Goal: Task Accomplishment & Management: Complete application form

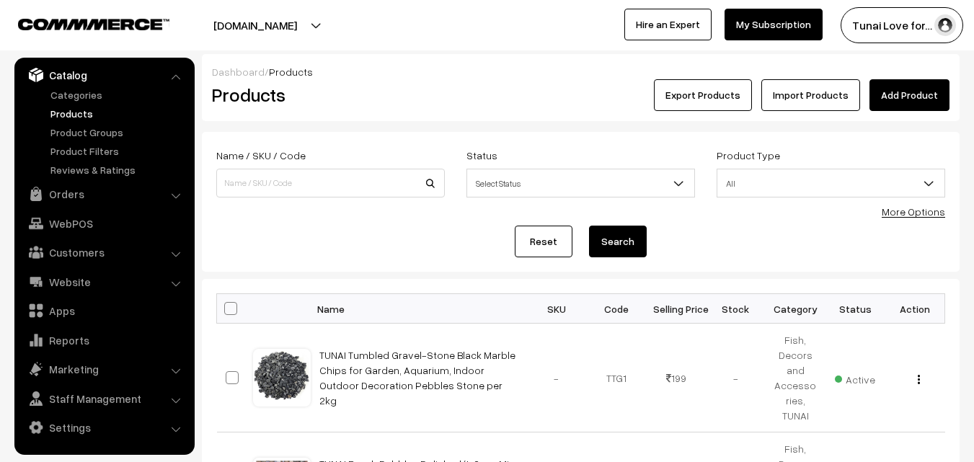
click at [899, 100] on link "Add Product" at bounding box center [909, 95] width 80 height 32
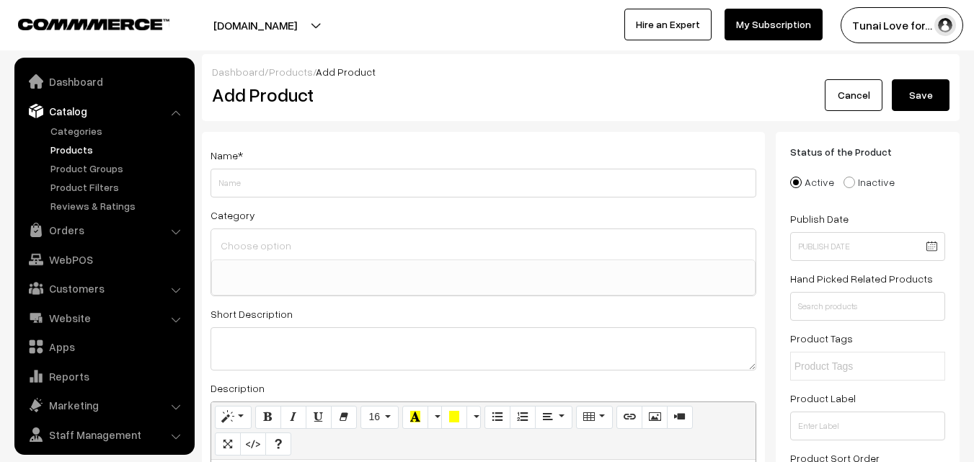
select select
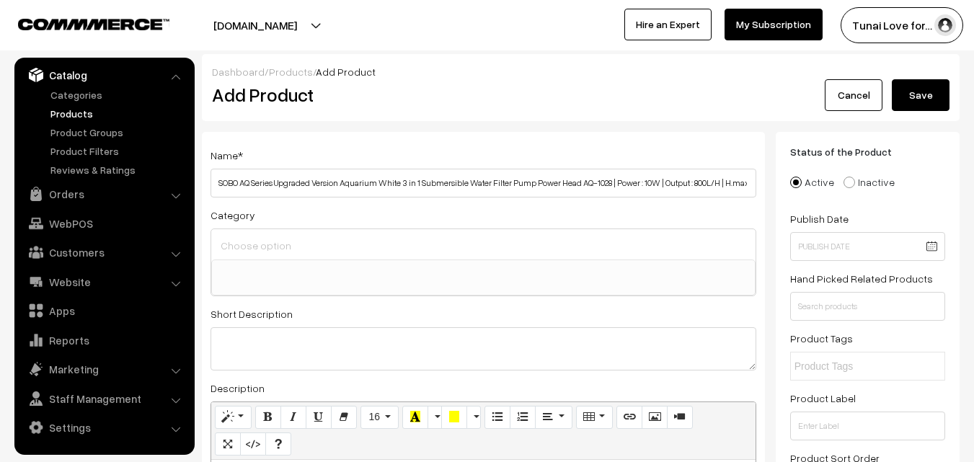
drag, startPoint x: 241, startPoint y: 185, endPoint x: 190, endPoint y: 187, distance: 51.2
click at [254, 188] on input "SOBO AQ Series Upgraded Version Aquarium White 3 in 1 Submersible Water Filter …" at bounding box center [483, 183] width 546 height 29
drag, startPoint x: 254, startPoint y: 182, endPoint x: 342, endPoint y: 185, distance: 87.2
click at [342, 185] on input "SOBO AQ Series Upgraded Version Aquarium White 3 in 1 Submersible Water Filter …" at bounding box center [483, 183] width 546 height 29
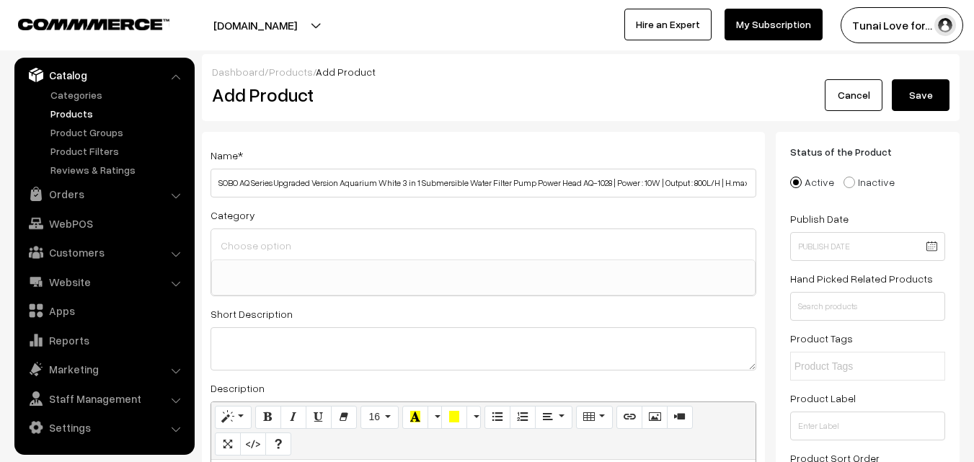
click at [288, 181] on input "SOBO AQ Series Upgraded Version Aquarium White 3 in 1 Submersible Water Filter …" at bounding box center [483, 183] width 546 height 29
drag, startPoint x: 255, startPoint y: 182, endPoint x: 379, endPoint y: 182, distance: 124.0
click at [379, 182] on input "SOBO AQ Series Upgraded Version Aquarium White 3 in 1 Submersible Water Filter …" at bounding box center [483, 183] width 546 height 29
drag, startPoint x: 456, startPoint y: 186, endPoint x: 484, endPoint y: 182, distance: 28.3
click at [484, 182] on input "SOBO AQ White 3 in 1 Submersible Water Filter Pump Power Head AQ-1028 | Power :…" at bounding box center [483, 183] width 546 height 29
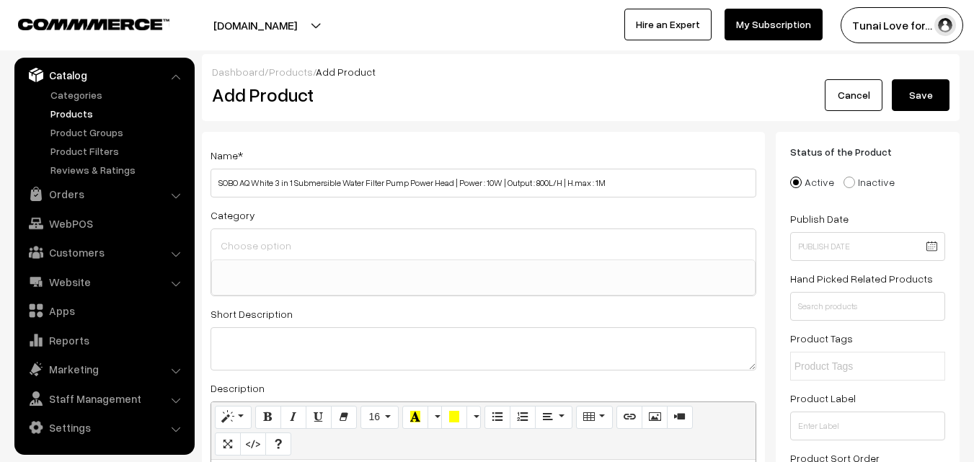
click at [251, 183] on input "SOBO AQ White 3 in 1 Submersible Water Filter Pump Power Head | Power : 10W | O…" at bounding box center [483, 183] width 546 height 29
click at [265, 182] on input "SOBO AQ AQ-1028 White 3 in 1 Submersible Water Filter Pump Power Head | Power :…" at bounding box center [483, 183] width 546 height 29
drag, startPoint x: 613, startPoint y: 180, endPoint x: 647, endPoint y: 179, distance: 33.9
click at [647, 179] on input "SOBO AQ-1028 White 3 in 1 Submersible Water Filter Pump Power Head | Power : 10…" at bounding box center [483, 183] width 546 height 29
click at [595, 182] on input "SOBO AQ-1028 White 3 in 1 Submersible Water Filter Pump Power Head | Power : 10…" at bounding box center [483, 183] width 546 height 29
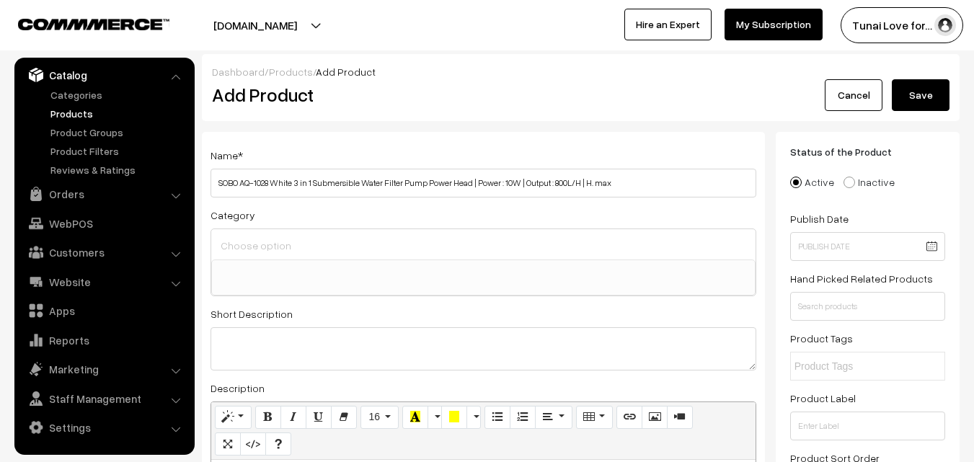
click at [634, 184] on input "SOBO AQ-1028 White 3 in 1 Submersible Water Filter Pump Power Head | Power : 10…" at bounding box center [483, 183] width 546 height 29
click at [590, 183] on input "SOBO AQ-1028 White 3 in 1 Submersible Water Filter Pump Power Head | Power : 10…" at bounding box center [483, 183] width 546 height 29
click at [629, 182] on input "SOBO AQ-1028 White 3 in 1 Submersible Water Filter Pump Power Head | Power : 10…" at bounding box center [483, 183] width 546 height 29
type input "SOBO AQ-1028 White 3 in 1 Submersible Water Filter Pump Power Head | Power : 10…"
click at [318, 246] on input at bounding box center [483, 245] width 533 height 21
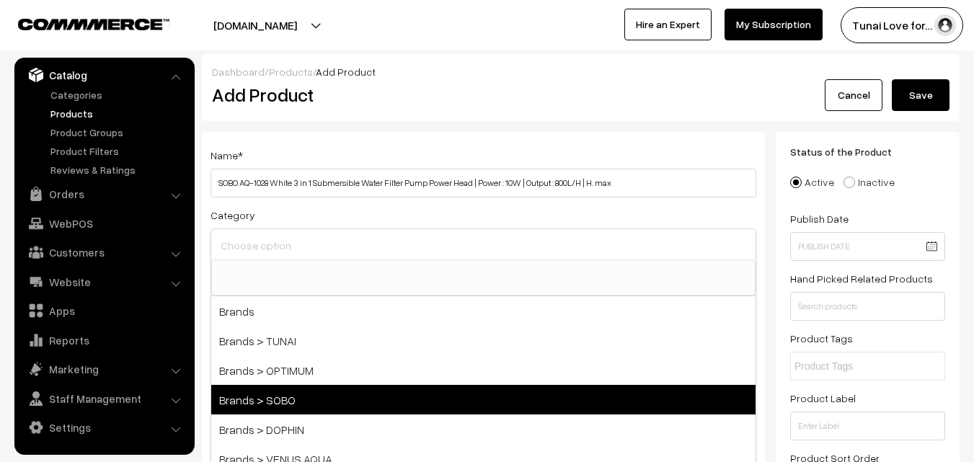
click at [288, 394] on span "Brands > SOBO" at bounding box center [483, 400] width 544 height 30
select select "37"
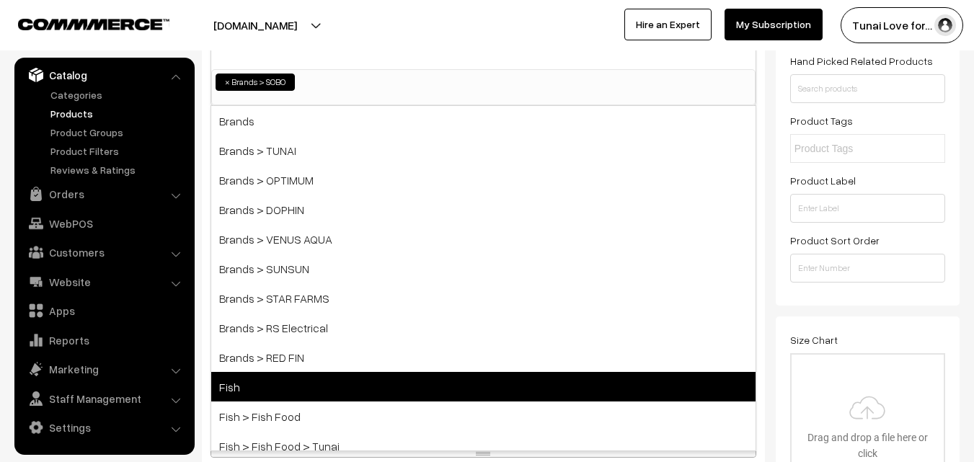
scroll to position [216, 0]
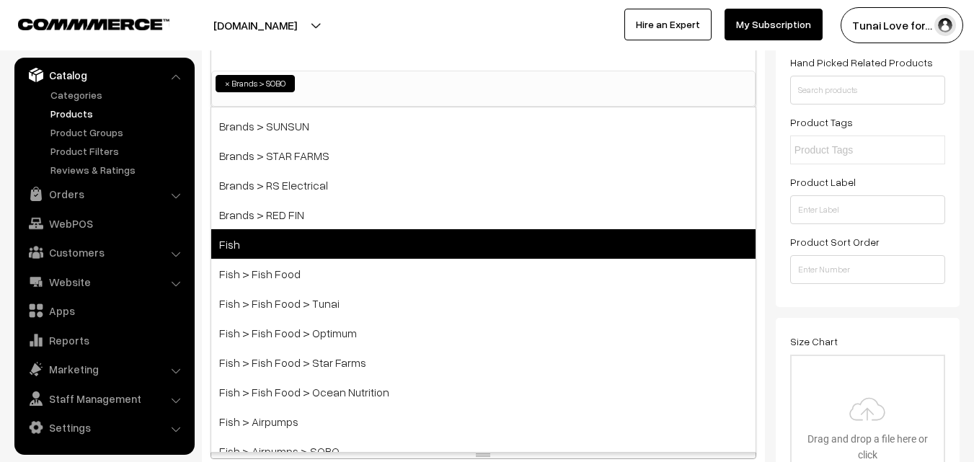
click at [253, 241] on span "Fish" at bounding box center [483, 244] width 544 height 30
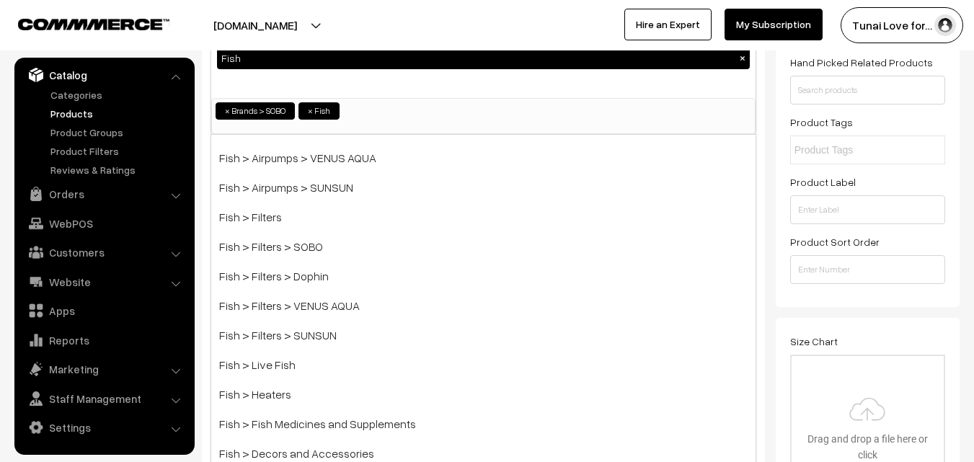
scroll to position [505, 0]
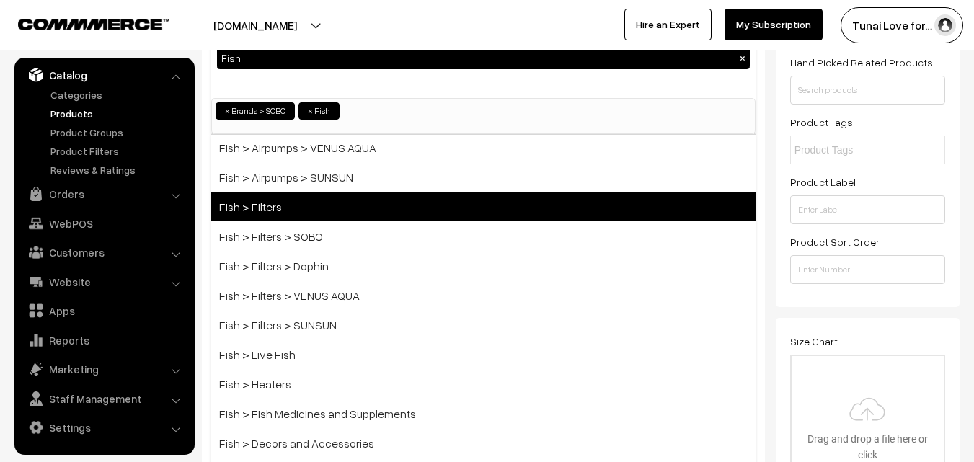
click at [299, 207] on span "Fish > Filters" at bounding box center [483, 207] width 544 height 30
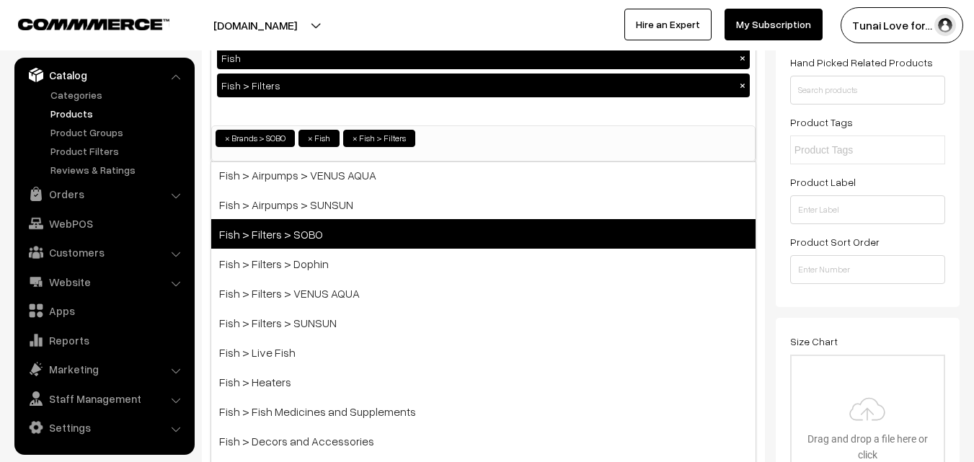
click at [304, 223] on span "Fish > Filters > SOBO" at bounding box center [483, 234] width 544 height 30
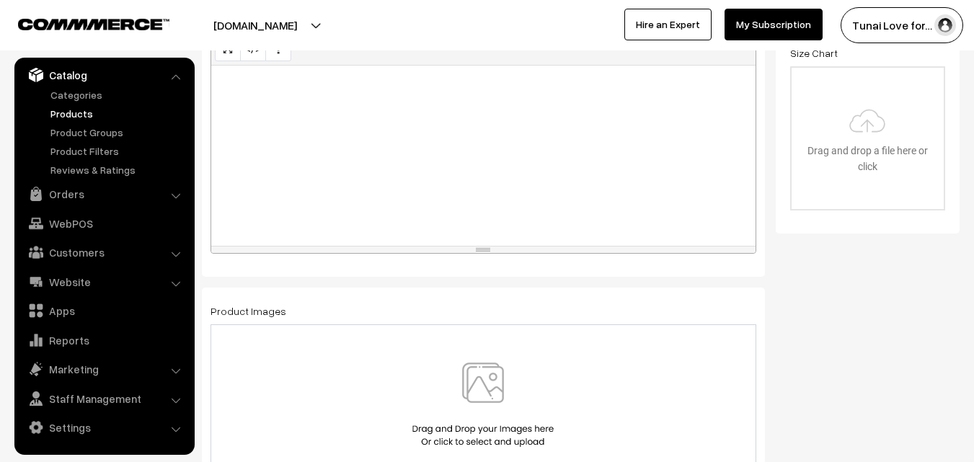
click at [628, 202] on div at bounding box center [483, 156] width 544 height 180
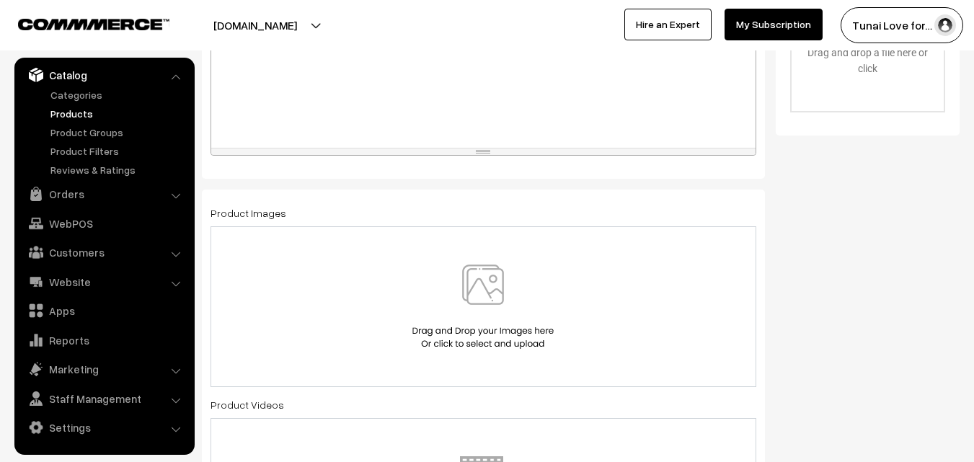
scroll to position [577, 0]
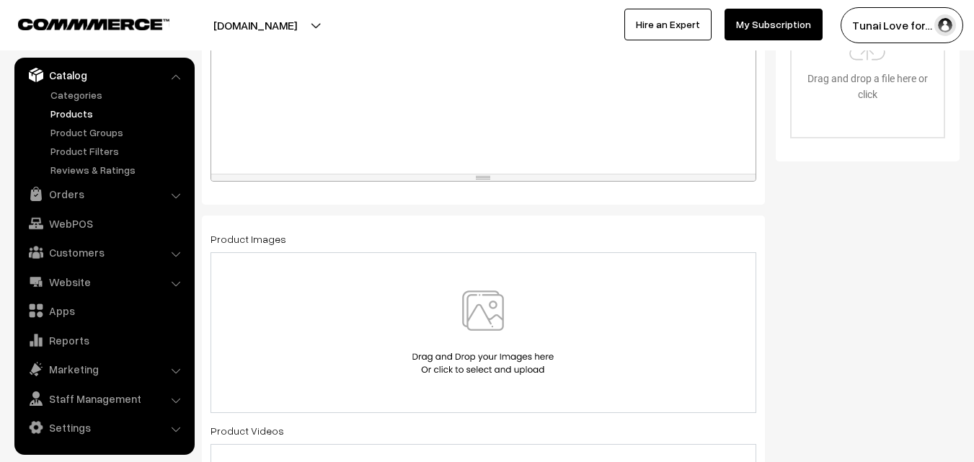
click at [479, 298] on img at bounding box center [483, 332] width 148 height 84
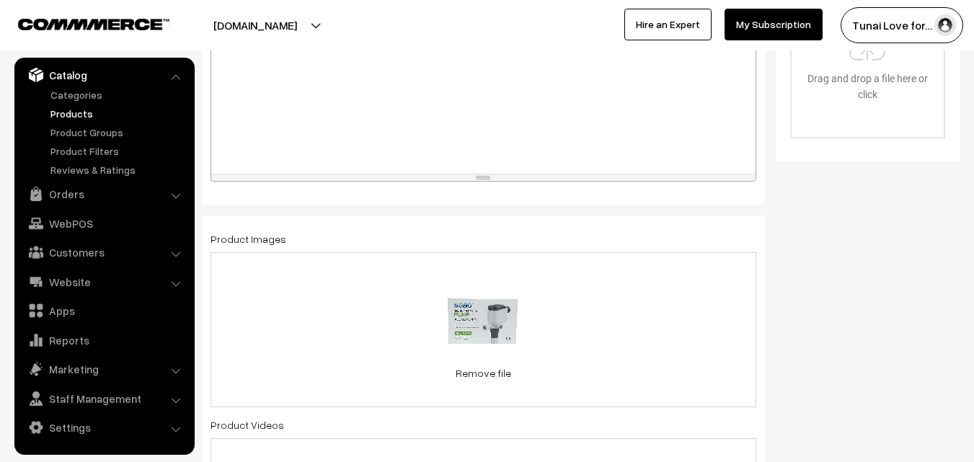
click at [659, 328] on div "39.5 KB 51OfmzT6YiL._SL1024_.jpg Check Error Remove file" at bounding box center [483, 329] width 546 height 155
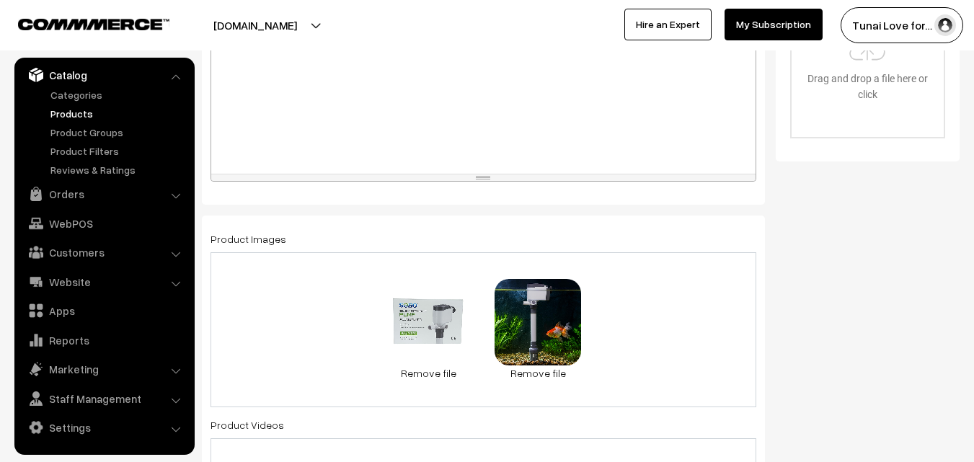
click at [659, 311] on div "39.5 KB 51OfmzT6YiL._SL1024_.jpg Check Error Remove file 0.2 MB 71b7CRhsrVL._SL…" at bounding box center [483, 329] width 546 height 155
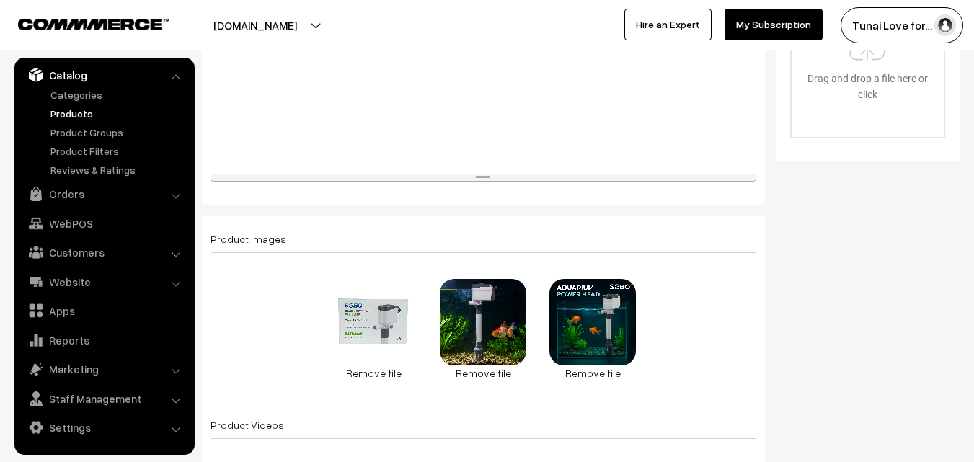
click at [719, 313] on div "39.5 KB 51OfmzT6YiL._SL1024_.jpg Check Error Remove file 0.2 MB 71b7CRhsrVL._SL…" at bounding box center [483, 329] width 546 height 155
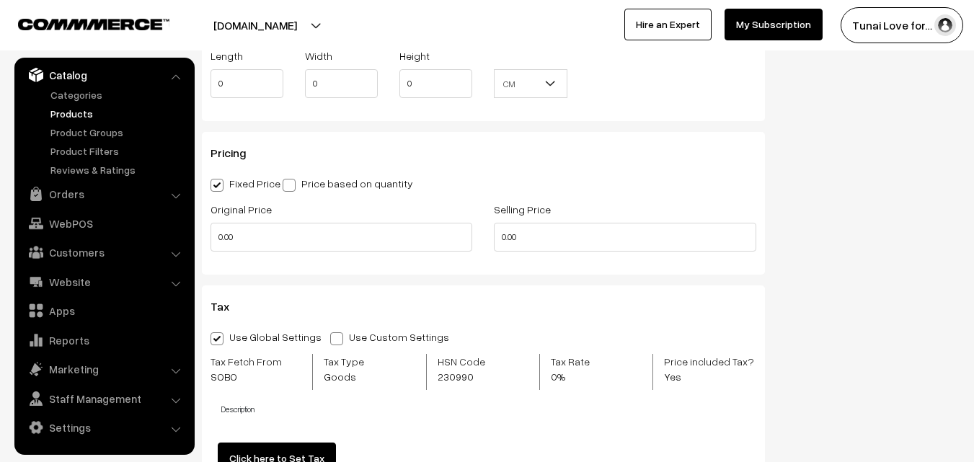
scroll to position [1441, 0]
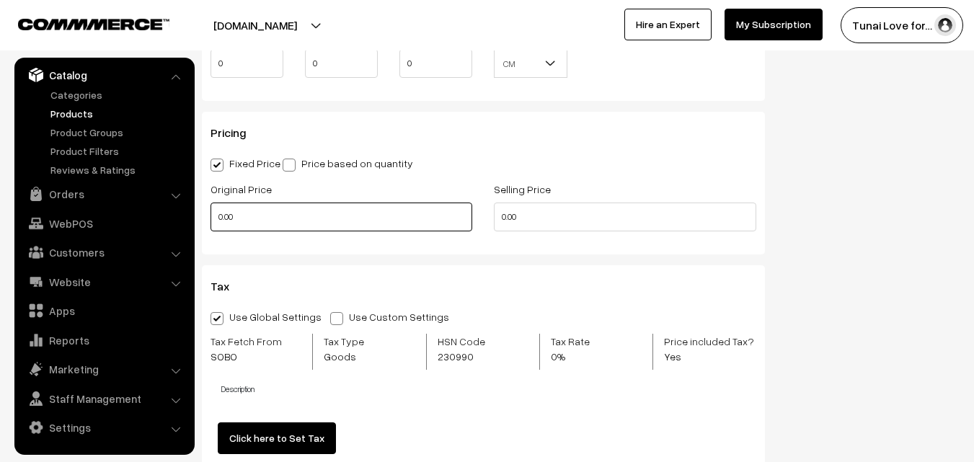
drag, startPoint x: 239, startPoint y: 220, endPoint x: 214, endPoint y: 217, distance: 25.4
click at [214, 217] on input "0.00" at bounding box center [341, 217] width 262 height 29
drag, startPoint x: 228, startPoint y: 214, endPoint x: 213, endPoint y: 210, distance: 15.6
click at [213, 210] on input "0" at bounding box center [341, 217] width 262 height 29
type input "855"
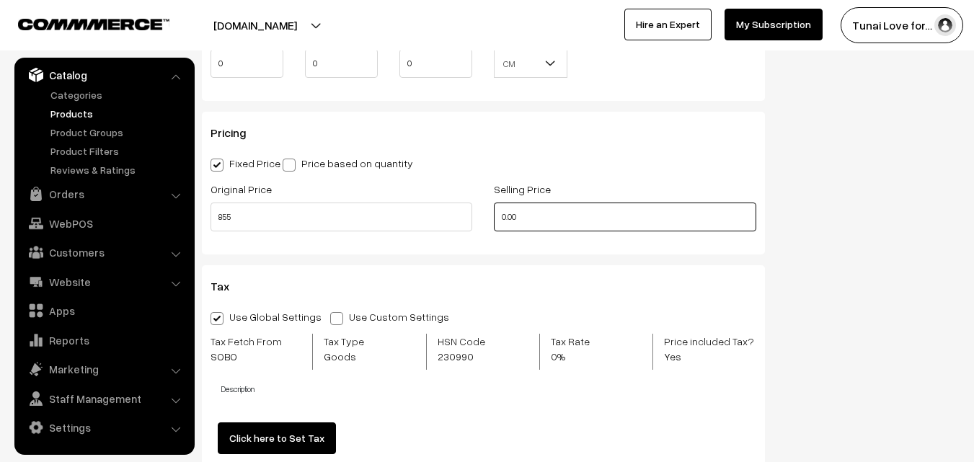
drag, startPoint x: 533, startPoint y: 215, endPoint x: 499, endPoint y: 214, distance: 33.9
click at [499, 214] on input "0.00" at bounding box center [625, 217] width 262 height 29
drag, startPoint x: 515, startPoint y: 218, endPoint x: 497, endPoint y: 214, distance: 18.4
click at [497, 214] on input "0" at bounding box center [625, 217] width 262 height 29
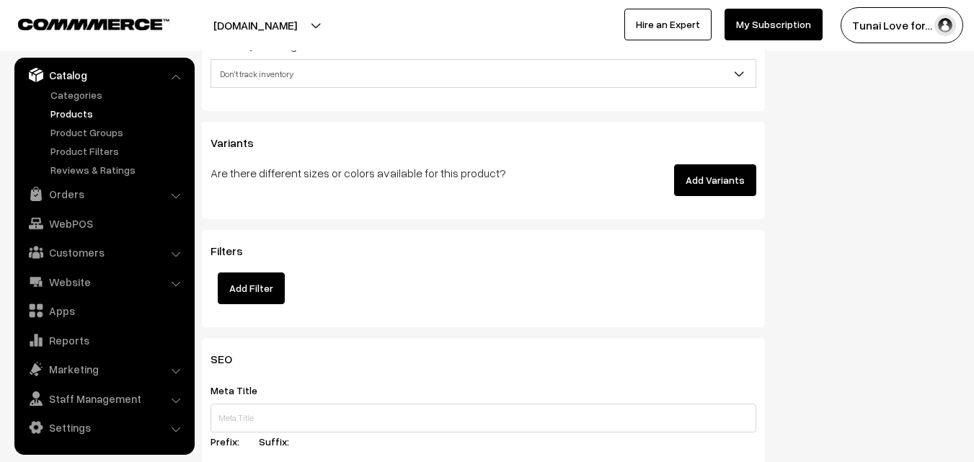
scroll to position [1946, 0]
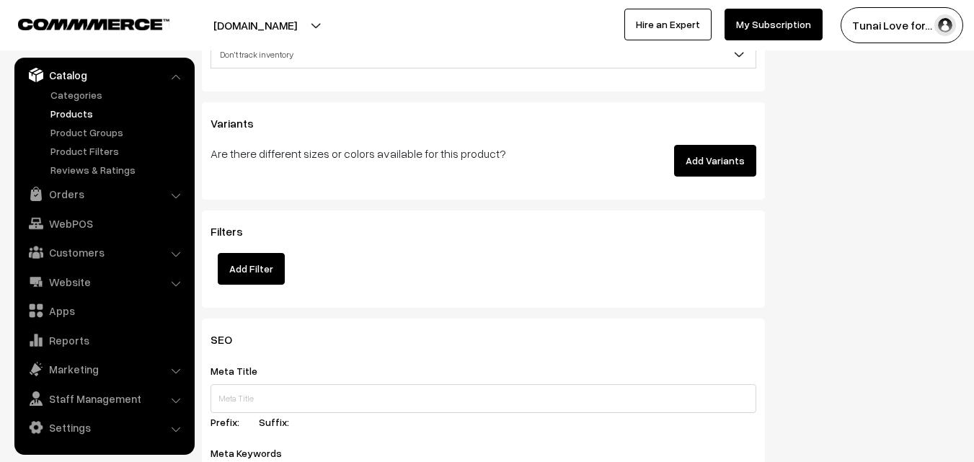
type input "499"
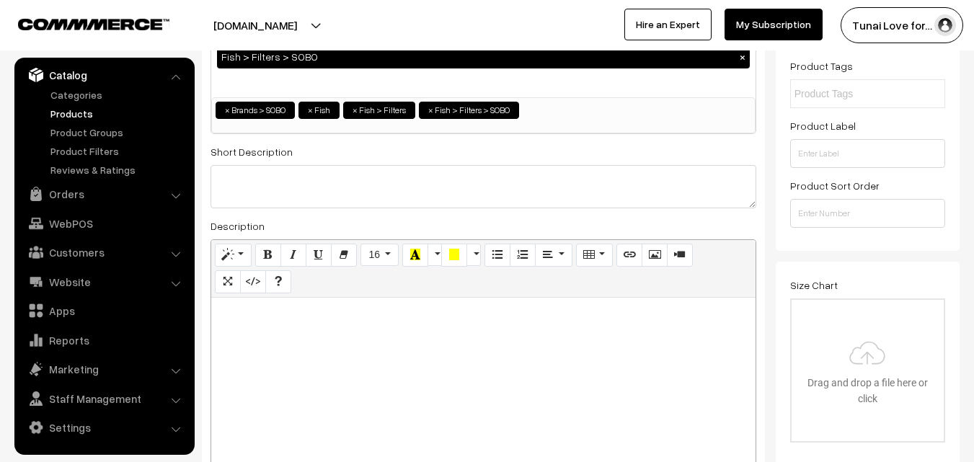
scroll to position [0, 0]
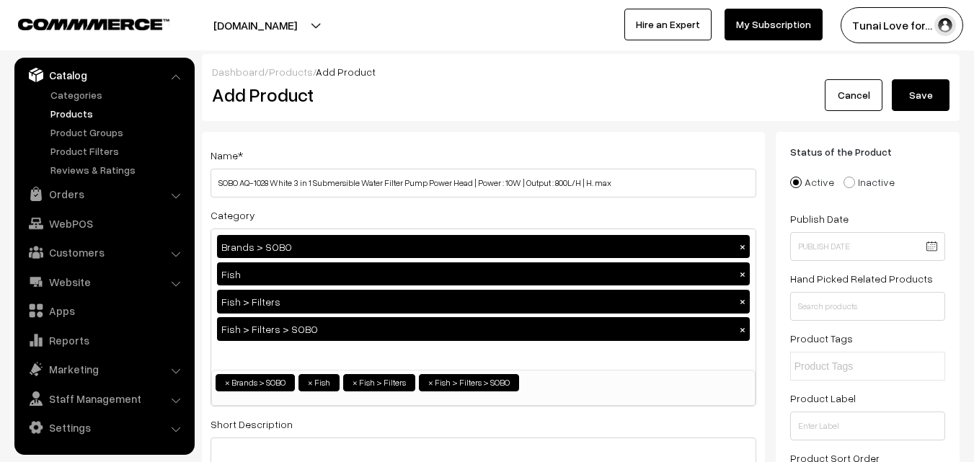
click at [918, 97] on button "Save" at bounding box center [921, 95] width 58 height 32
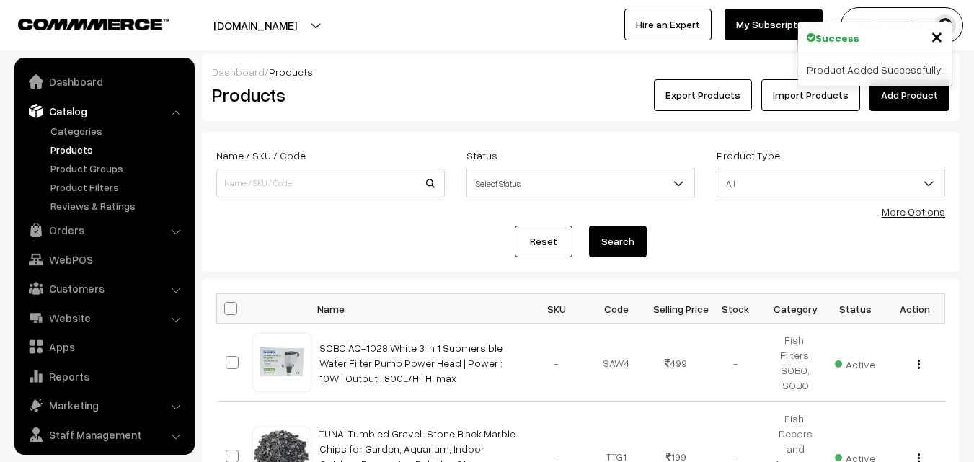
scroll to position [36, 0]
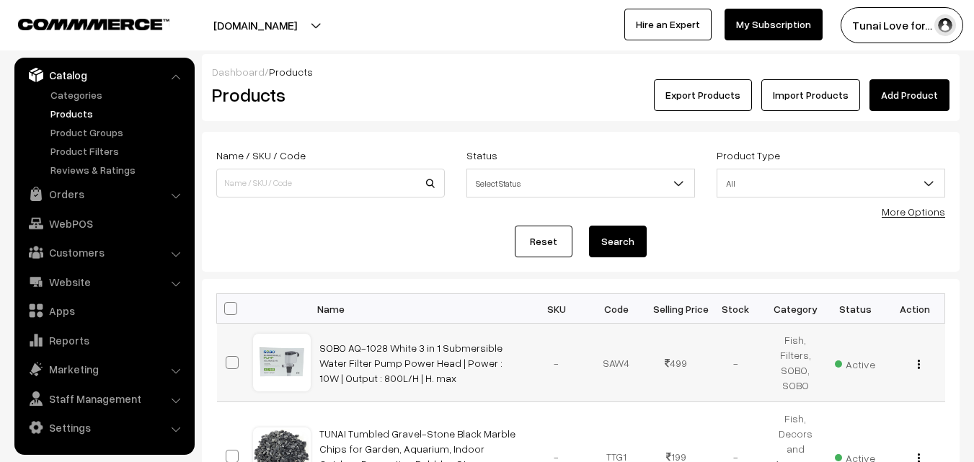
click at [918, 364] on img "button" at bounding box center [919, 364] width 2 height 9
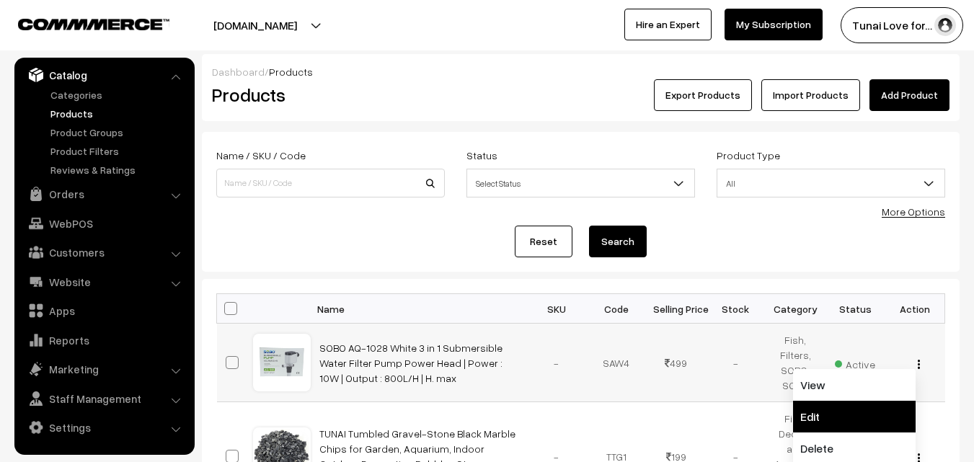
click at [814, 419] on link "Edit" at bounding box center [854, 417] width 123 height 32
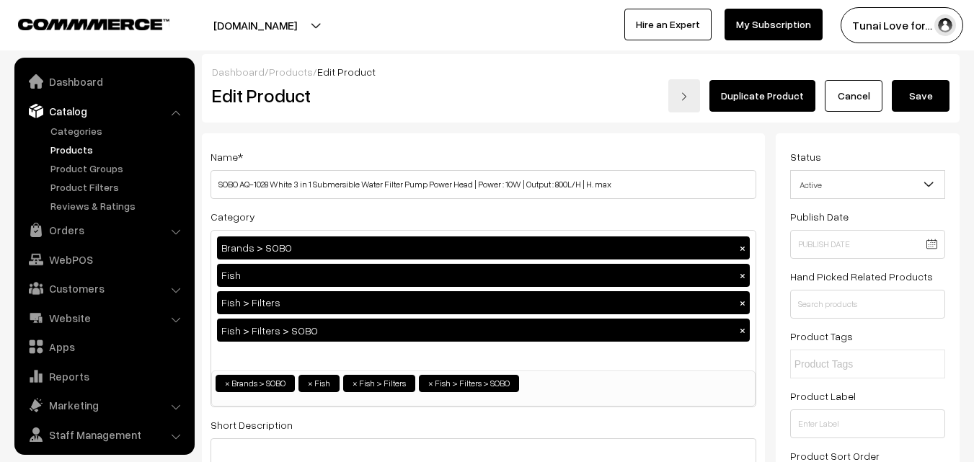
scroll to position [36, 0]
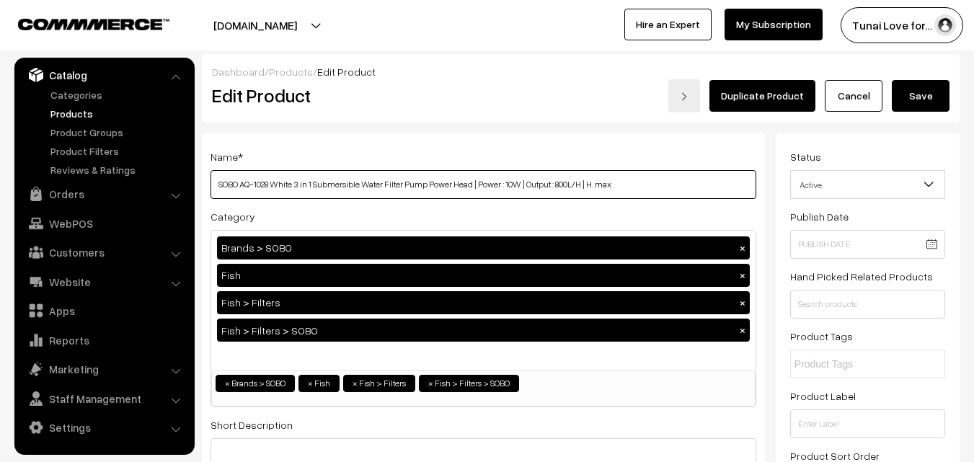
click at [623, 185] on input "SOBO AQ-1028 White 3 in 1 Submersible Water Filter Pump Power Head | Power : 10…" at bounding box center [483, 184] width 546 height 29
type input "SOBO AQ-1028 White 3 in 1 Submersible Water Filter Pump Power Head | Power : 10…"
click at [931, 93] on button "Save" at bounding box center [921, 96] width 58 height 32
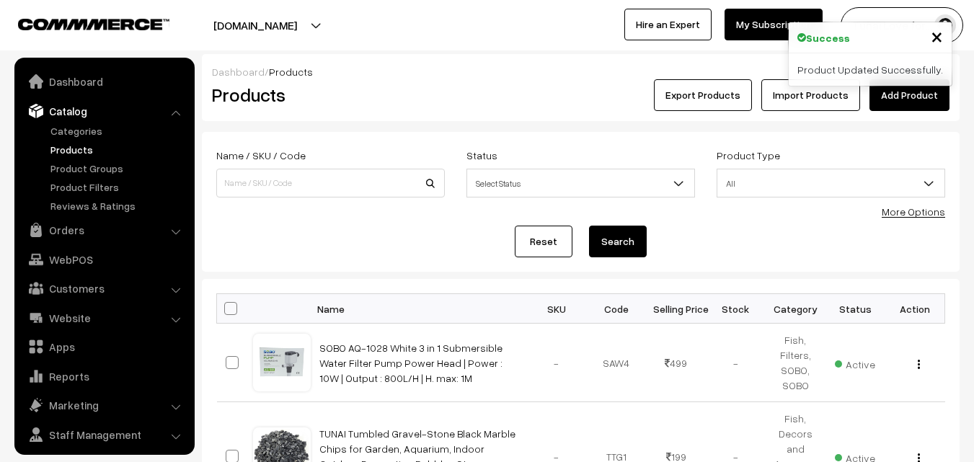
scroll to position [36, 0]
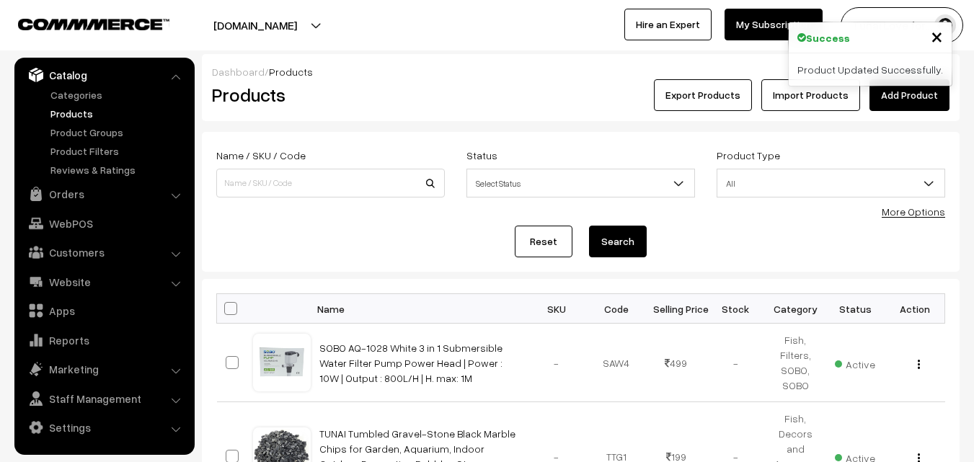
click at [926, 94] on link "Add Product" at bounding box center [909, 95] width 80 height 32
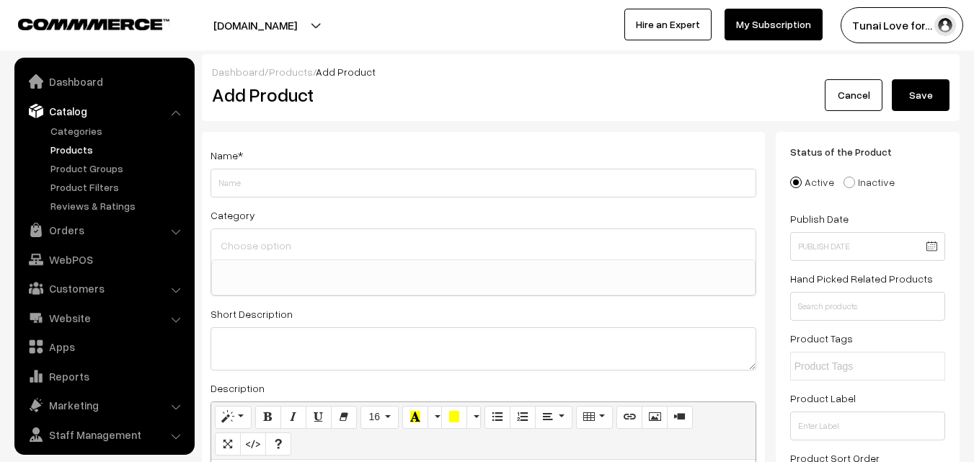
select select
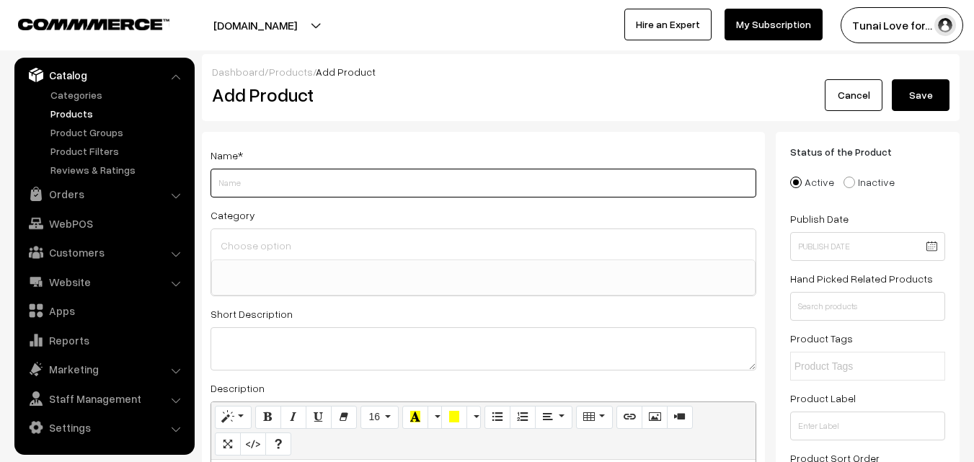
paste input "SOBO Submersible Pump (Model: AQ-1038 AC 220-240v 50/60Hz,Power:15W F.max: 1000…"
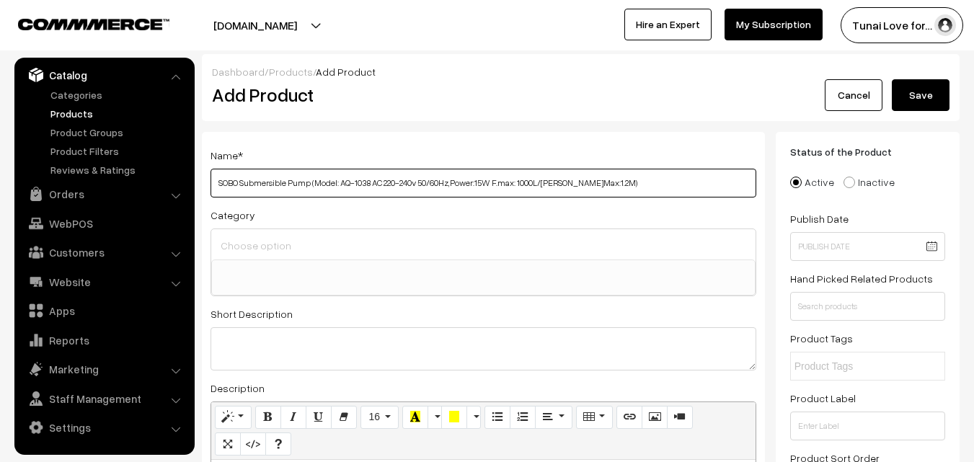
drag, startPoint x: 339, startPoint y: 181, endPoint x: 370, endPoint y: 178, distance: 31.8
click at [370, 178] on input "SOBO Submersible Pump (Model: AQ-1038 AC 220-240v 50/60Hz,Power:15W F.max: 1000…" at bounding box center [483, 183] width 546 height 29
click at [239, 179] on input "SOBO Submersible Pump (Model: AC 220-240v 50/60Hz,Power:15W F.max: 1000L/H, H.M…" at bounding box center [483, 183] width 546 height 29
paste input "AQ-1038"
drag, startPoint x: 374, startPoint y: 180, endPoint x: 345, endPoint y: 177, distance: 29.0
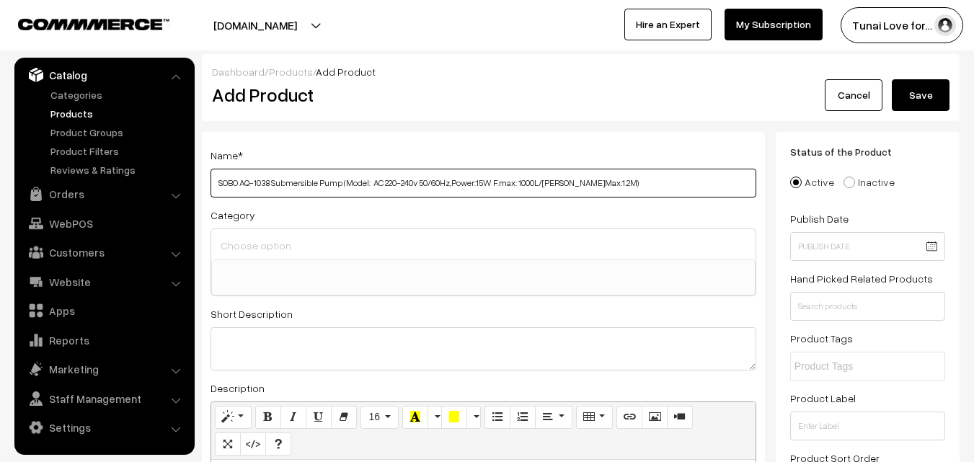
click at [345, 177] on input "SOBO AQ-1038 Submersible Pump (Model: AC 220-240v 50/60Hz,Power:15W F.max: 1000…" at bounding box center [483, 183] width 546 height 29
click at [430, 182] on input "SOBO AQ-1038 Submersible Pump | AC 220-240v 50/60Hz,Power:15W F.max: 1000L/H, H…" at bounding box center [483, 183] width 546 height 29
click at [583, 186] on input "SOBO AQ-1038 Submersible Pump | AC 220-240v 50/60Hz, Power:15W F.max: 1000L/H, …" at bounding box center [483, 183] width 546 height 29
click at [556, 181] on input "SOBO AQ-1038 Submersible Pump | AC 220-240v 50/60Hz, Power:15W F.max: 1000L/H, …" at bounding box center [483, 183] width 546 height 29
click at [539, 183] on input "SOBO AQ-1038 Submersible Pump | AC 220-240v 50/60Hz, Power:15W F.max: 1000L/H, …" at bounding box center [483, 183] width 546 height 29
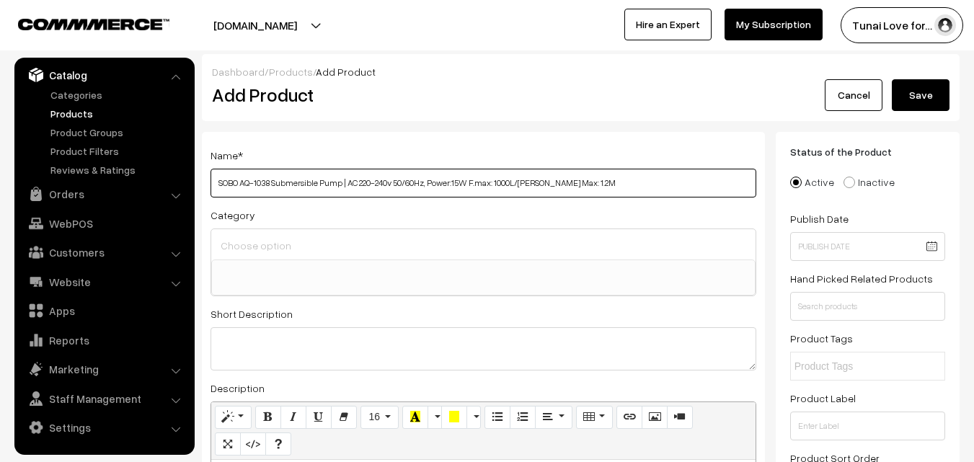
type input "SOBO AQ-1038 Submersible Pump | AC 220-240v 50/60Hz, Power:15W F.max: 1000L/H, …"
click at [425, 257] on div at bounding box center [483, 244] width 544 height 30
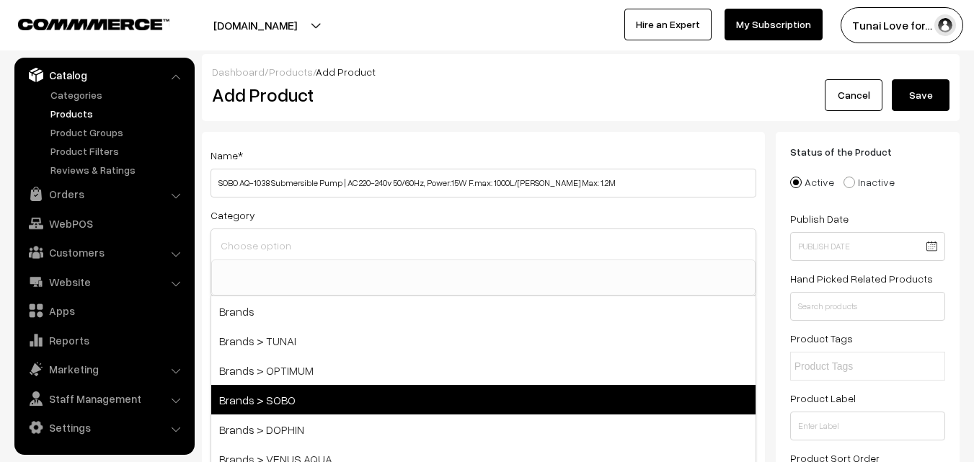
click at [308, 387] on span "Brands > SOBO" at bounding box center [483, 400] width 544 height 30
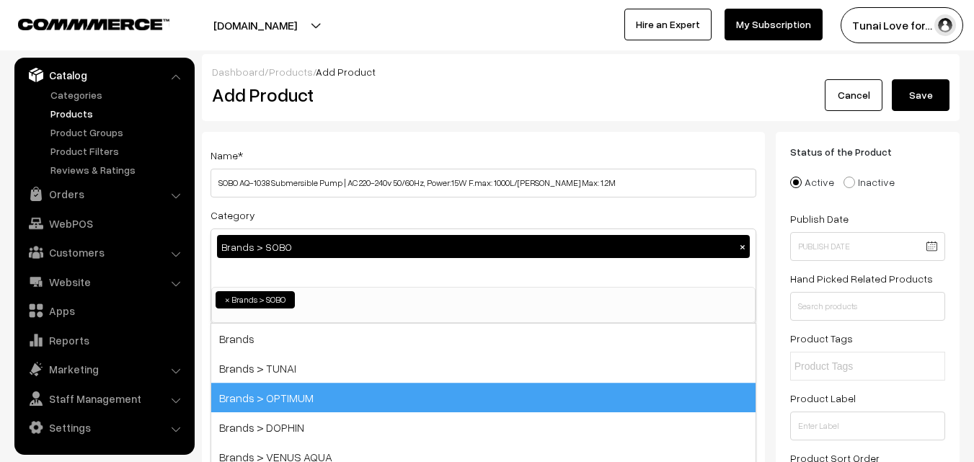
select select "37"
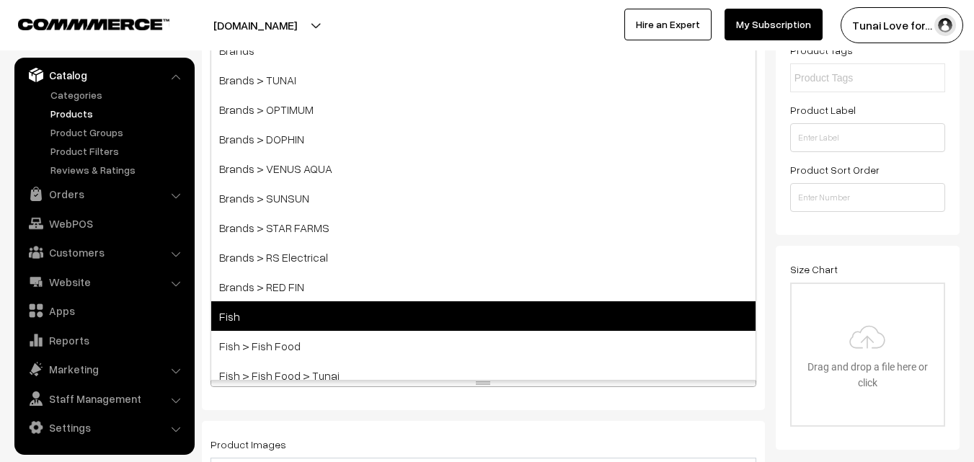
click at [288, 317] on span "Fish" at bounding box center [483, 316] width 544 height 30
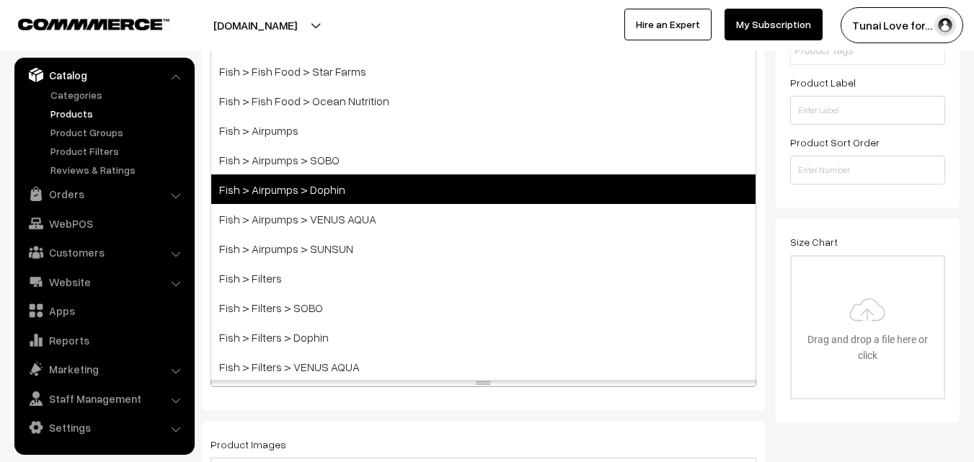
scroll to position [432, 0]
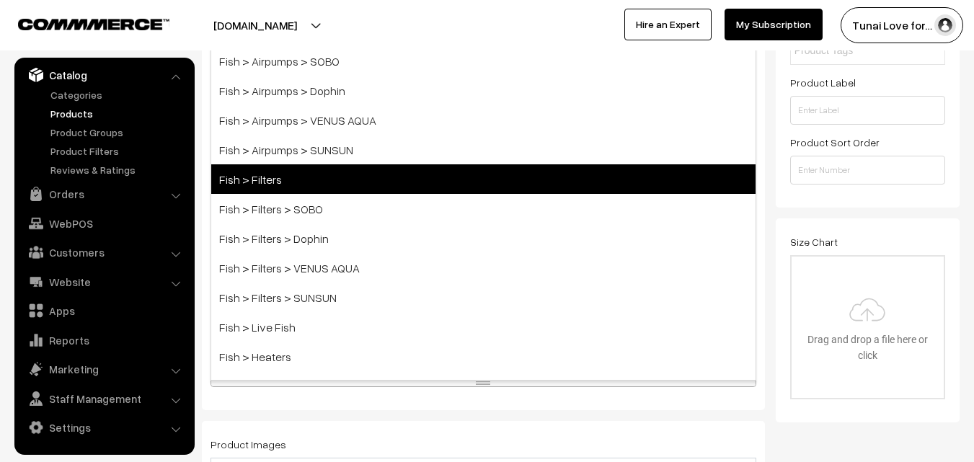
click at [326, 186] on span "Fish > Filters" at bounding box center [483, 179] width 544 height 30
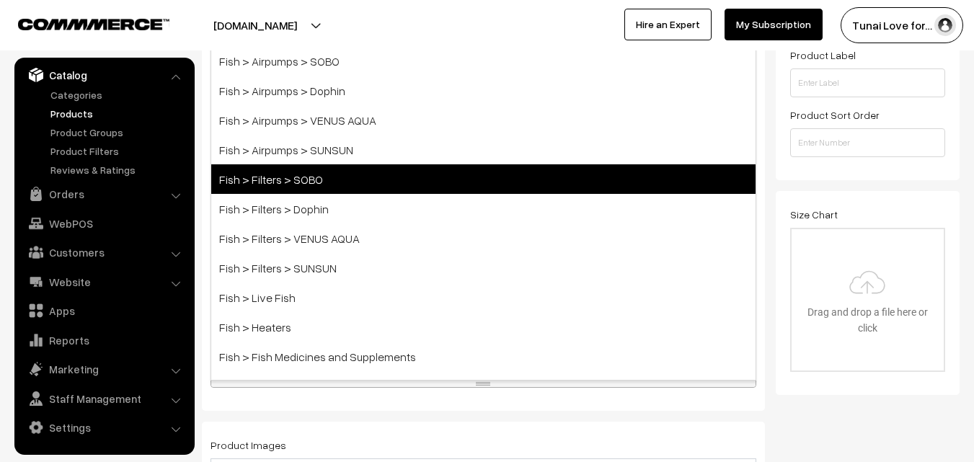
click at [310, 181] on span "Fish > Filters > SOBO" at bounding box center [483, 179] width 544 height 30
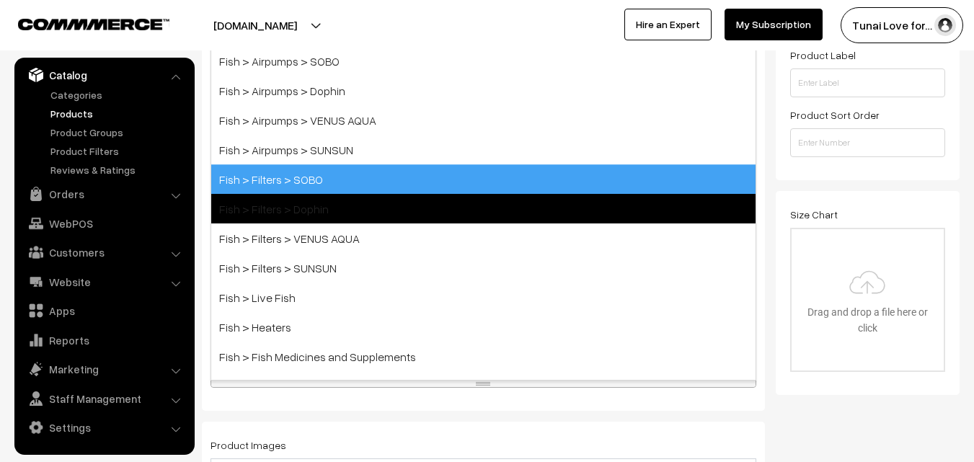
scroll to position [371, 0]
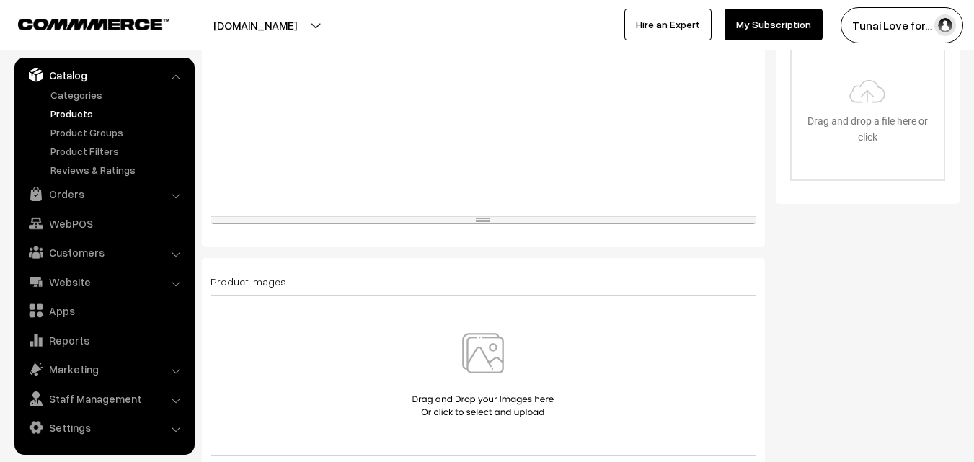
scroll to position [732, 0]
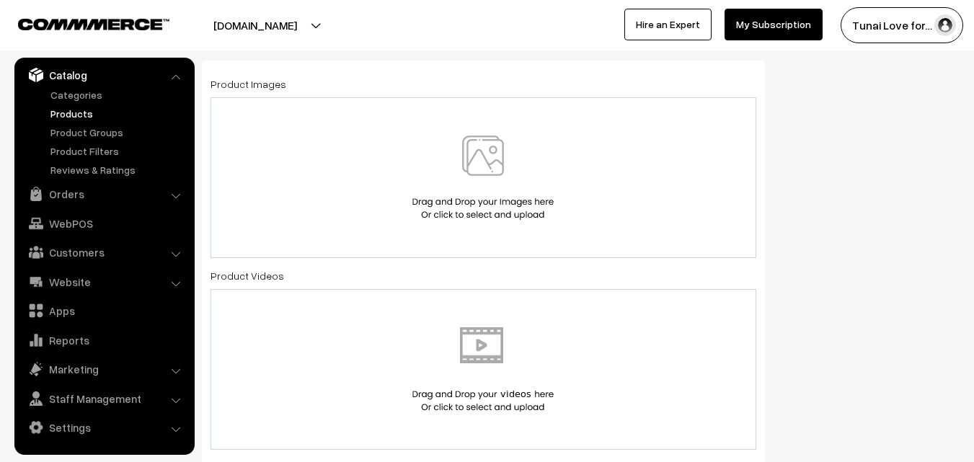
click at [485, 174] on img at bounding box center [483, 178] width 148 height 84
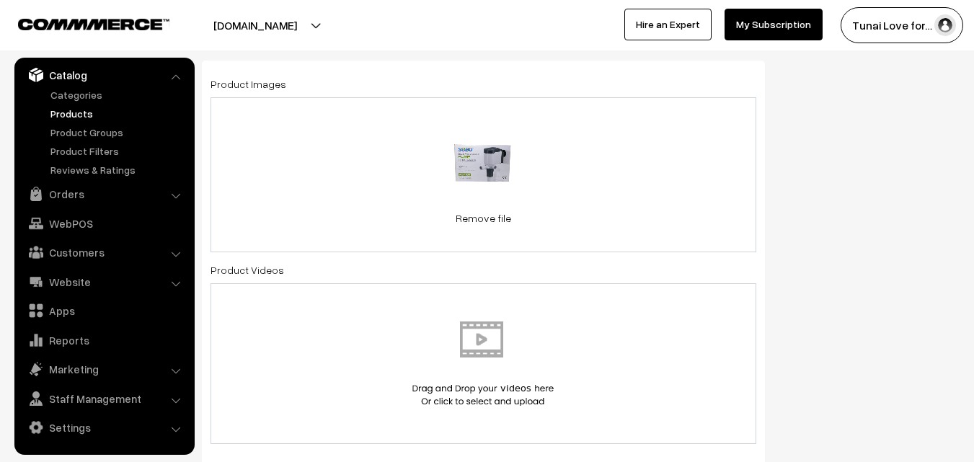
click at [666, 179] on div "8.9 KB 31bT47igESL.jpg Check Error Remove file" at bounding box center [483, 174] width 546 height 155
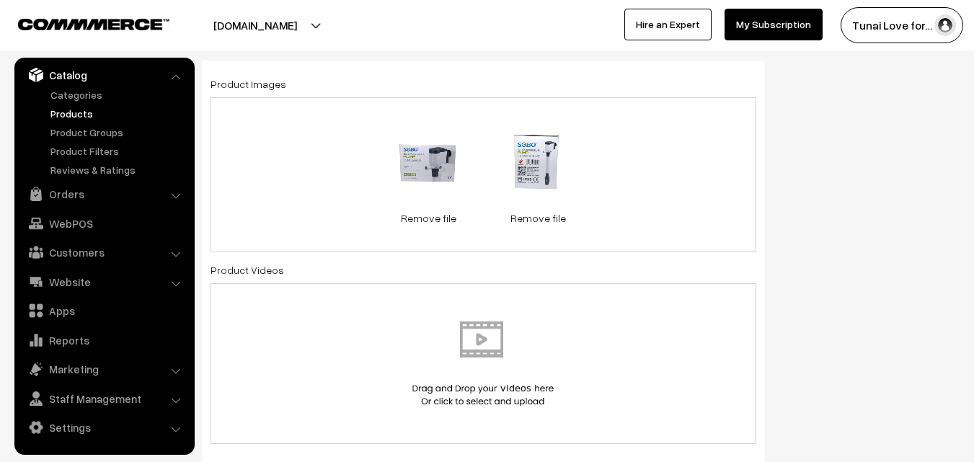
click at [646, 173] on div "8.9 KB 31bT47igESL.jpg Check Error Remove file 12.5 KB 31qyXAmIGAL.jpg Check Er…" at bounding box center [483, 174] width 546 height 155
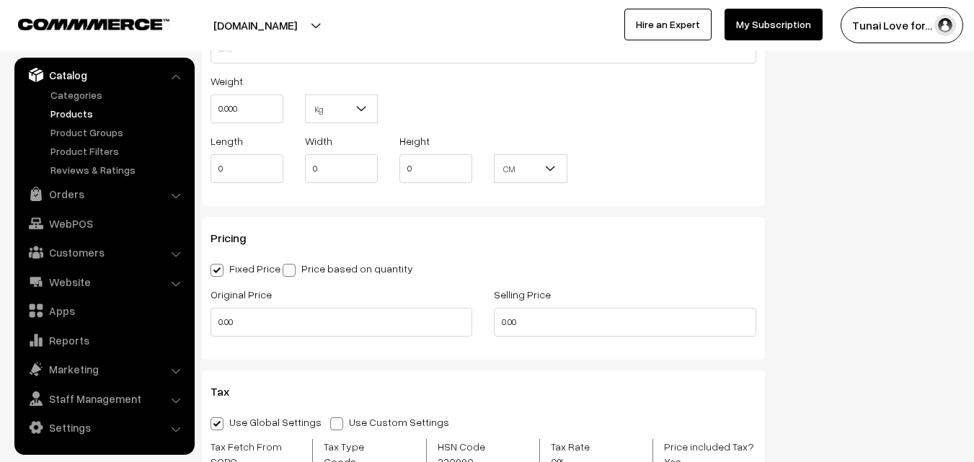
scroll to position [1236, 0]
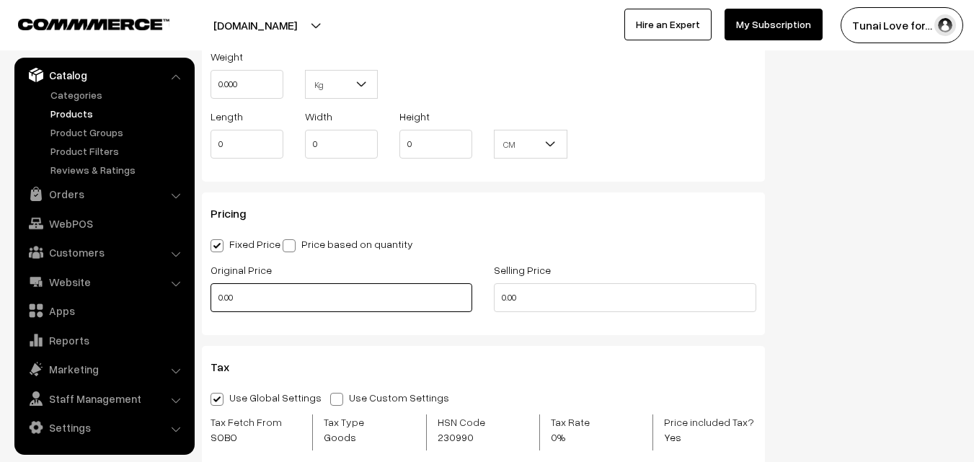
drag, startPoint x: 257, startPoint y: 297, endPoint x: 220, endPoint y: 295, distance: 36.8
click at [220, 297] on input "0.00" at bounding box center [341, 297] width 262 height 29
type input "1020"
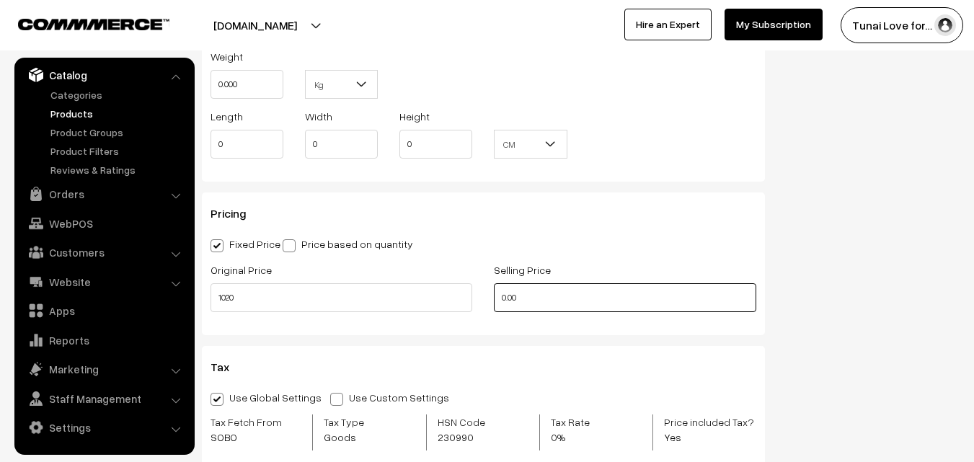
drag, startPoint x: 519, startPoint y: 297, endPoint x: 497, endPoint y: 296, distance: 21.7
click at [497, 296] on input "0.00" at bounding box center [625, 297] width 262 height 29
type input "649"
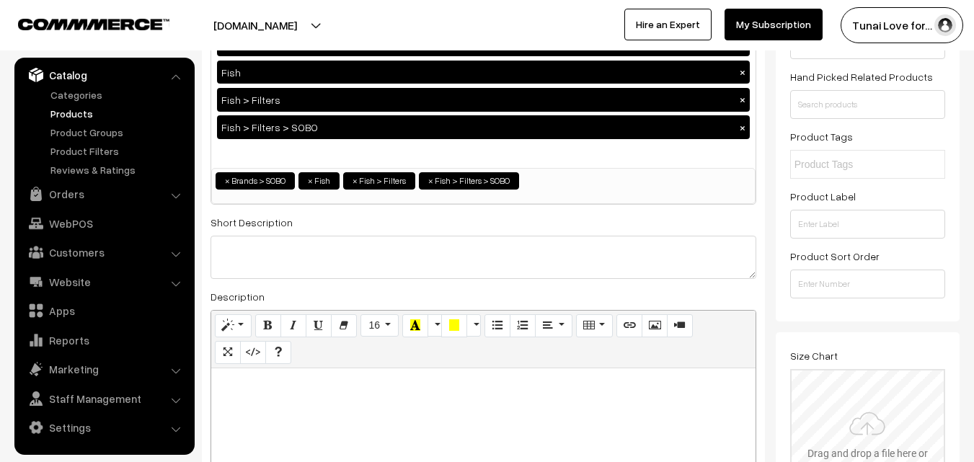
scroll to position [0, 0]
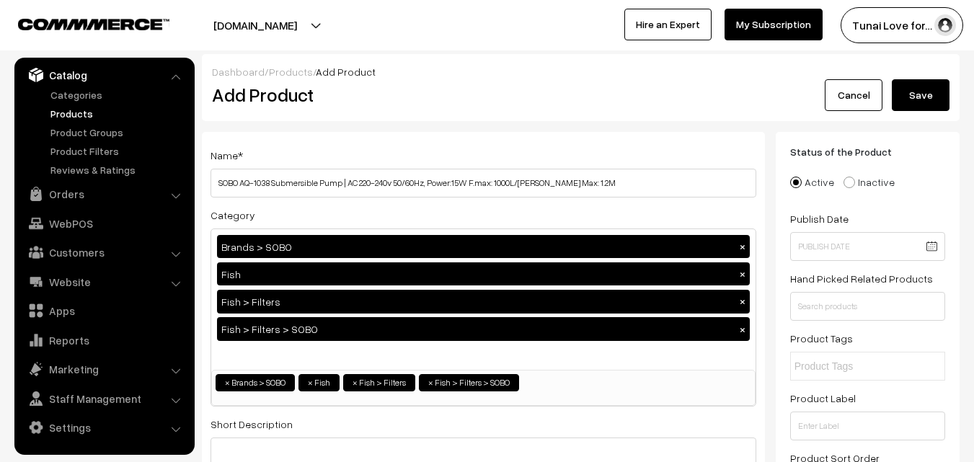
click at [908, 85] on button "Save" at bounding box center [921, 95] width 58 height 32
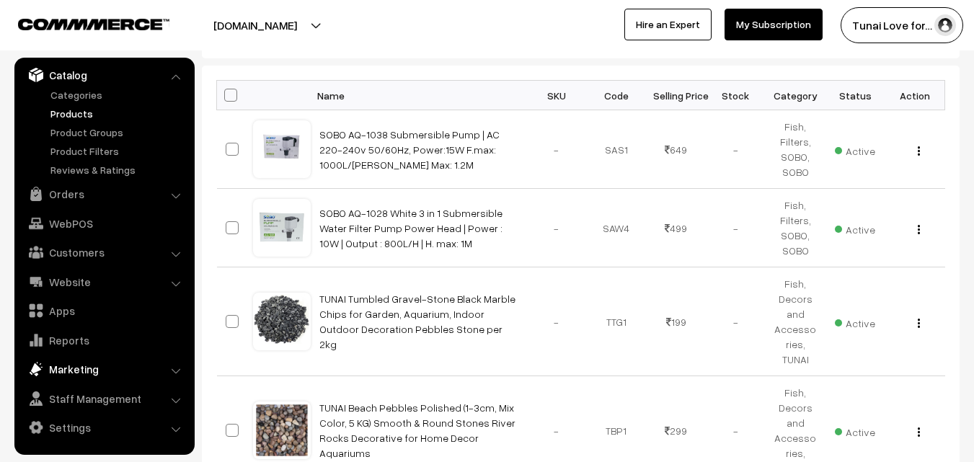
scroll to position [216, 0]
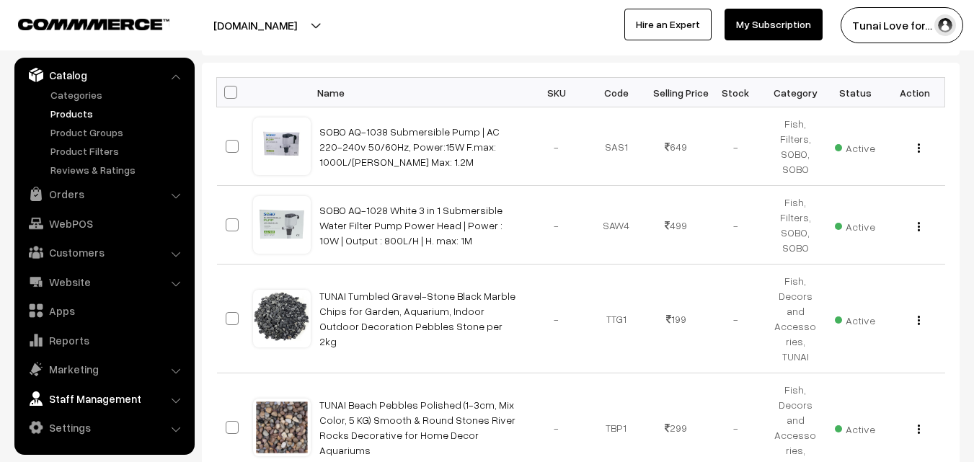
click at [170, 402] on link "Staff Management" at bounding box center [104, 399] width 172 height 26
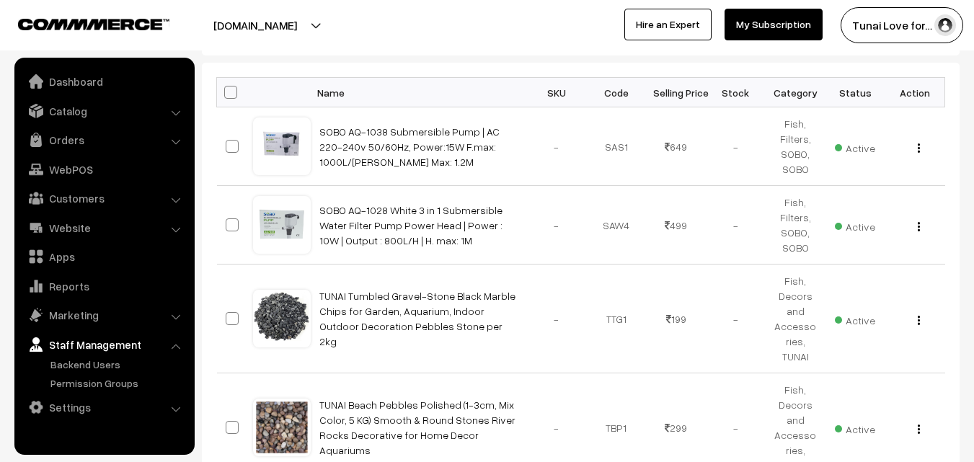
scroll to position [0, 0]
click at [87, 363] on link "Backend Users" at bounding box center [118, 364] width 143 height 15
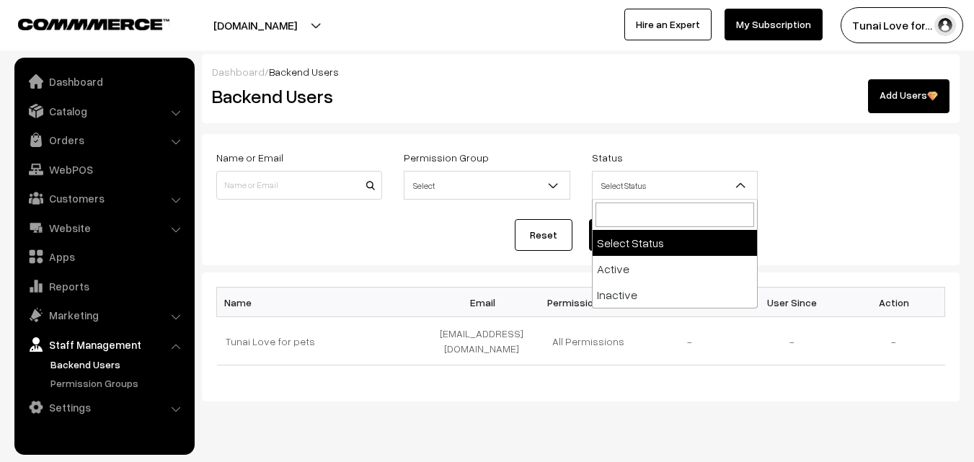
click at [740, 187] on b at bounding box center [741, 185] width 14 height 14
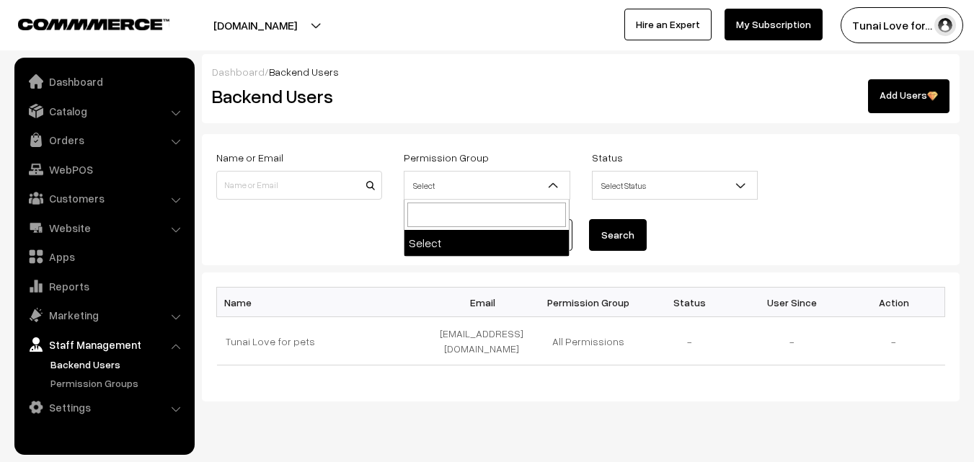
click at [553, 185] on b at bounding box center [553, 185] width 14 height 14
click at [319, 182] on input at bounding box center [299, 185] width 166 height 29
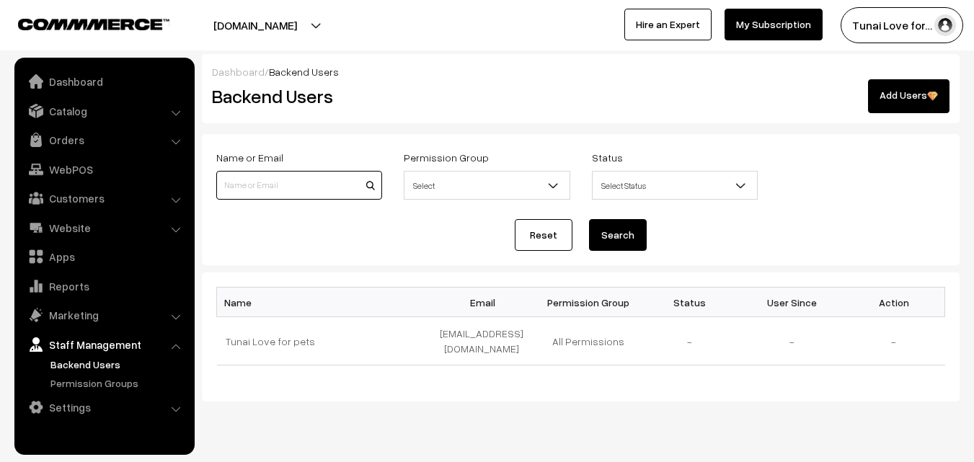
type input "gopalakrishnan633@gmail.com"
click at [546, 188] on b at bounding box center [553, 185] width 14 height 14
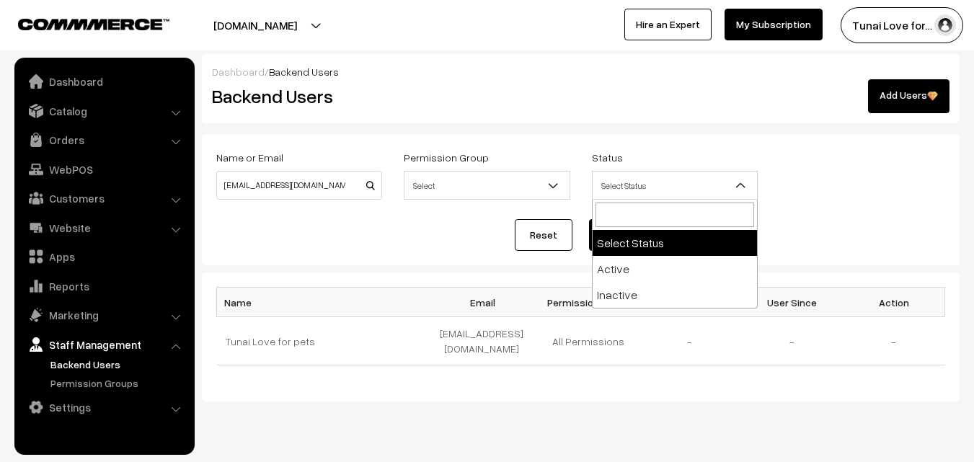
click at [681, 188] on span "Select Status" at bounding box center [674, 185] width 164 height 25
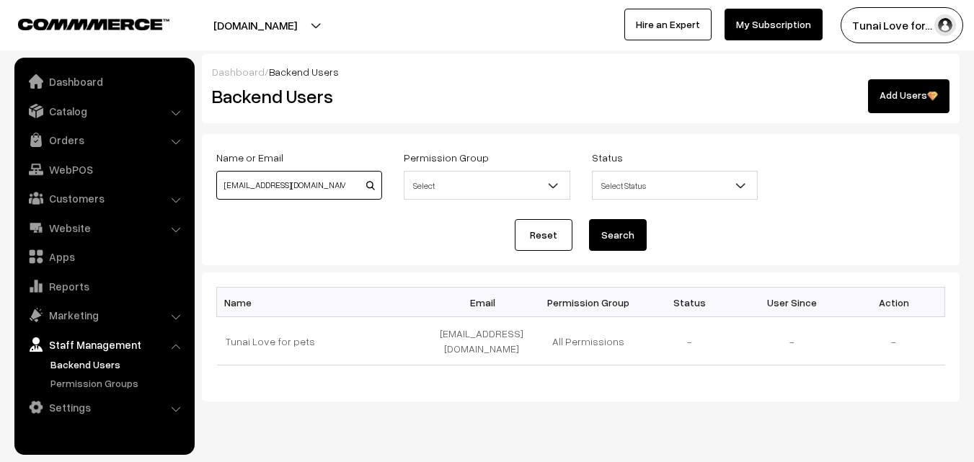
click at [352, 191] on input "gopalakrishnan633@gmail.com" at bounding box center [299, 185] width 166 height 29
click at [260, 230] on div "Reset Search" at bounding box center [580, 235] width 729 height 32
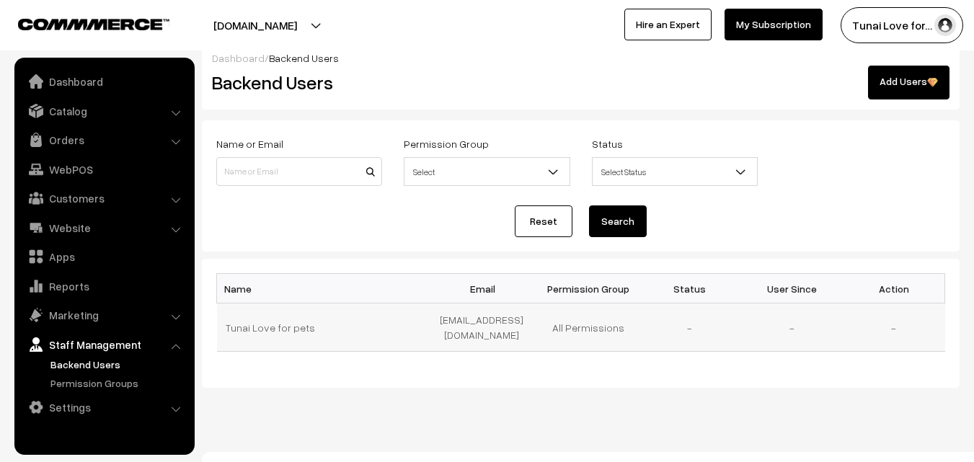
scroll to position [18, 0]
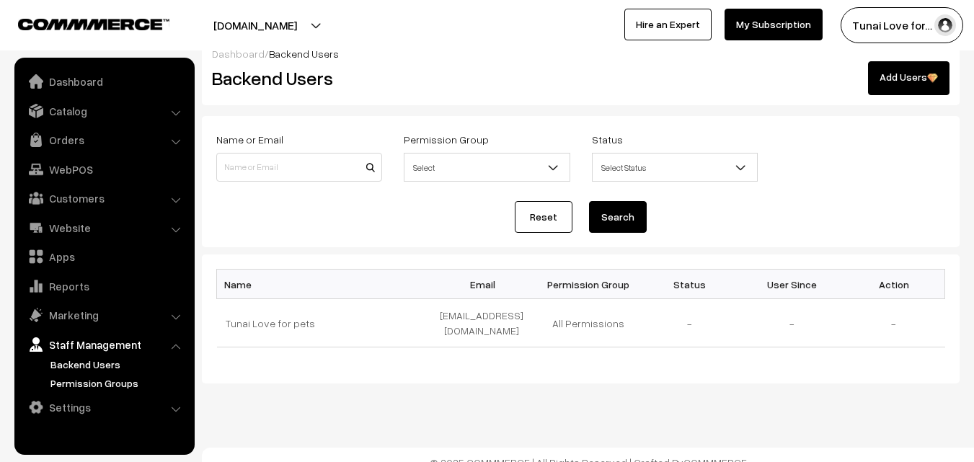
click link "Permission Groups"
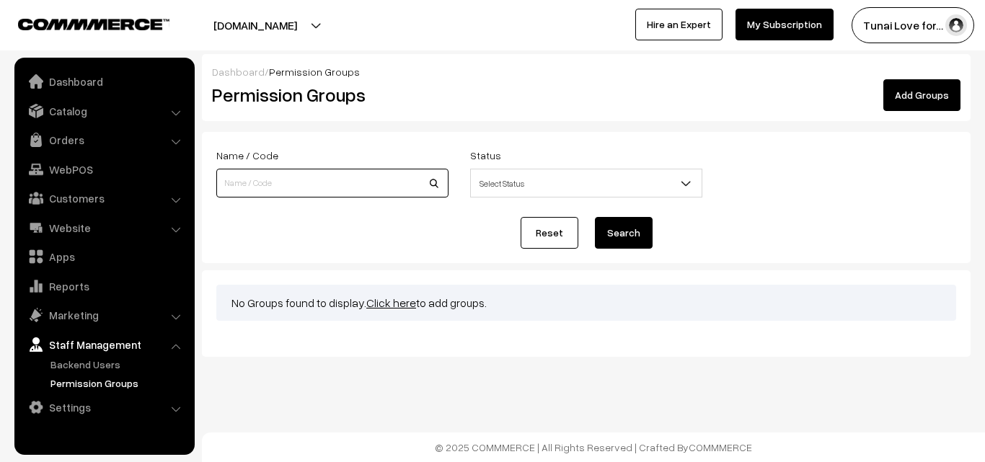
click at [409, 190] on input at bounding box center [332, 183] width 232 height 29
click at [99, 368] on link "Backend Users" at bounding box center [118, 364] width 143 height 15
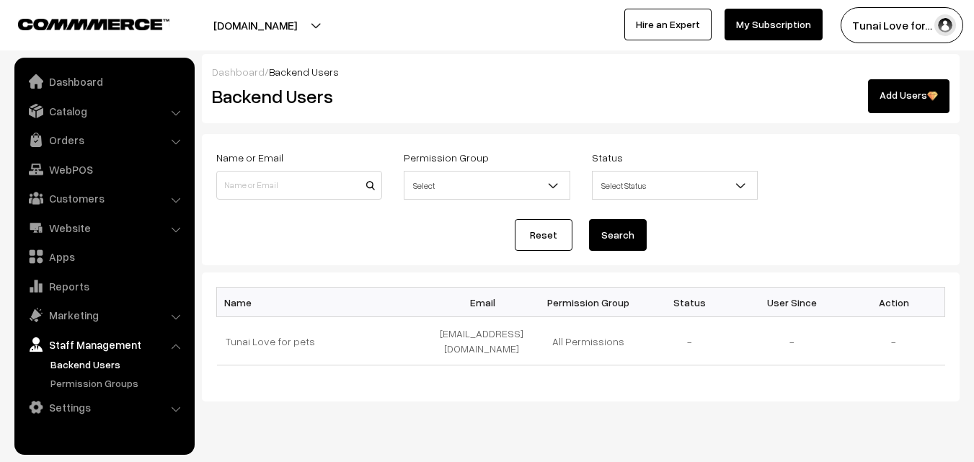
click at [72, 365] on link "Backend Users" at bounding box center [118, 364] width 143 height 15
click at [924, 94] on link "Add Users" at bounding box center [908, 96] width 81 height 34
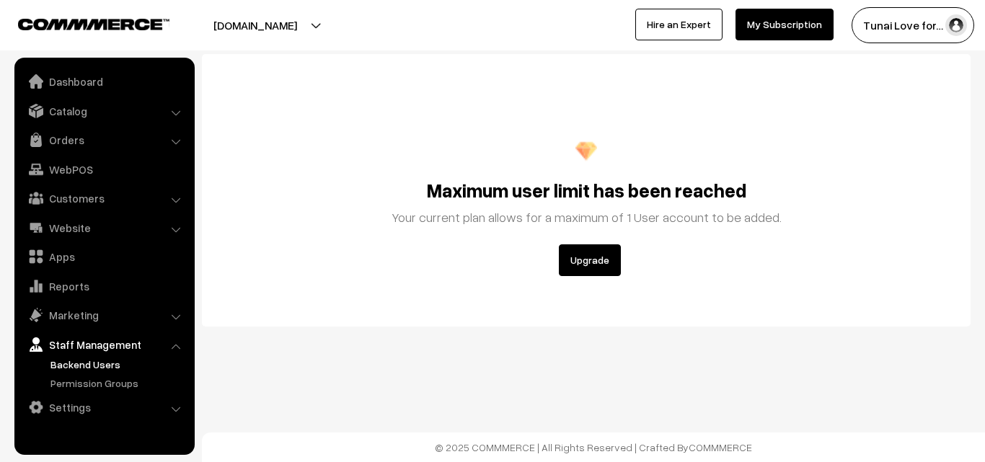
click at [597, 269] on button "Upgrade" at bounding box center [590, 260] width 62 height 32
click at [173, 107] on link "Catalog" at bounding box center [104, 111] width 172 height 26
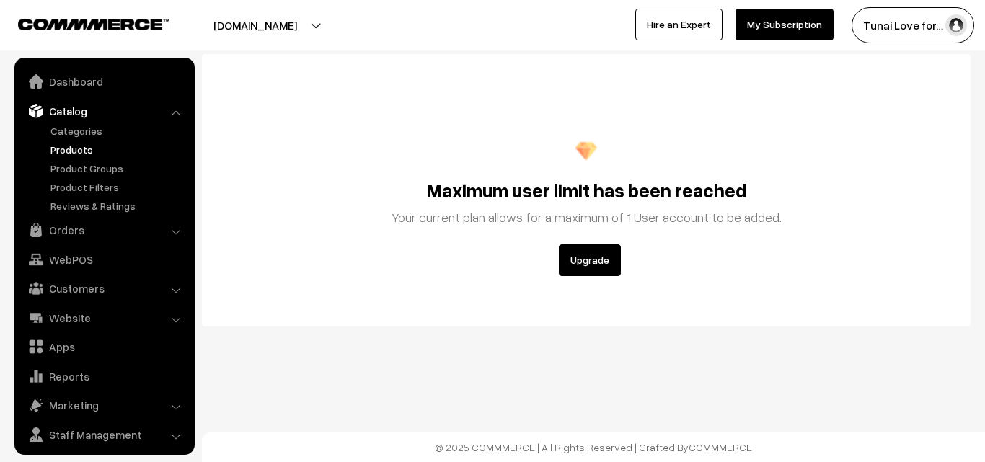
click at [84, 146] on link "Products" at bounding box center [118, 149] width 143 height 15
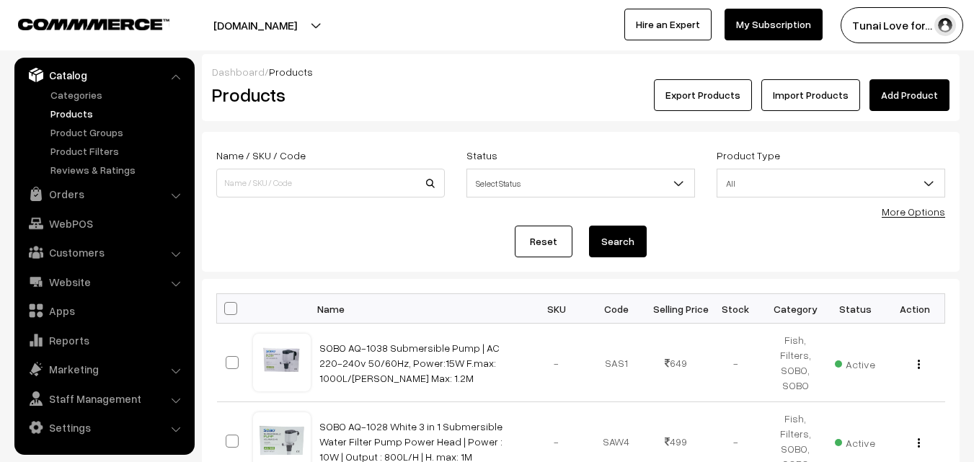
click at [918, 97] on link "Add Product" at bounding box center [909, 95] width 80 height 32
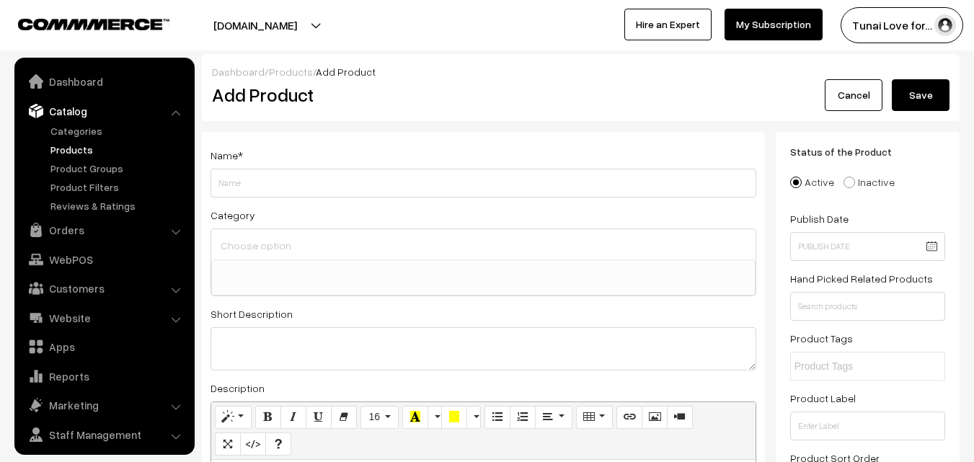
select select
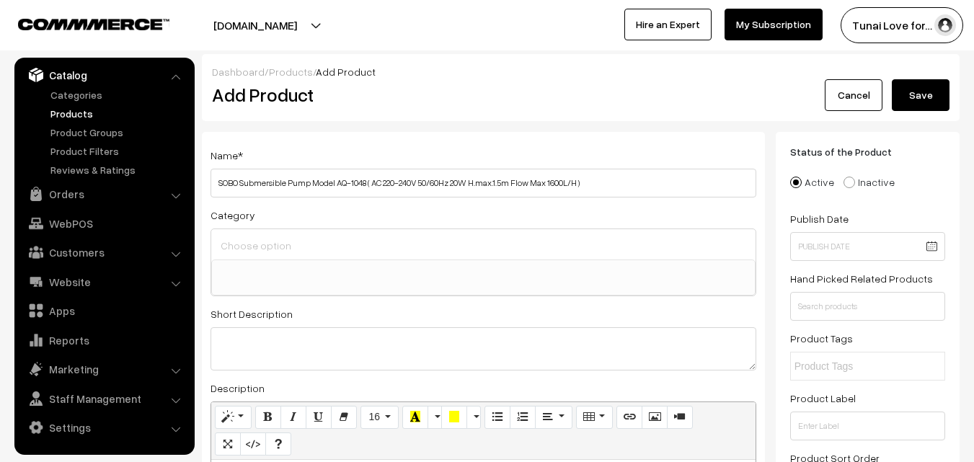
drag, startPoint x: 337, startPoint y: 182, endPoint x: 365, endPoint y: 182, distance: 28.1
click at [365, 182] on input "SOBO Submersible Pump Model AQ-1048 ( AC 220-240V 50/60Hz 20W H.max.1.5m Flow M…" at bounding box center [483, 183] width 546 height 29
click at [240, 183] on input "SOBO Submersible Pump Model ( AC 220-240V 50/60Hz 20W H.max.1.5m Flow Max 1600L…" at bounding box center [483, 183] width 546 height 29
drag, startPoint x: 348, startPoint y: 183, endPoint x: 367, endPoint y: 182, distance: 18.8
click at [367, 182] on input "SOBO AQ-1048 Submersible Pump Model ( AC 220-240V 50/60Hz 20W H.max.1.5m Flow M…" at bounding box center [483, 183] width 546 height 29
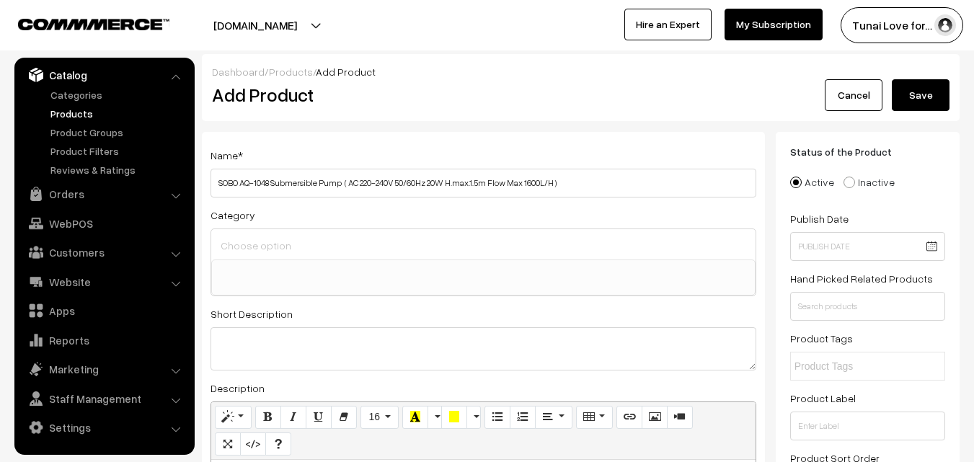
type input "SOBO AQ-1048 Submersible Pump ( AC 220-240V 50/60Hz 20W H.max.1.5m Flow Max 160…"
click at [267, 232] on div at bounding box center [483, 244] width 544 height 30
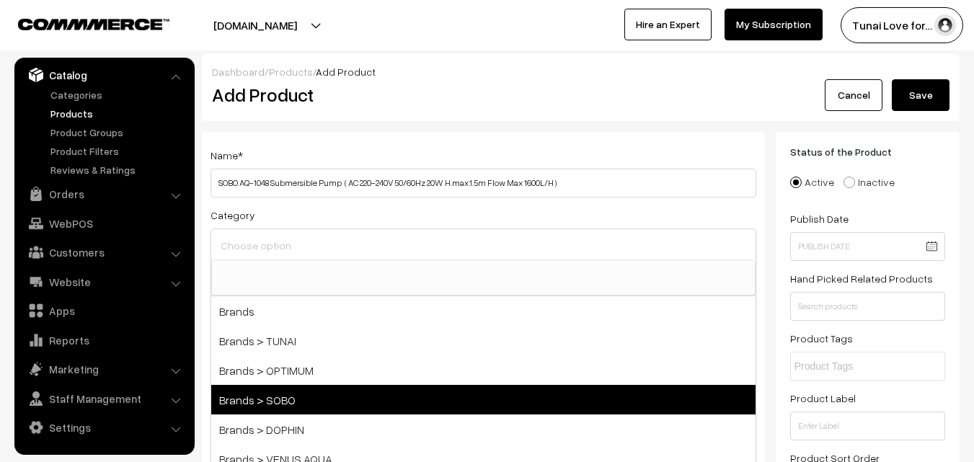
click at [296, 394] on span "Brands > SOBO" at bounding box center [483, 400] width 544 height 30
select select "37"
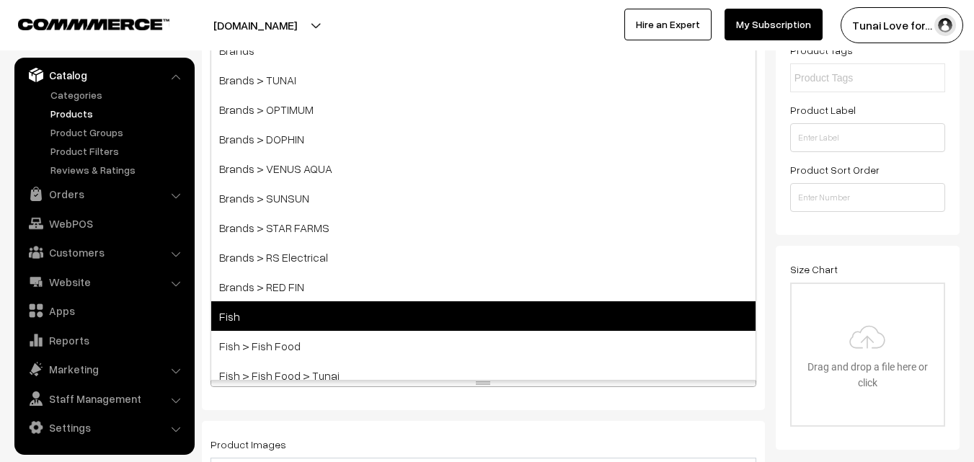
click at [252, 326] on span "Fish" at bounding box center [483, 316] width 544 height 30
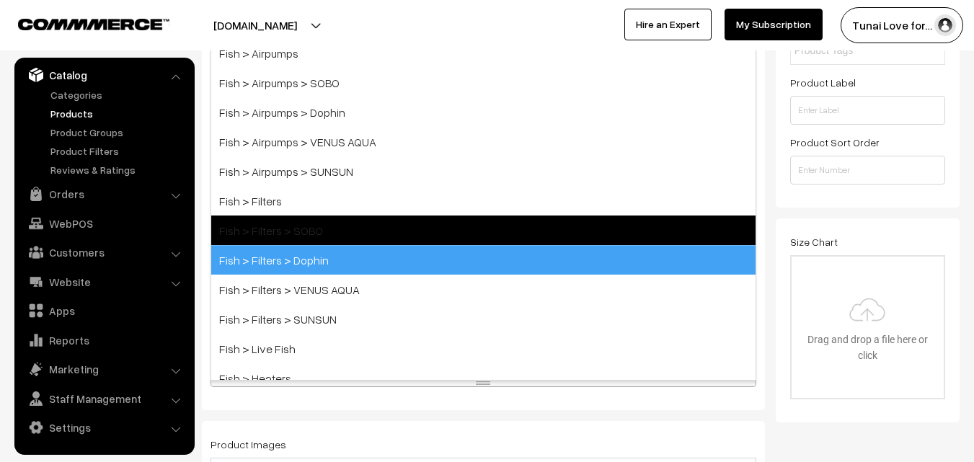
scroll to position [432, 0]
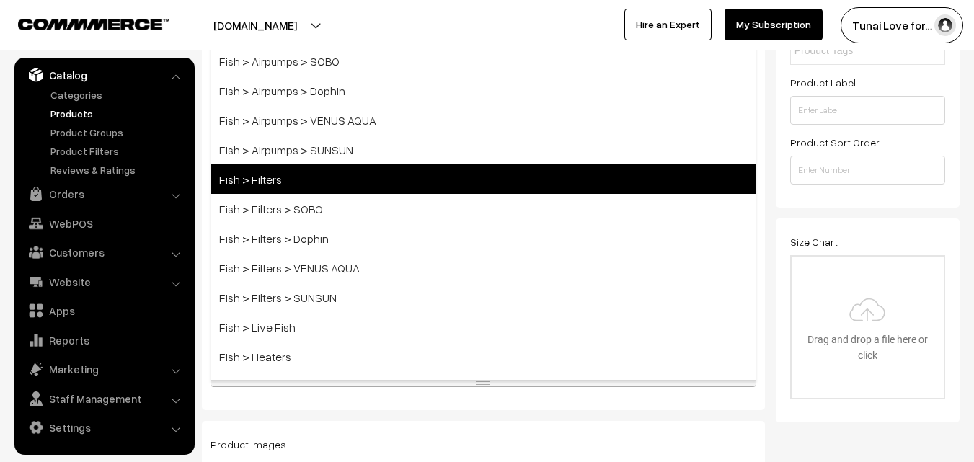
click at [312, 190] on span "Fish > Filters" at bounding box center [483, 179] width 544 height 30
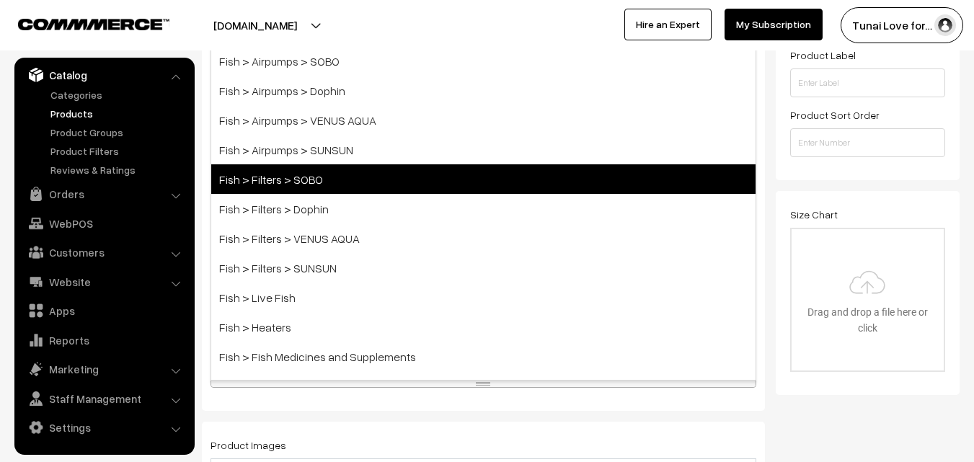
click at [305, 190] on span "Fish > Filters > SOBO" at bounding box center [483, 179] width 544 height 30
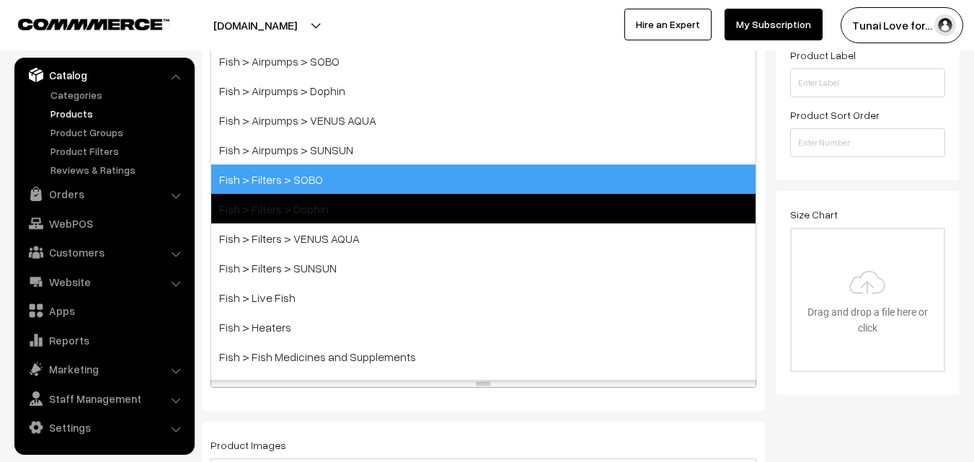
scroll to position [371, 0]
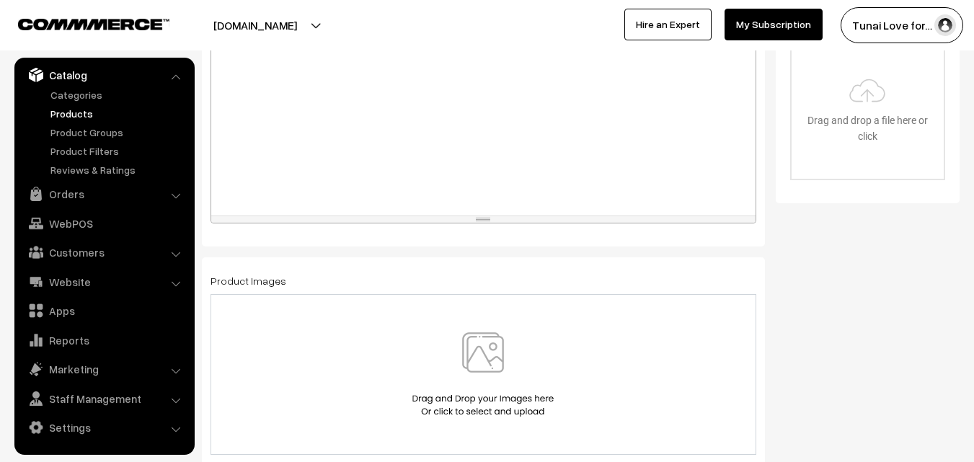
scroll to position [732, 0]
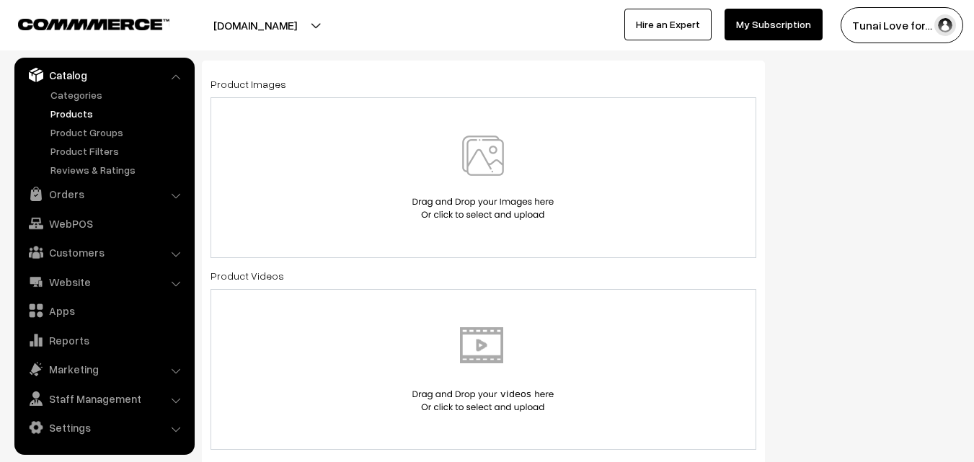
click at [493, 161] on img at bounding box center [483, 178] width 148 height 84
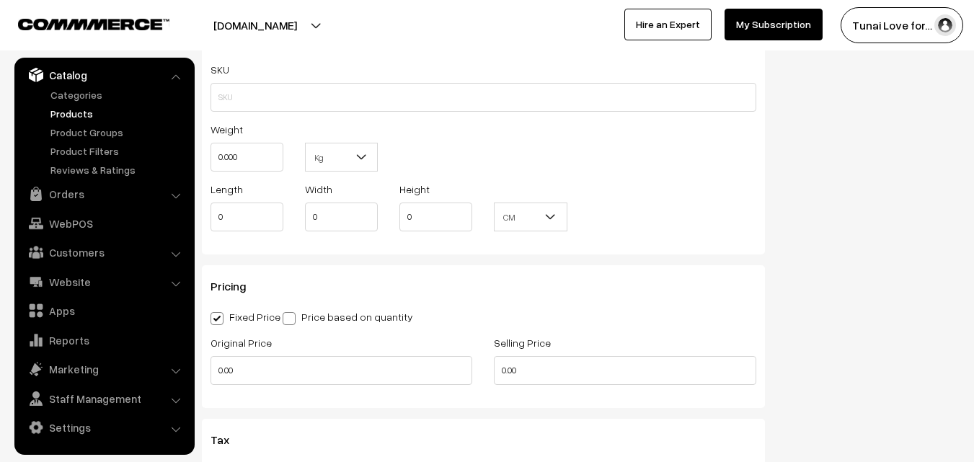
scroll to position [1164, 0]
click at [239, 365] on input "0.00" at bounding box center [341, 369] width 262 height 29
drag, startPoint x: 226, startPoint y: 371, endPoint x: 213, endPoint y: 371, distance: 13.7
click at [213, 371] on input "0" at bounding box center [341, 369] width 262 height 29
type input "1170"
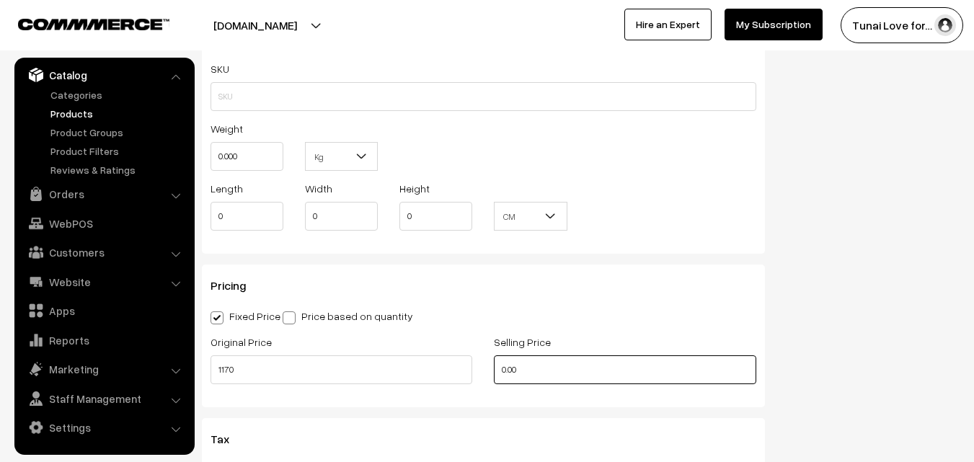
drag, startPoint x: 528, startPoint y: 370, endPoint x: 472, endPoint y: 369, distance: 56.2
click at [472, 369] on div "Original Price 1170 Selling Price 0.00" at bounding box center [483, 363] width 567 height 60
type input "0"
type input "749"
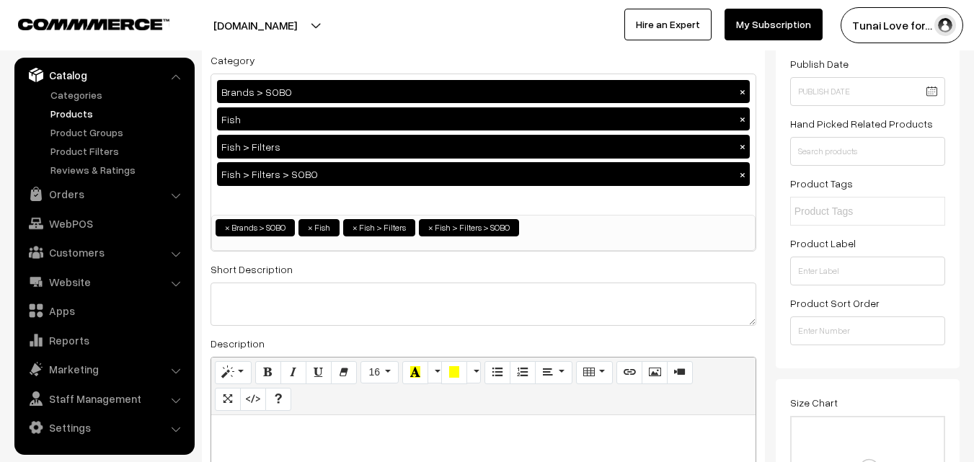
scroll to position [0, 0]
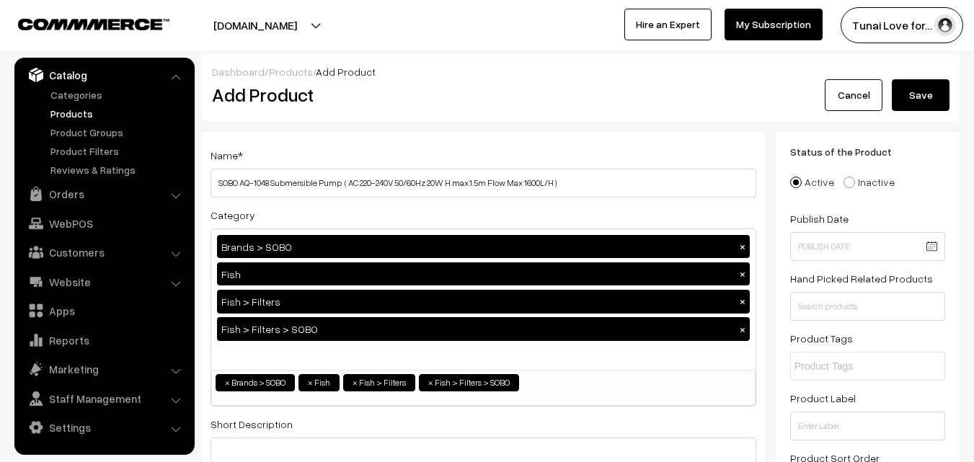
click at [925, 86] on button "Save" at bounding box center [921, 95] width 58 height 32
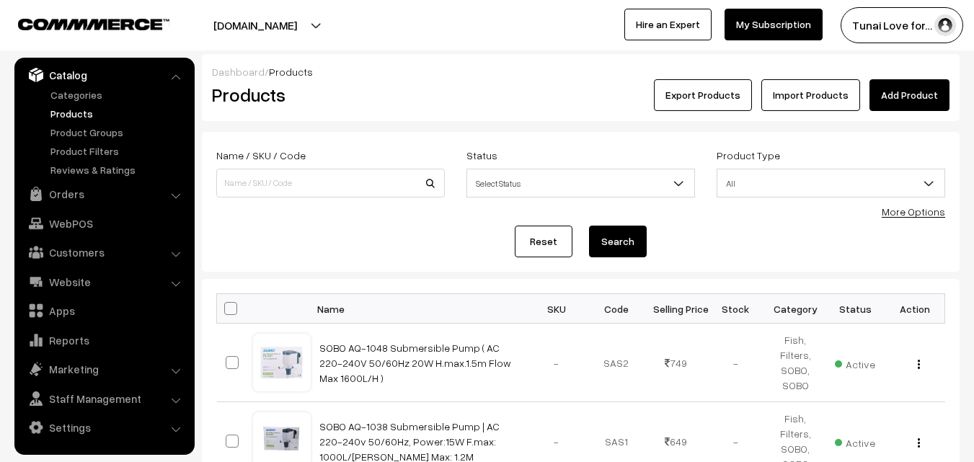
click at [925, 104] on link "Add Product" at bounding box center [909, 95] width 80 height 32
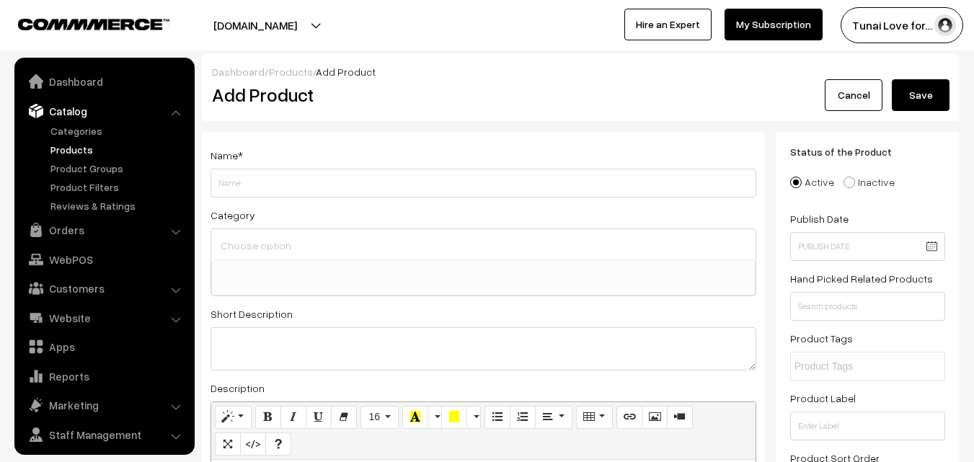
select select
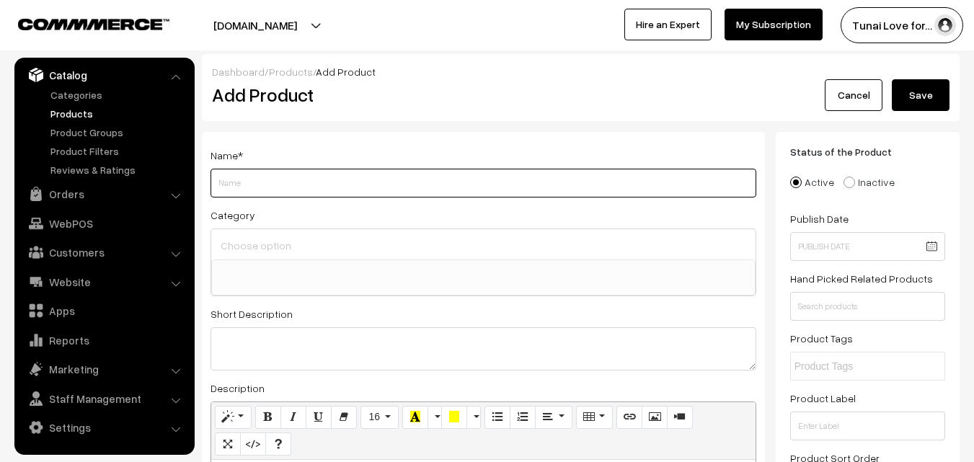
paste input "Sobo Aq Series New Upgraded Version Aquarium White 3 In 1 Submersible Water Fil…"
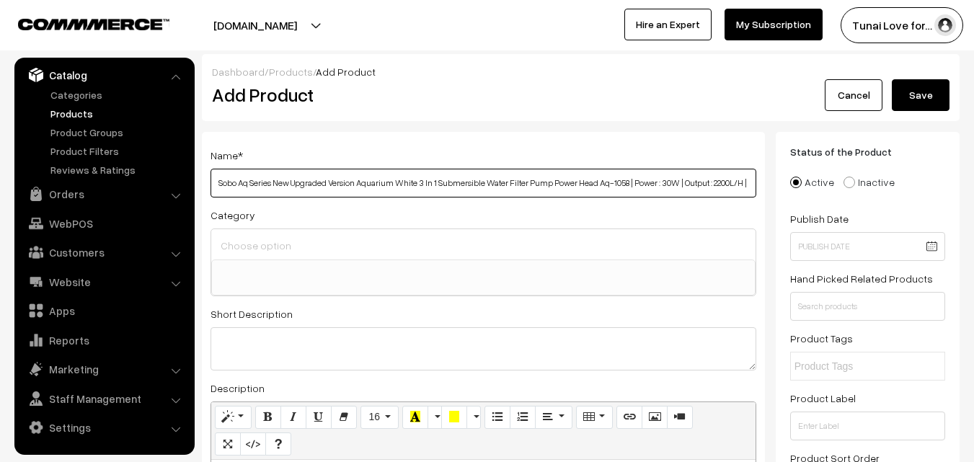
scroll to position [0, 45]
click at [713, 181] on input "Sobo Aq Series New Upgraded Version Aquarium White 3 In 1 Submersible Water Fil…" at bounding box center [483, 183] width 546 height 29
drag, startPoint x: 267, startPoint y: 182, endPoint x: 174, endPoint y: 180, distance: 93.0
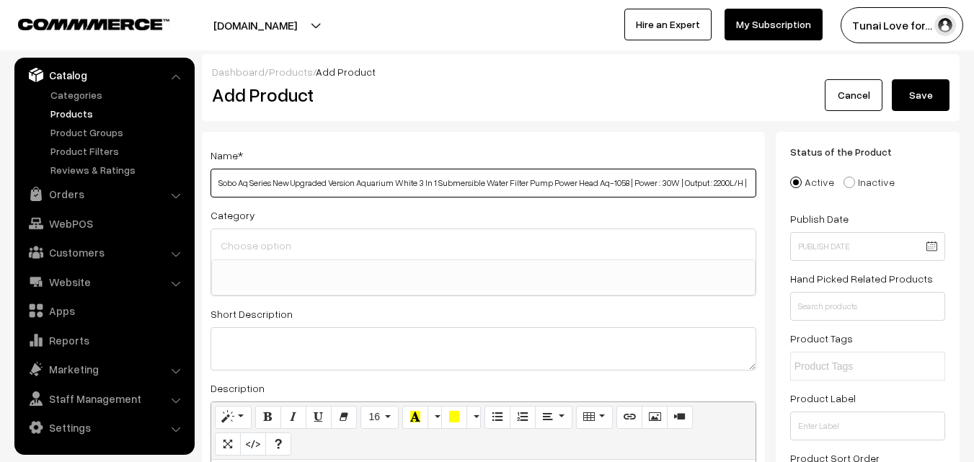
click at [239, 182] on input "Sobo Aq Series New Upgraded Version Aquarium White 3 In 1 Submersible Water Fil…" at bounding box center [483, 183] width 546 height 29
drag, startPoint x: 236, startPoint y: 180, endPoint x: 214, endPoint y: 180, distance: 22.3
click at [214, 180] on input "Sobo Aq Series New Upgraded Version Aquarium White 3 In 1 Submersible Water Fil…" at bounding box center [483, 183] width 546 height 29
click at [248, 185] on input "SOBO Aq Series New Upgraded Version Aquarium White 3 In 1 Submersible Water Fil…" at bounding box center [483, 183] width 546 height 29
click at [270, 185] on input "SOBO AQ Series New Upgraded Version Aquarium White 3 In 1 Submersible Water Fil…" at bounding box center [483, 183] width 546 height 29
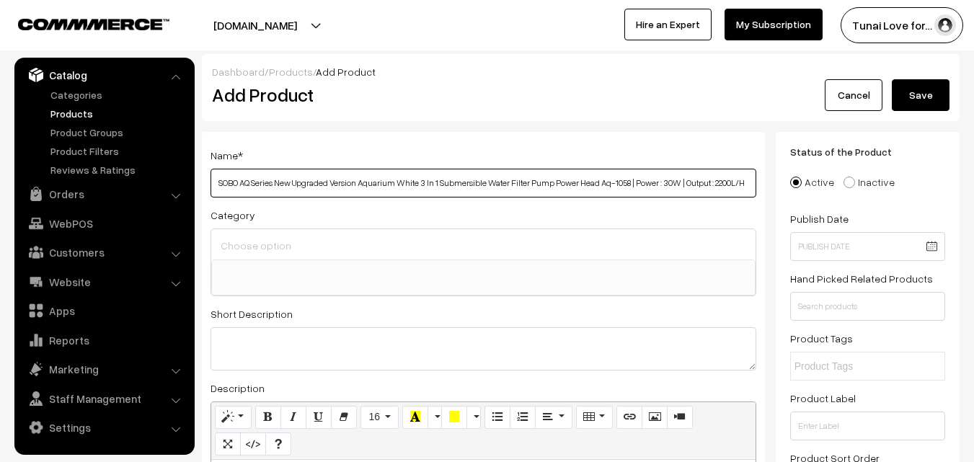
drag, startPoint x: 612, startPoint y: 183, endPoint x: 631, endPoint y: 185, distance: 19.5
click at [631, 185] on input "SOBO AQ Series New Upgraded Version Aquarium White 3 In 1 Submersible Water Fil…" at bounding box center [483, 183] width 546 height 29
click at [252, 185] on input "SOBO AQ Series New Upgraded Version Aquarium White 3 In 1 Submersible Water Fil…" at bounding box center [483, 183] width 546 height 29
paste input "-1058"
drag, startPoint x: 275, startPoint y: 181, endPoint x: 418, endPoint y: 174, distance: 142.9
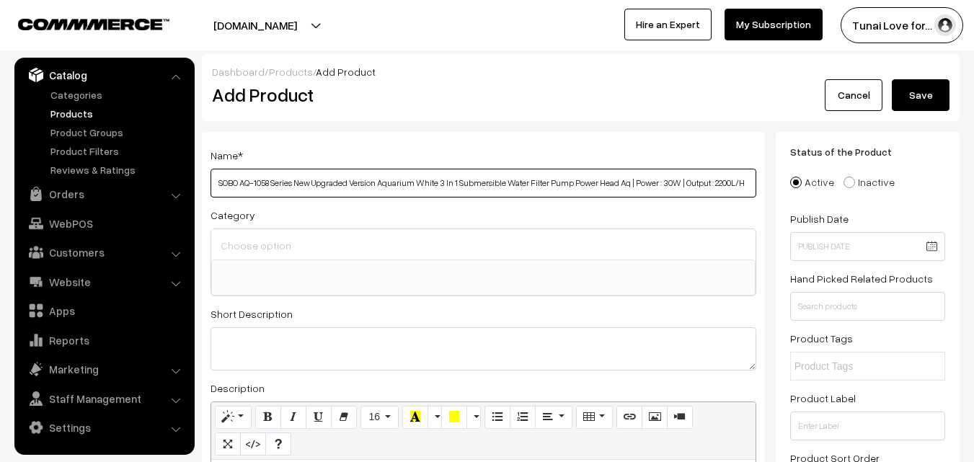
click at [418, 174] on input "SOBO AQ-1058 Series New Upgraded Version Aquarium White 3 In 1 Submersible Wate…" at bounding box center [483, 183] width 546 height 29
drag, startPoint x: 484, startPoint y: 183, endPoint x: 498, endPoint y: 183, distance: 14.4
click at [484, 183] on input "SOBO AQ-1058 White 3 In 1 Submersible Water Filter Pump Power Head Aq | Power :…" at bounding box center [483, 183] width 546 height 29
type input "SOBO AQ-1058 White 3 In 1 Submersible Water Filter Pump Power Head | Power : 30…"
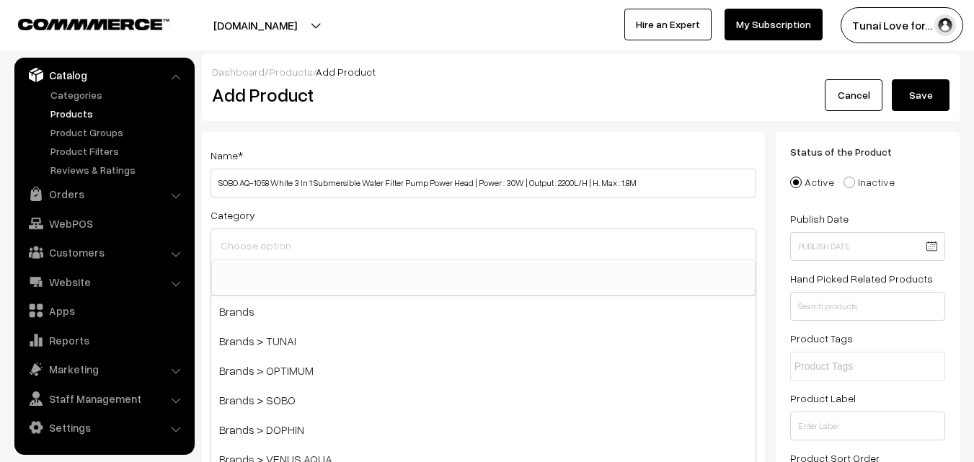
click at [303, 247] on input at bounding box center [483, 245] width 533 height 21
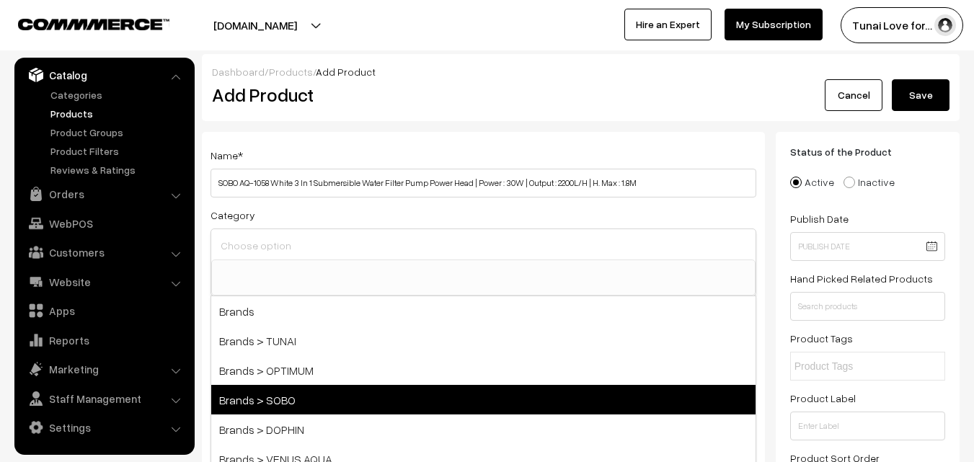
click at [298, 397] on span "Brands > SOBO" at bounding box center [483, 400] width 544 height 30
select select "37"
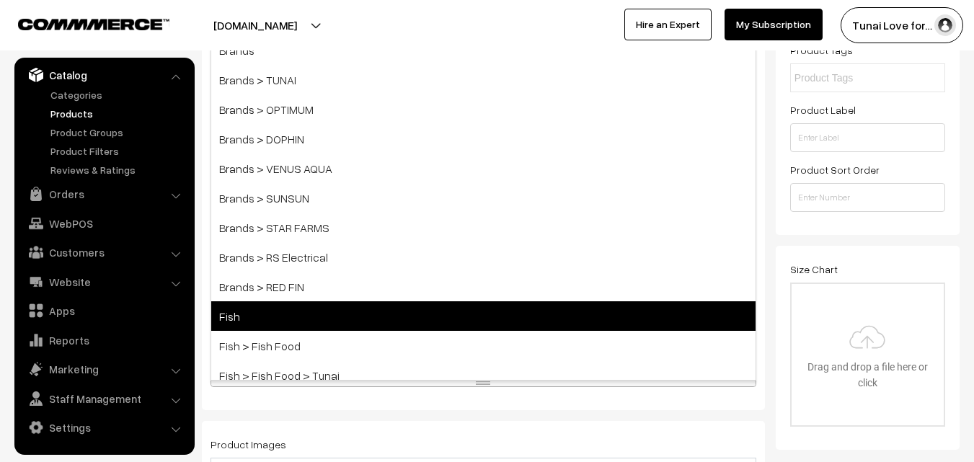
click at [312, 321] on span "Fish" at bounding box center [483, 316] width 544 height 30
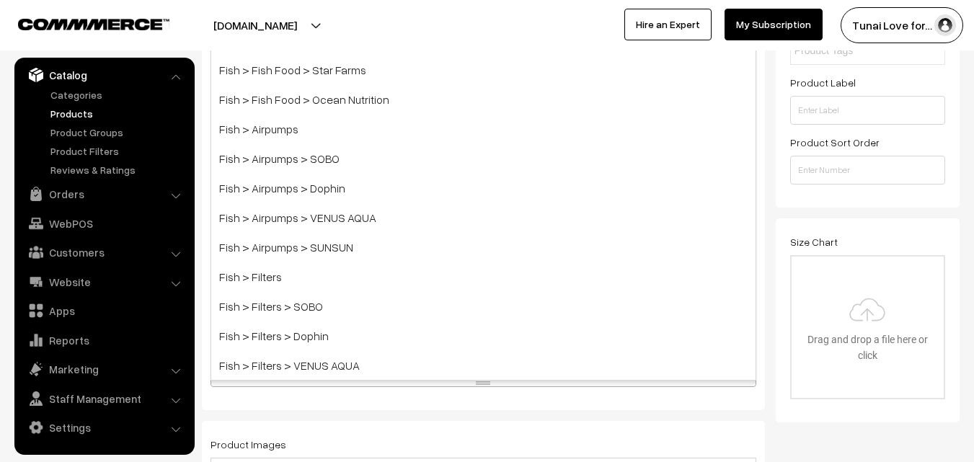
scroll to position [360, 0]
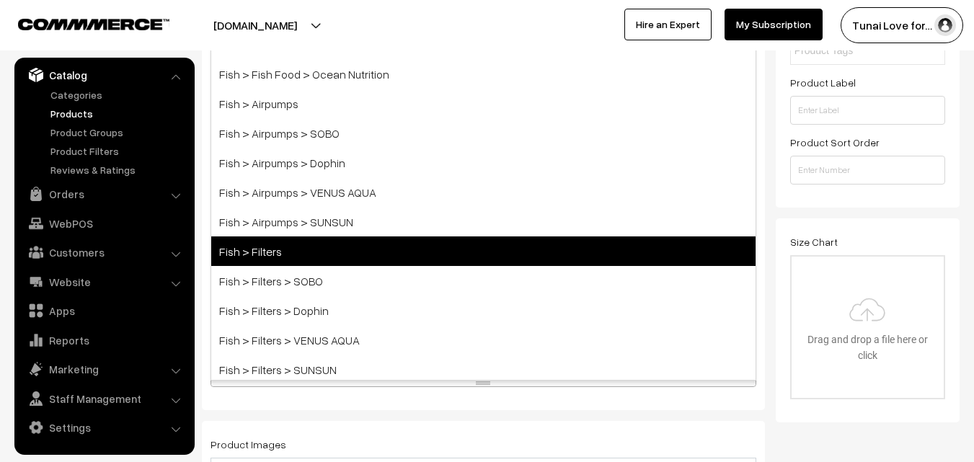
click at [331, 245] on span "Fish > Filters" at bounding box center [483, 251] width 544 height 30
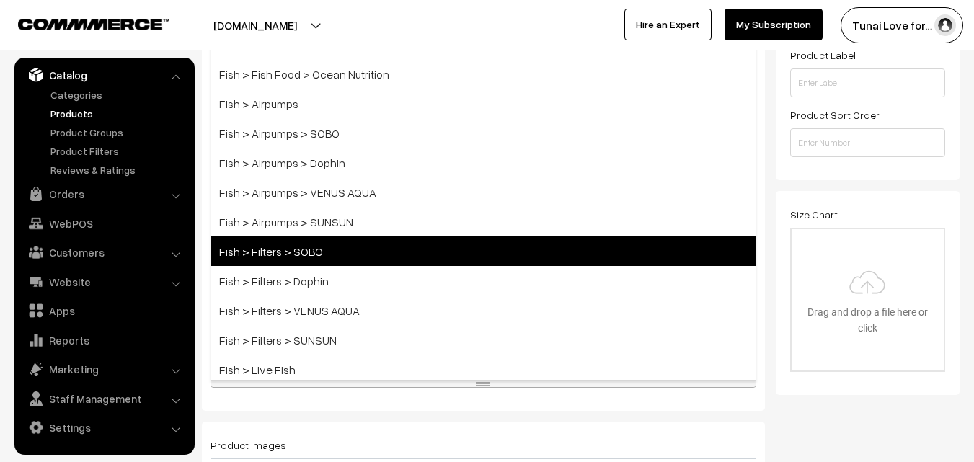
click at [320, 253] on span "Fish > Filters > SOBO" at bounding box center [483, 251] width 544 height 30
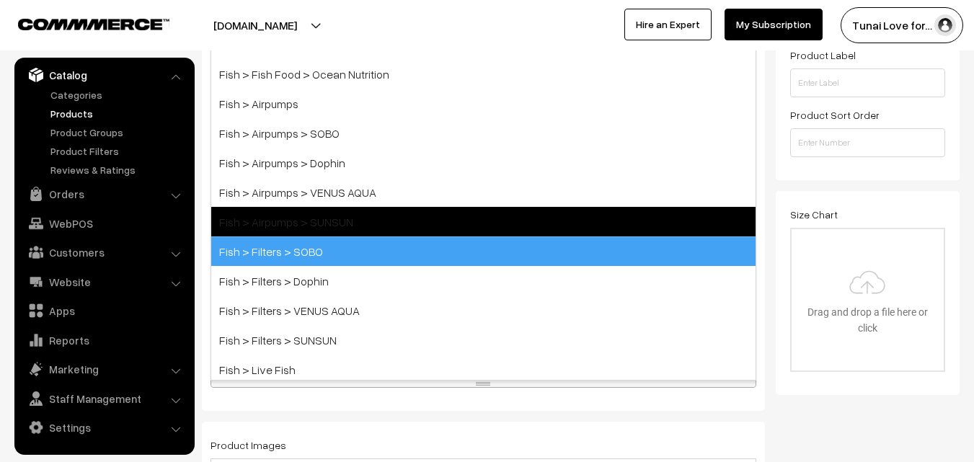
scroll to position [371, 0]
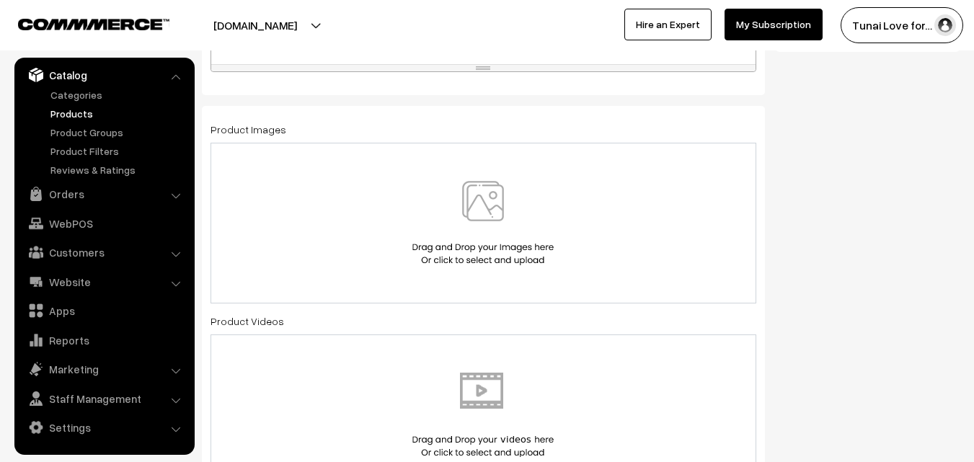
scroll to position [732, 0]
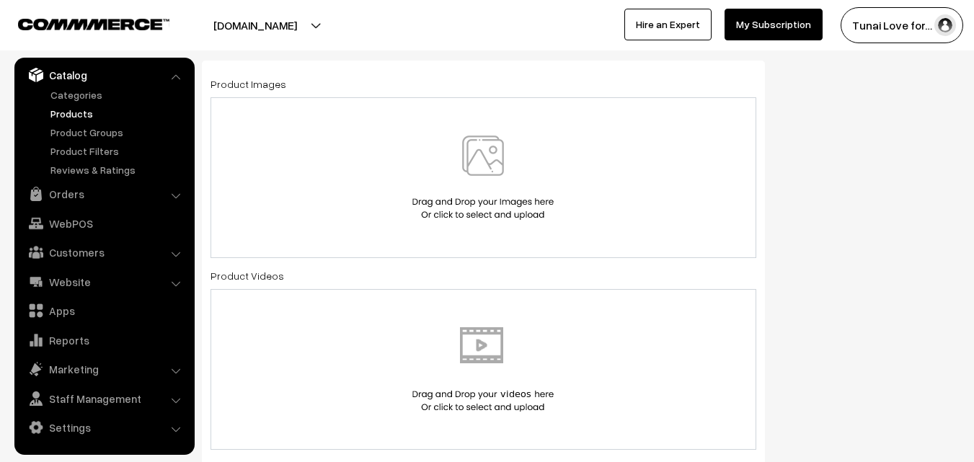
click at [463, 185] on img at bounding box center [483, 178] width 148 height 84
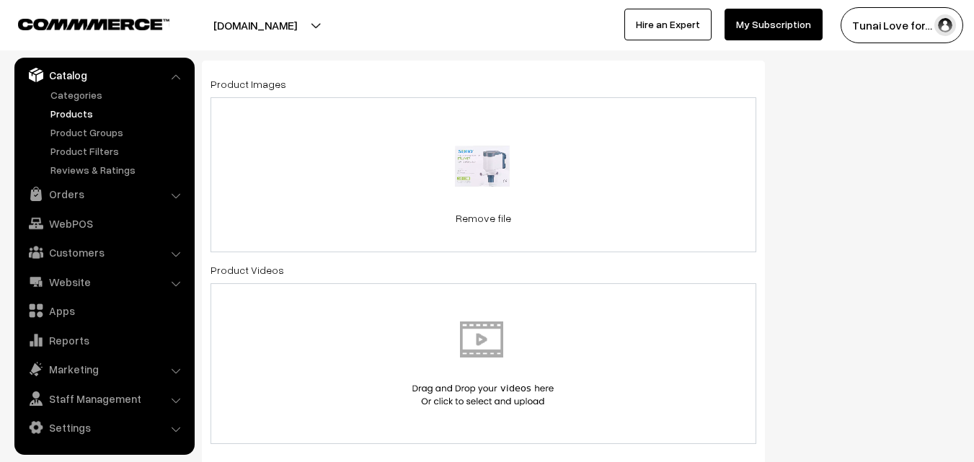
click at [635, 189] on div "0.2 MB Sobo-Submersible-Pump-AQ-1058-666x666.webp Check Error Remove file" at bounding box center [483, 174] width 546 height 155
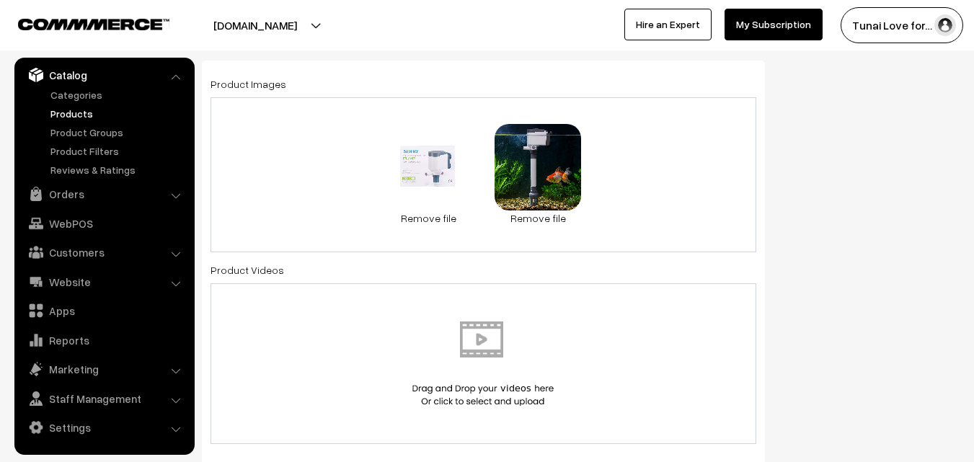
click at [661, 148] on div "0.2 MB Sobo-Submersible-Pump-AQ-1058-666x666.webp Check Error Remove file 0.2 M…" at bounding box center [483, 174] width 546 height 155
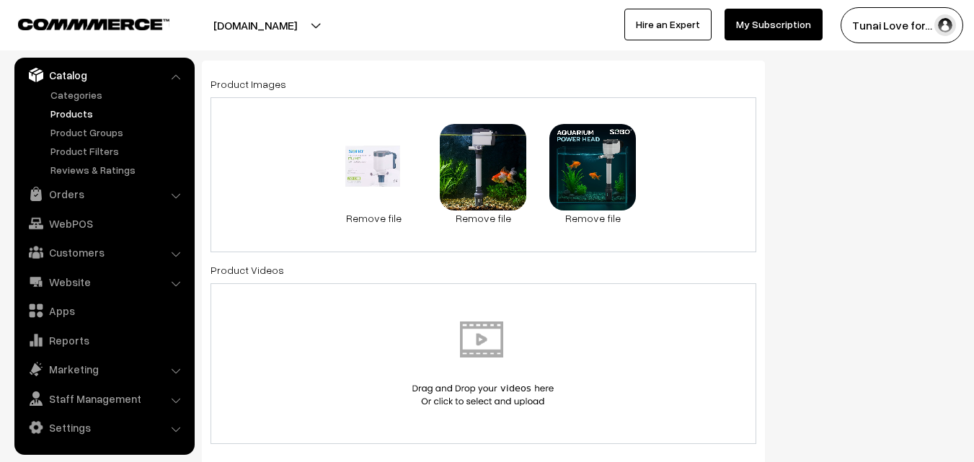
click at [677, 187] on div "0.2 MB Sobo-Submersible-Pump-AQ-1058-666x666.webp Check Error Remove file 0.2 M…" at bounding box center [483, 174] width 546 height 155
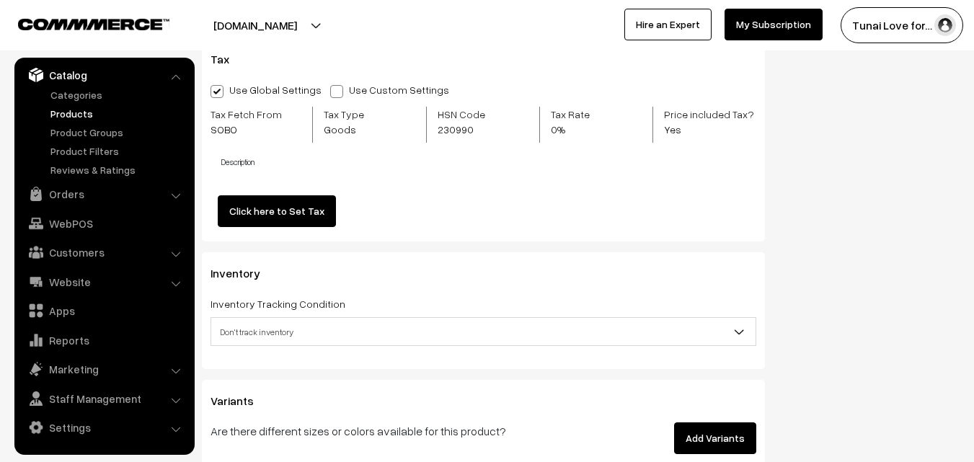
scroll to position [1524, 0]
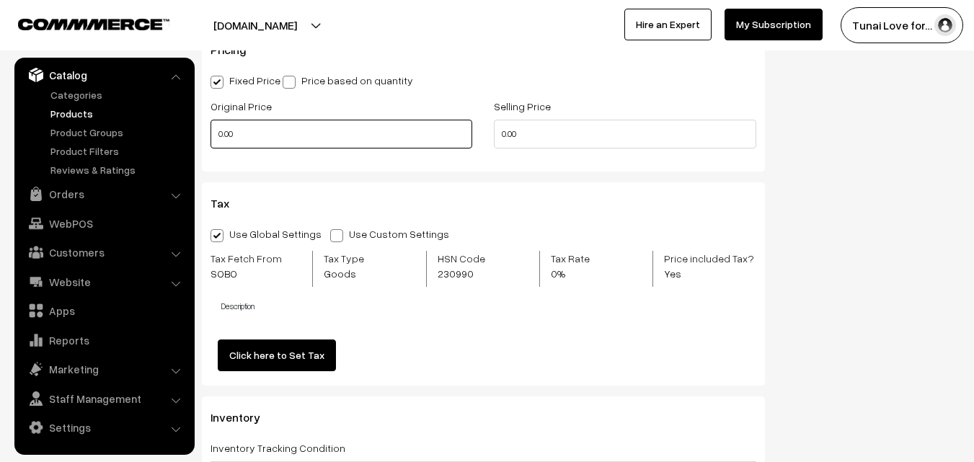
drag, startPoint x: 246, startPoint y: 138, endPoint x: 192, endPoint y: 135, distance: 54.1
type input "1200"
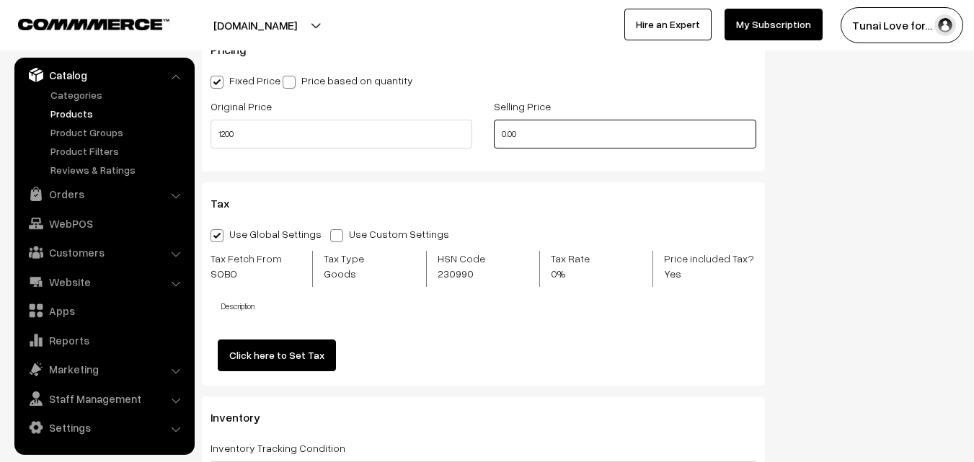
drag, startPoint x: 528, startPoint y: 133, endPoint x: 491, endPoint y: 130, distance: 37.6
click at [491, 130] on div "Selling Price 0.00" at bounding box center [624, 127] width 283 height 60
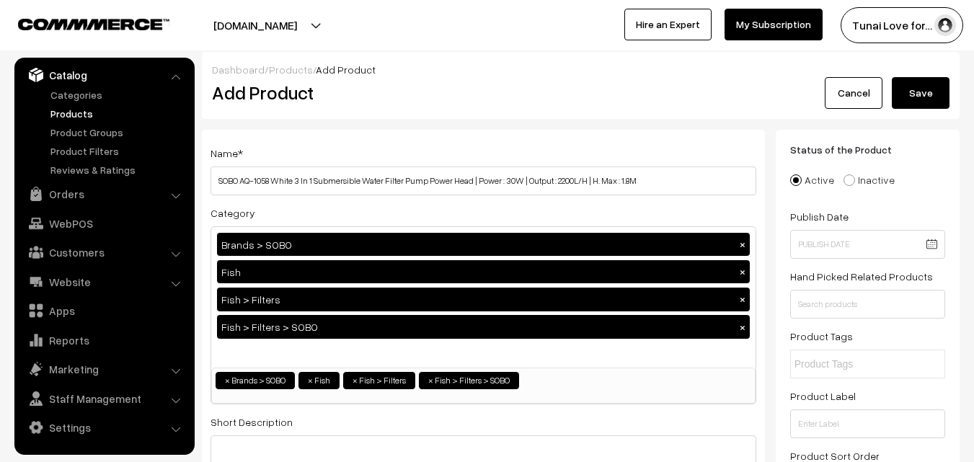
scroll to position [0, 0]
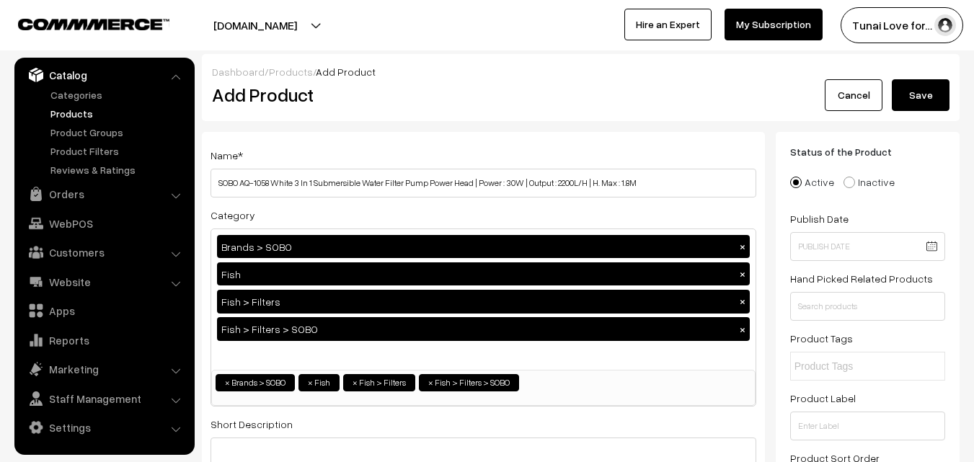
type input "799"
click at [918, 102] on button "Save" at bounding box center [921, 95] width 58 height 32
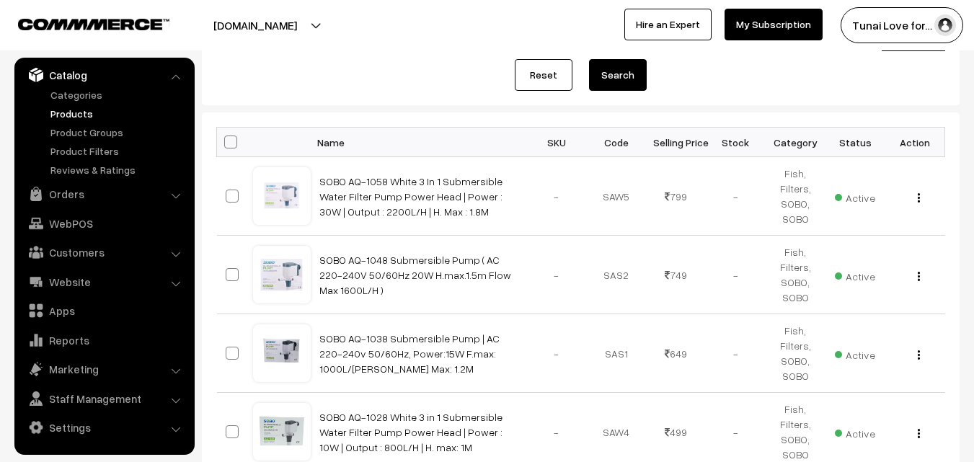
scroll to position [216, 0]
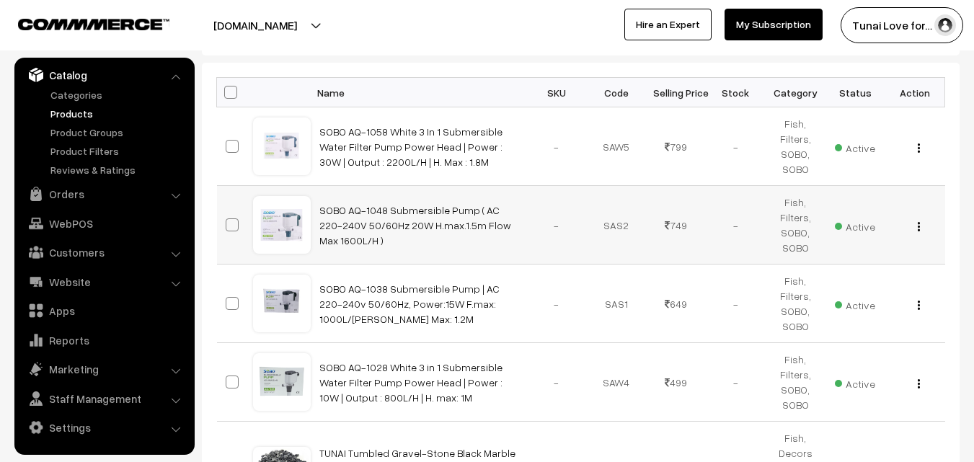
click at [920, 226] on button "button" at bounding box center [919, 227] width 4 height 12
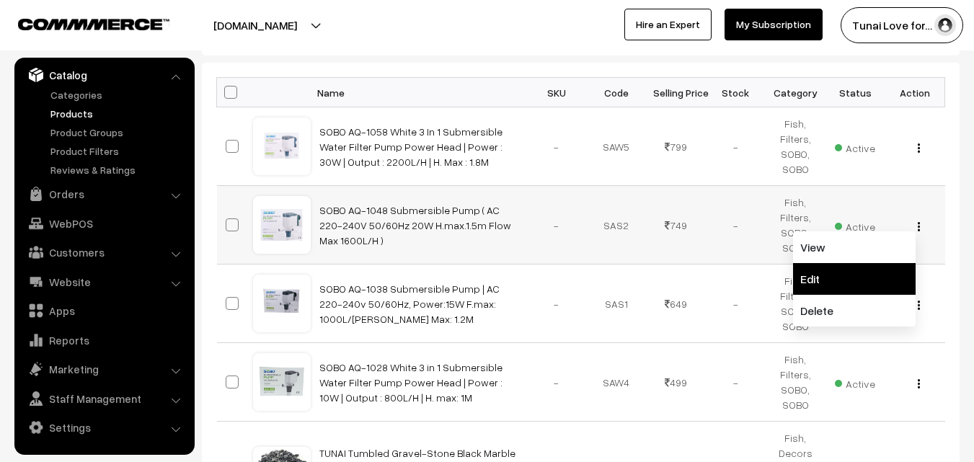
click at [811, 273] on link "Edit" at bounding box center [854, 279] width 123 height 32
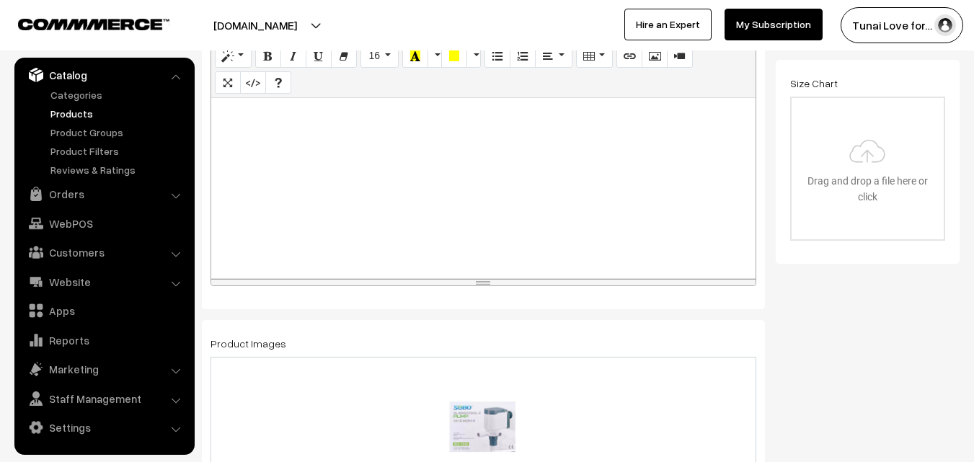
scroll to position [649, 0]
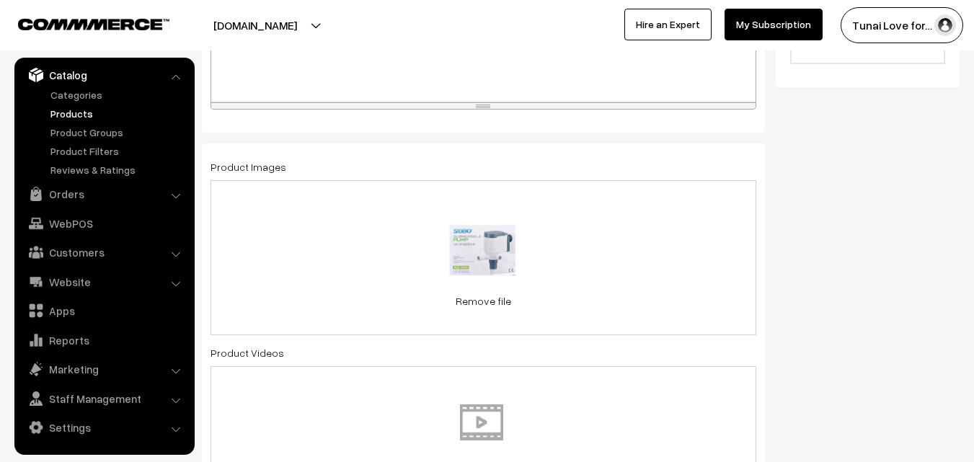
click at [625, 268] on div "0.2 MB Sobo-Submersible-pump-AQ-1048.webp Check Error Remove file" at bounding box center [483, 257] width 546 height 155
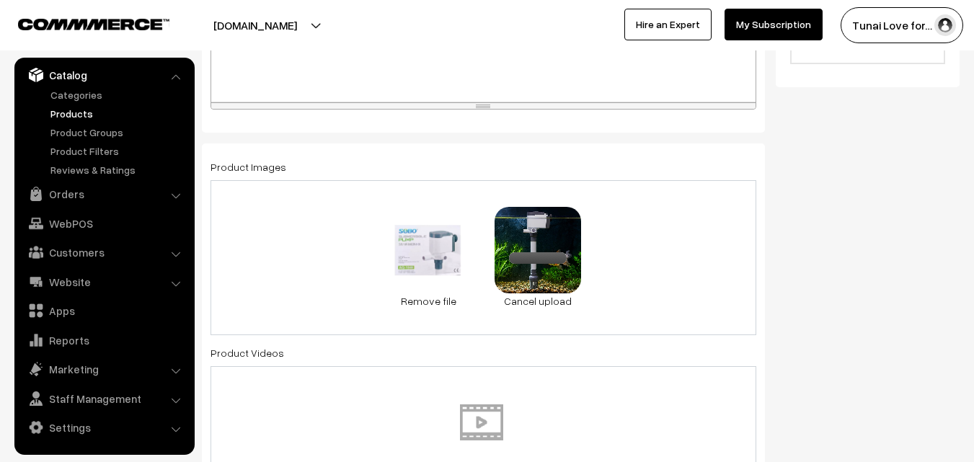
click at [688, 252] on div "0.2 MB Sobo-Submersible-pump-AQ-1048.webp Check Error Remove file 0.2 MB 71knC+…" at bounding box center [483, 257] width 546 height 155
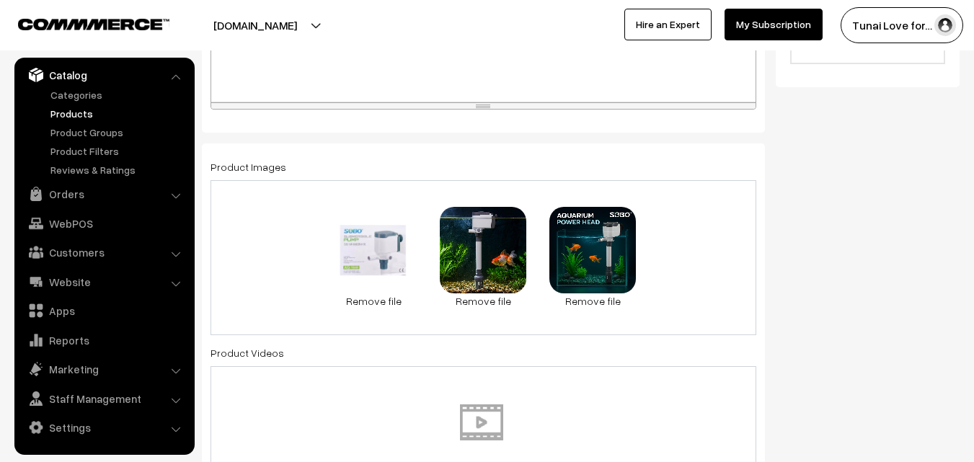
click at [685, 249] on div "0.2 MB Sobo-Submersible-pump-AQ-1048.webp Check Error Remove file 0.2 MB 71knC+…" at bounding box center [483, 257] width 546 height 155
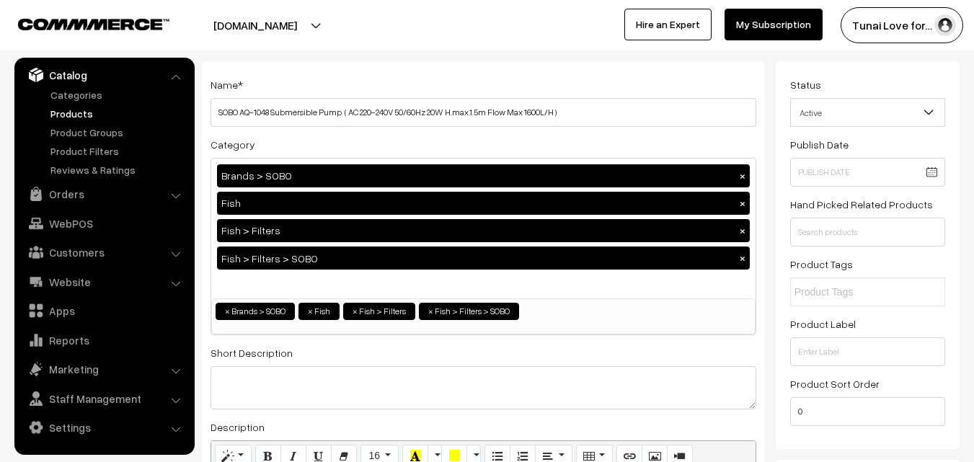
scroll to position [0, 0]
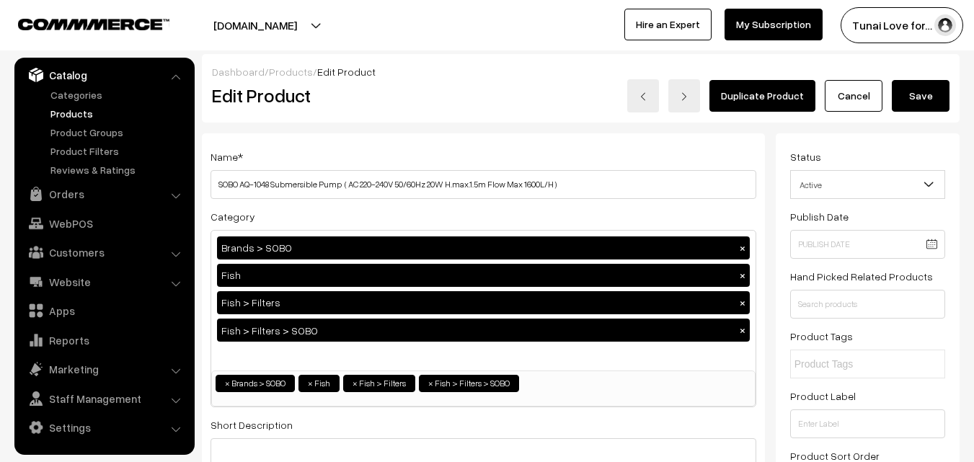
click at [911, 99] on button "Save" at bounding box center [921, 96] width 58 height 32
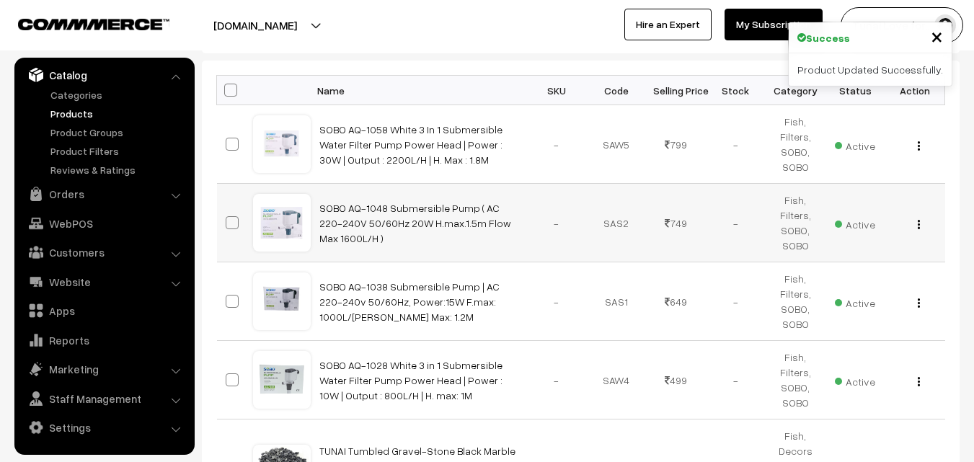
scroll to position [288, 0]
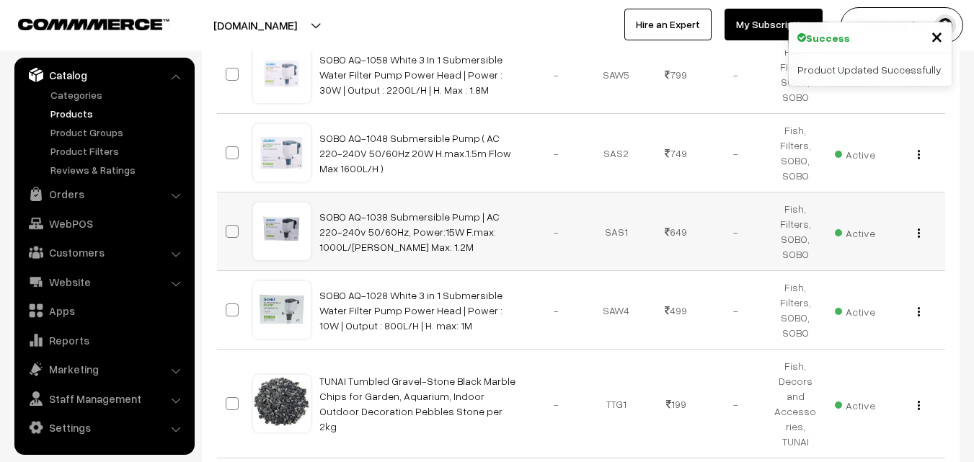
click at [920, 233] on div "View Edit Delete" at bounding box center [915, 231] width 43 height 15
click at [919, 232] on img "button" at bounding box center [919, 232] width 2 height 9
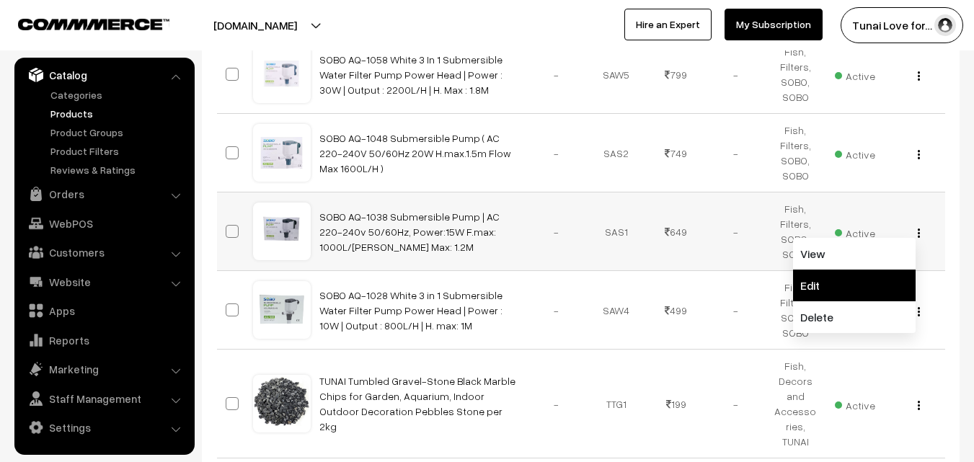
click at [800, 280] on link "Edit" at bounding box center [854, 286] width 123 height 32
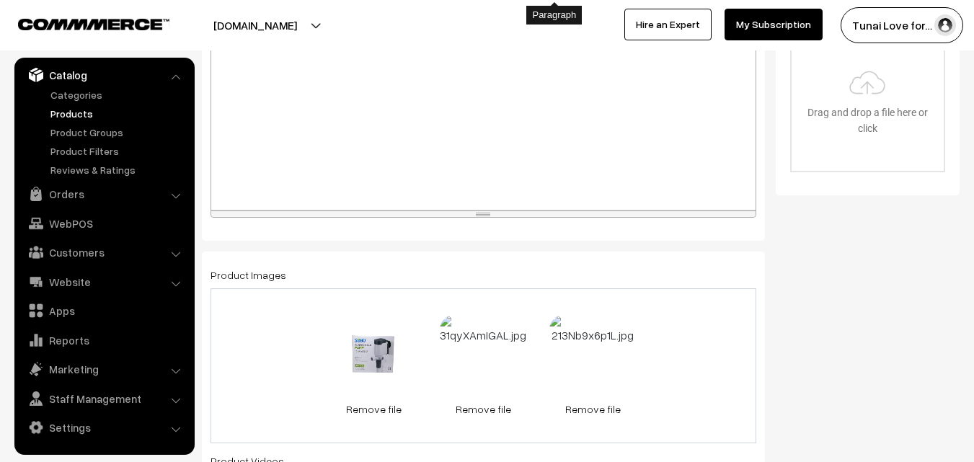
scroll to position [649, 0]
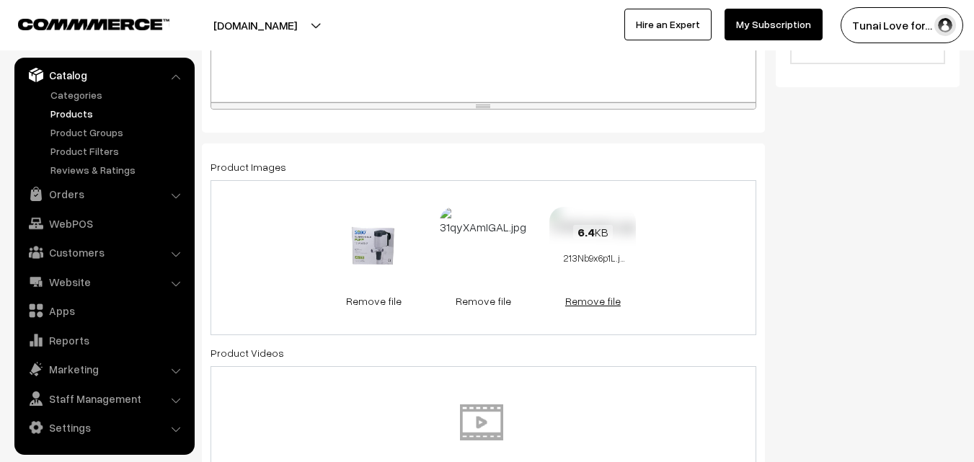
click at [585, 303] on link "Remove file" at bounding box center [592, 300] width 86 height 15
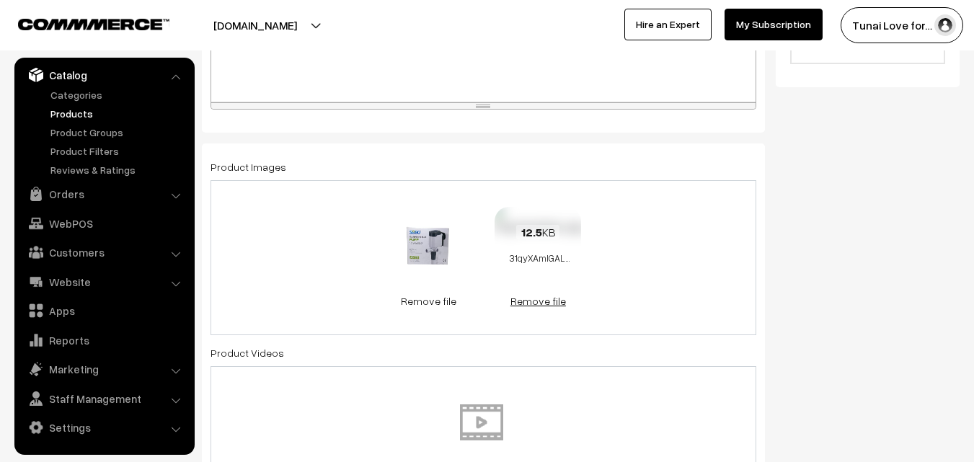
click at [561, 302] on link "Remove file" at bounding box center [537, 300] width 86 height 15
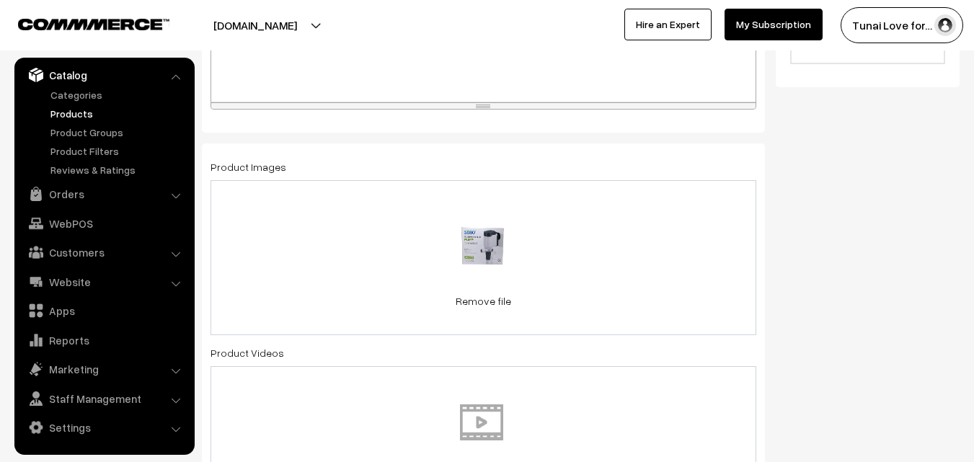
click at [605, 249] on div "8.9 KB 31bT47igESL.jpg Check Error Remove file" at bounding box center [483, 257] width 546 height 155
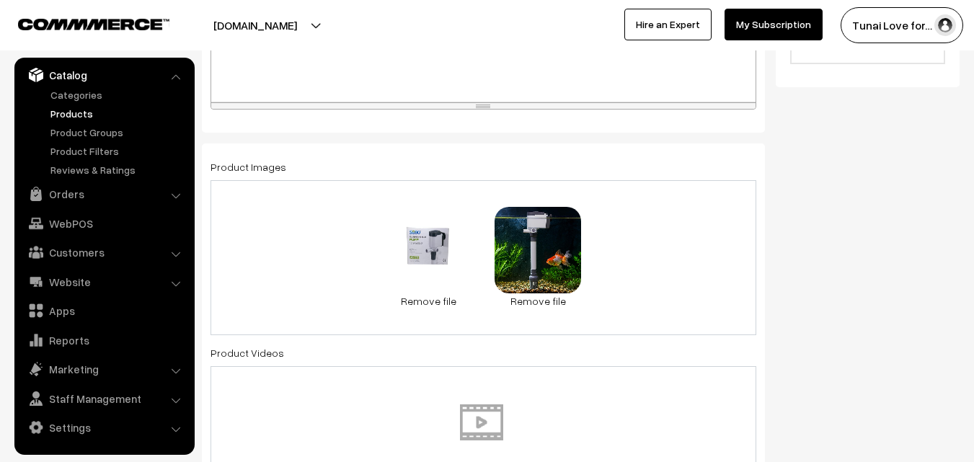
click at [668, 200] on div "8.9 KB 31bT47igESL.jpg Check Error Remove file 0.2 MB 71knC+rWrOL._SL1024_.jpg …" at bounding box center [483, 257] width 546 height 155
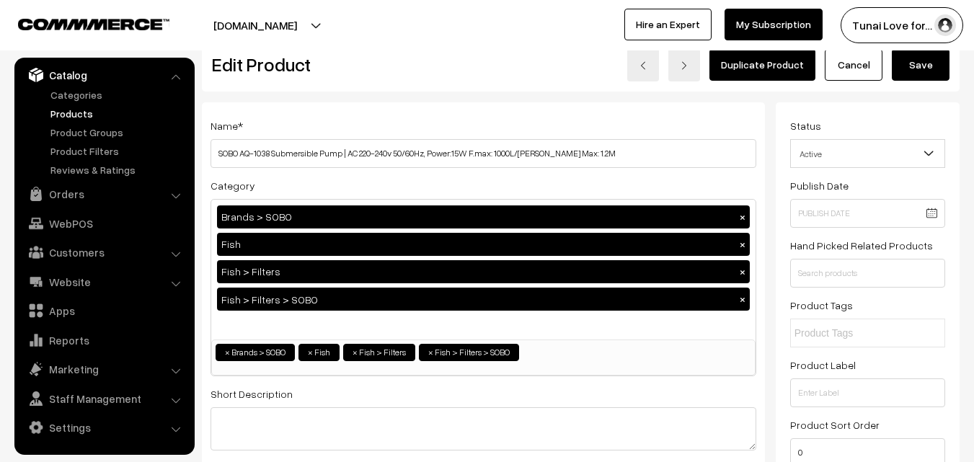
scroll to position [0, 0]
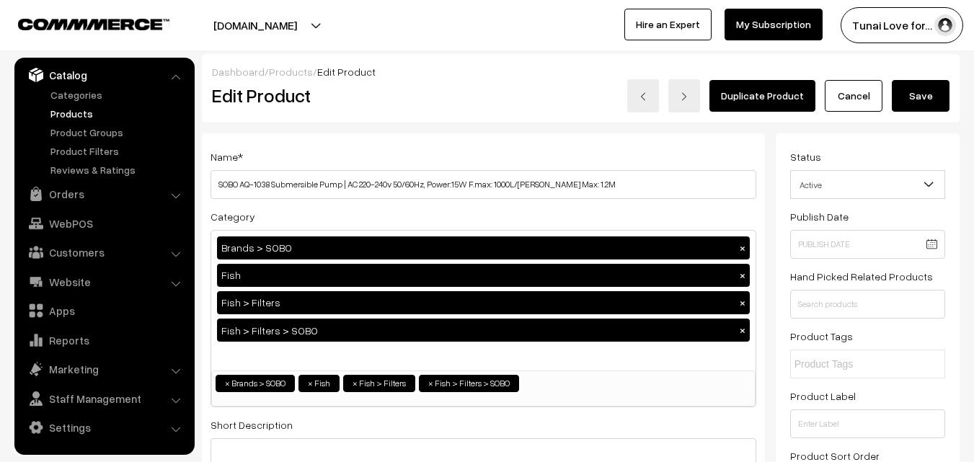
click at [917, 83] on button "Save" at bounding box center [921, 96] width 58 height 32
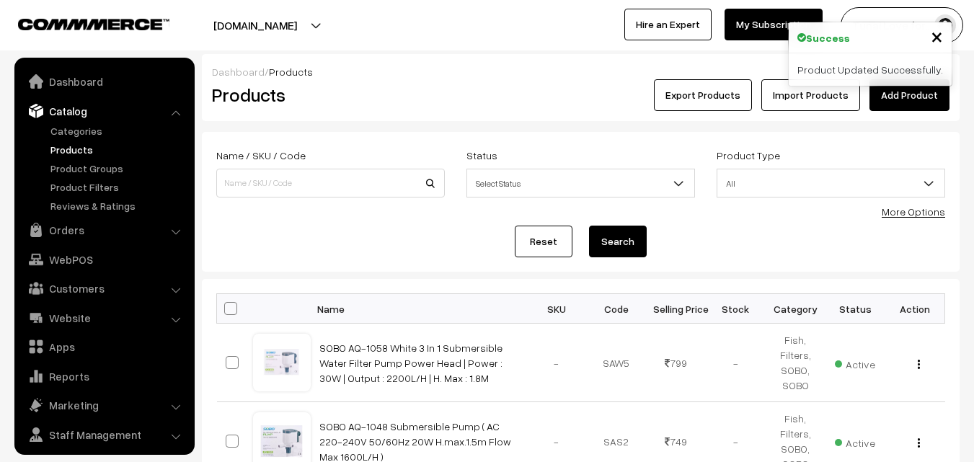
scroll to position [36, 0]
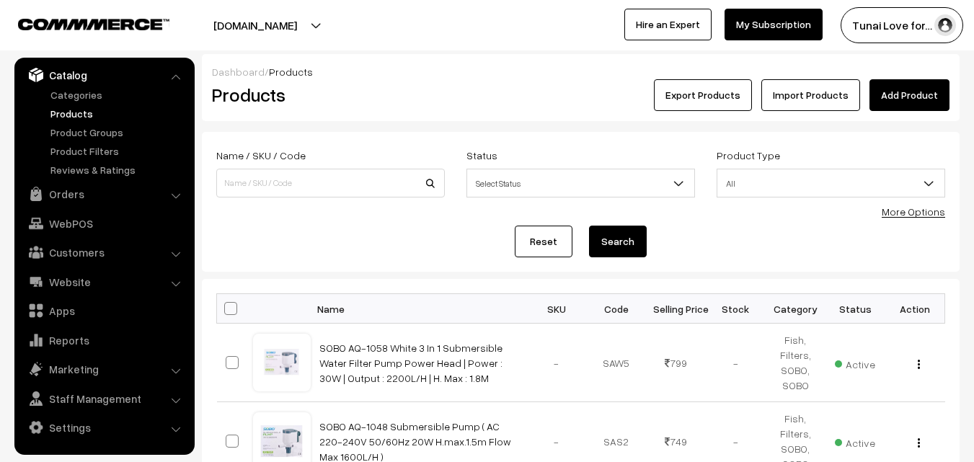
click at [922, 104] on link "Add Product" at bounding box center [909, 95] width 80 height 32
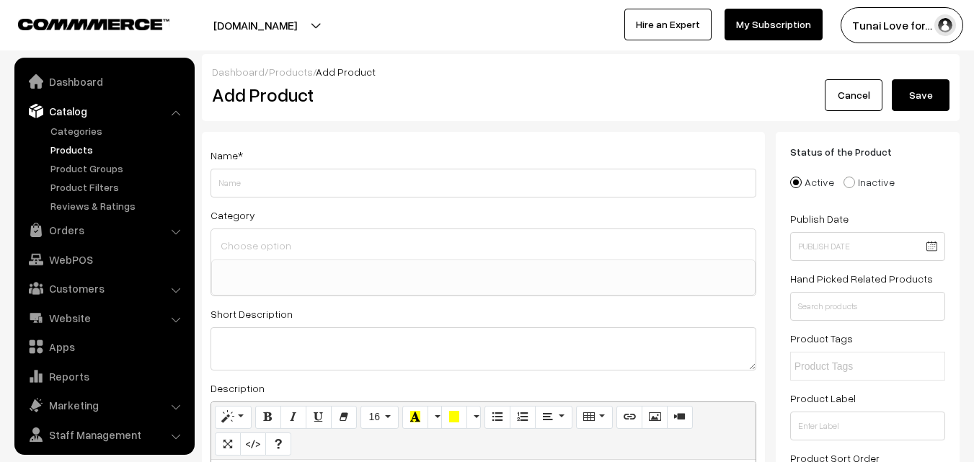
select select
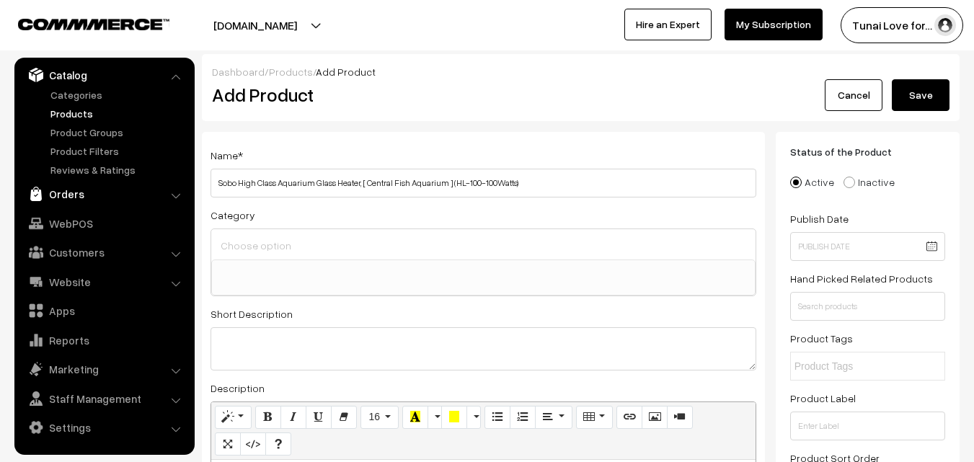
drag, startPoint x: 236, startPoint y: 186, endPoint x: 172, endPoint y: 176, distance: 65.6
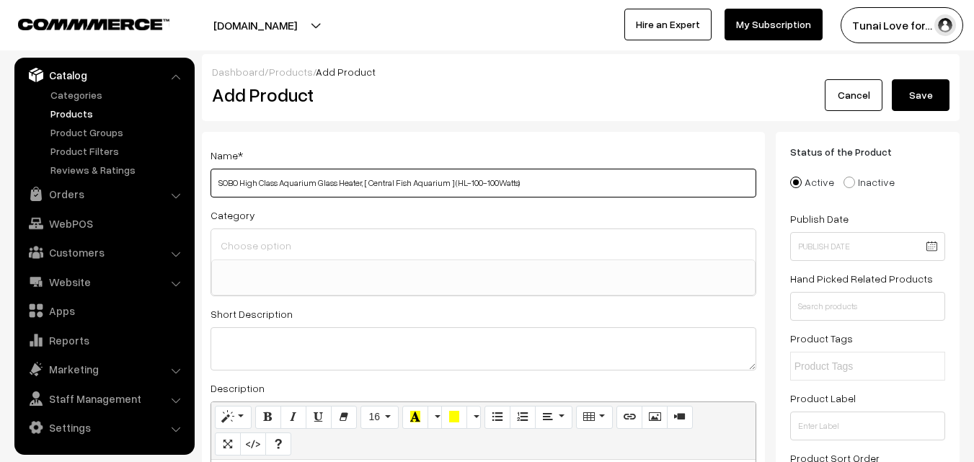
drag, startPoint x: 458, startPoint y: 181, endPoint x: 520, endPoint y: 175, distance: 61.5
click at [520, 175] on input "SOBO High Class Aquarium Glass Heater, [ Central Fish Aquarium ] (HL-100-100Wat…" at bounding box center [483, 183] width 546 height 29
click at [238, 182] on input "SOBO High Class Aquarium Glass Heater, [ Central Fish Aquarium ] ()" at bounding box center [483, 183] width 546 height 29
paste input "HL-100-100Watts"
click at [270, 181] on input "[PERSON_NAME]-100-100Watts High Class Aquarium Glass Heater, [ Central Fish Aqu…" at bounding box center [483, 183] width 546 height 29
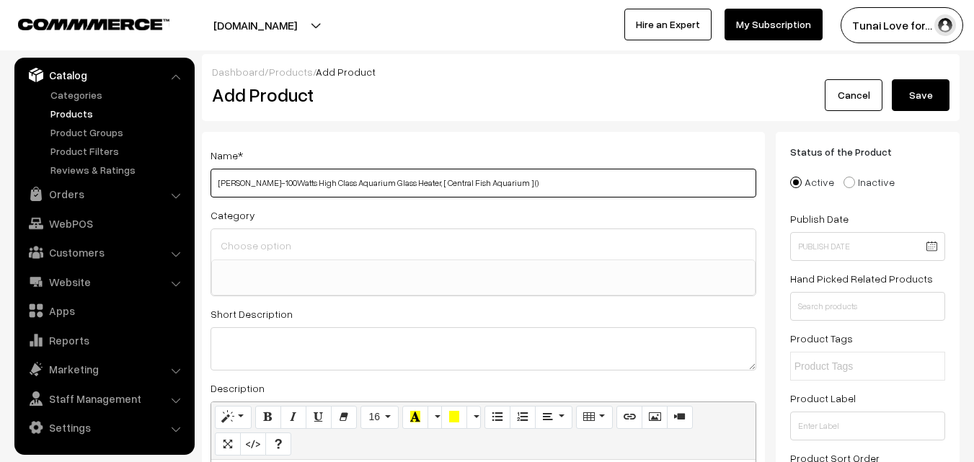
drag, startPoint x: 278, startPoint y: 189, endPoint x: 288, endPoint y: 187, distance: 9.6
click at [288, 187] on input "[PERSON_NAME]-100Watts High Class Aquarium Glass Heater, [ Central Fish Aquariu…" at bounding box center [483, 183] width 546 height 29
drag, startPoint x: 400, startPoint y: 182, endPoint x: 502, endPoint y: 175, distance: 102.6
click at [502, 175] on input "[PERSON_NAME]-100W High Class Aquarium Glass Heater, [ Central Fish Aquarium ] …" at bounding box center [483, 183] width 546 height 29
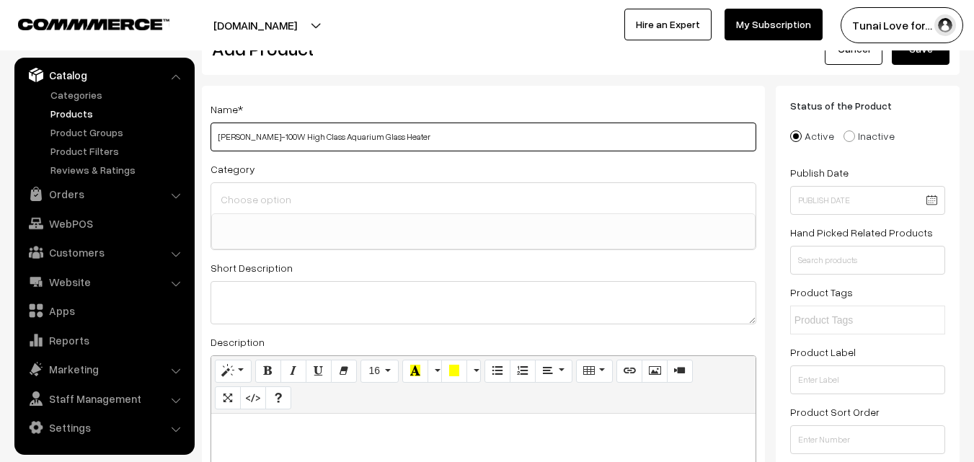
scroll to position [72, 0]
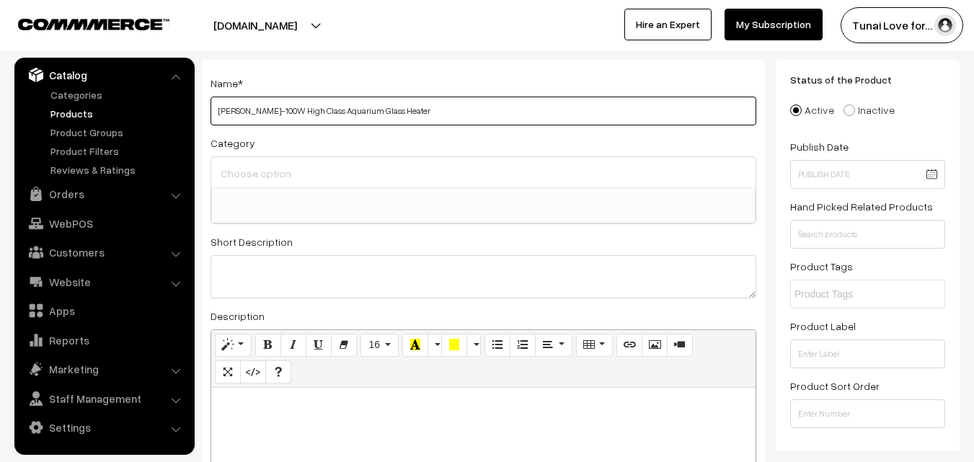
type input "[PERSON_NAME]-100W High Class Aquarium Glass Heater"
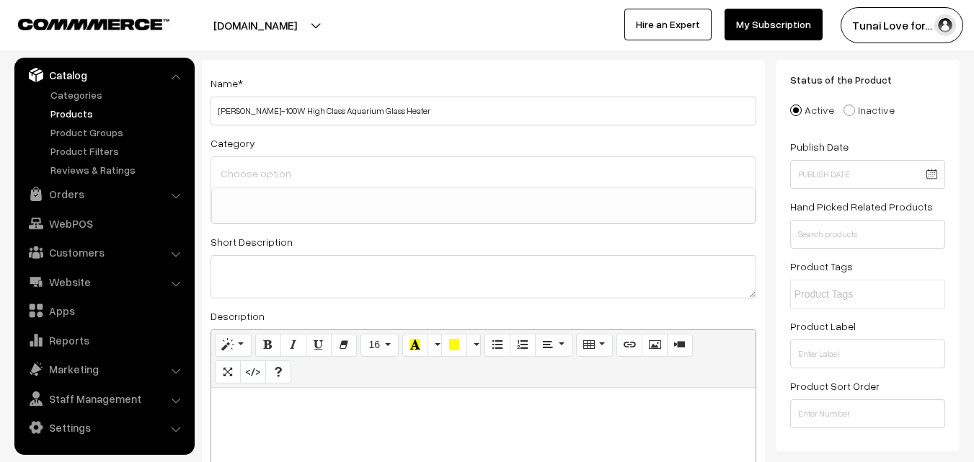
click at [334, 172] on input at bounding box center [483, 173] width 533 height 21
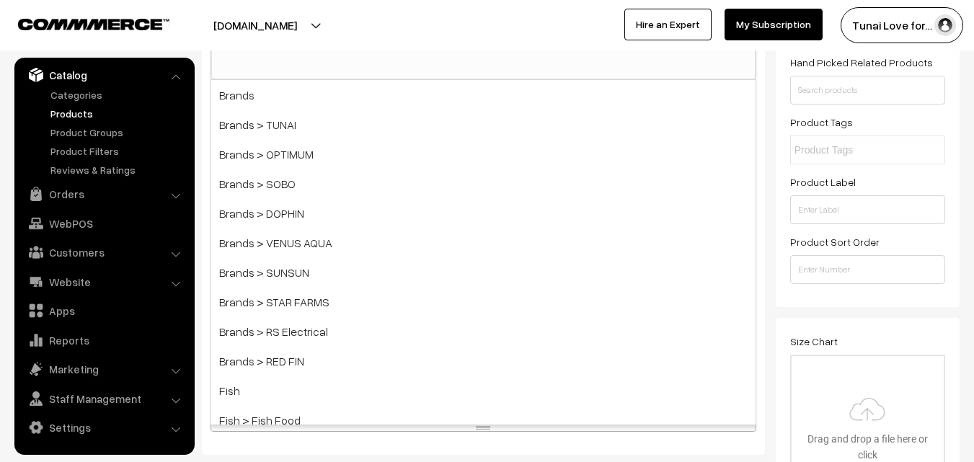
scroll to position [288, 0]
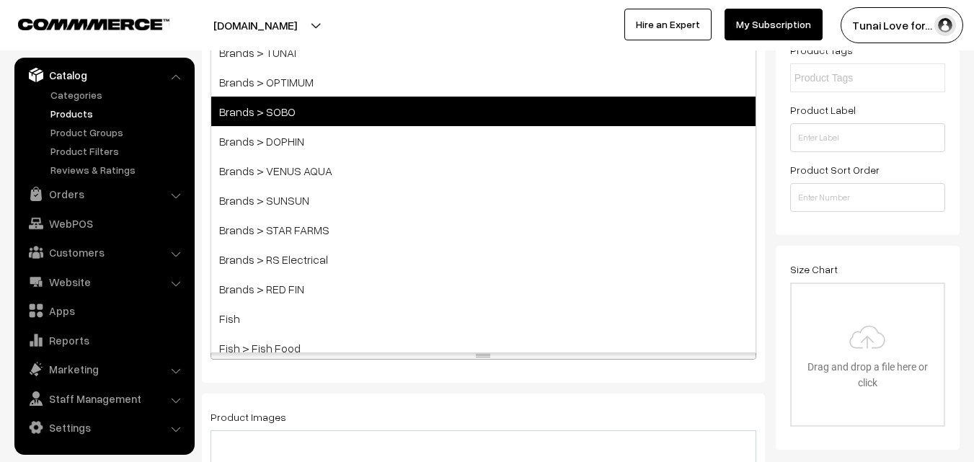
click at [301, 112] on span "Brands > SOBO" at bounding box center [483, 112] width 544 height 30
select select "37"
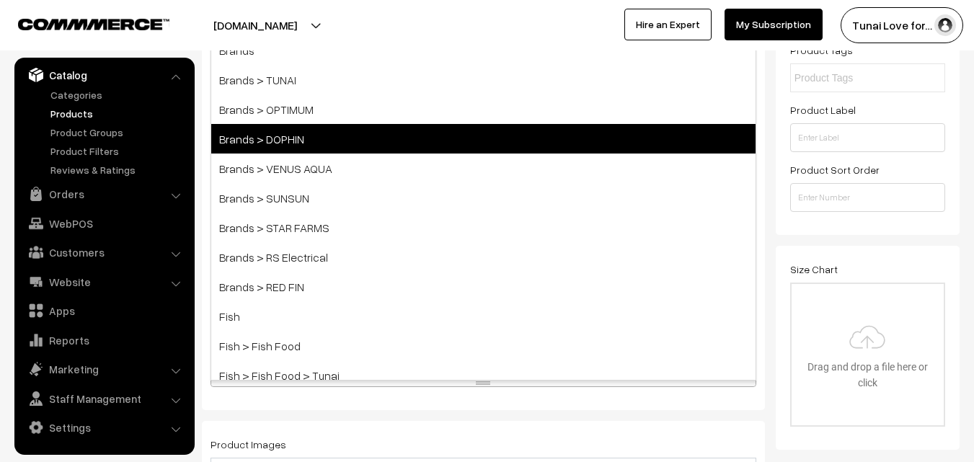
scroll to position [316, 0]
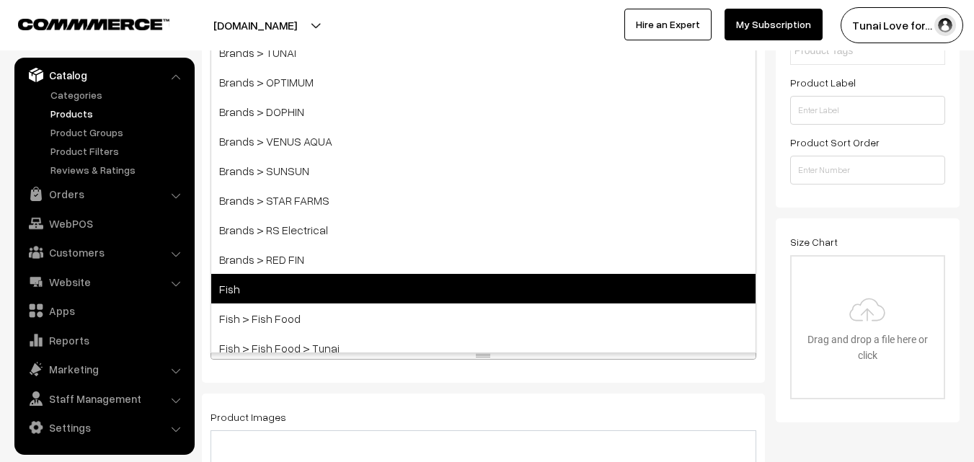
click at [429, 280] on span "Fish" at bounding box center [483, 289] width 544 height 30
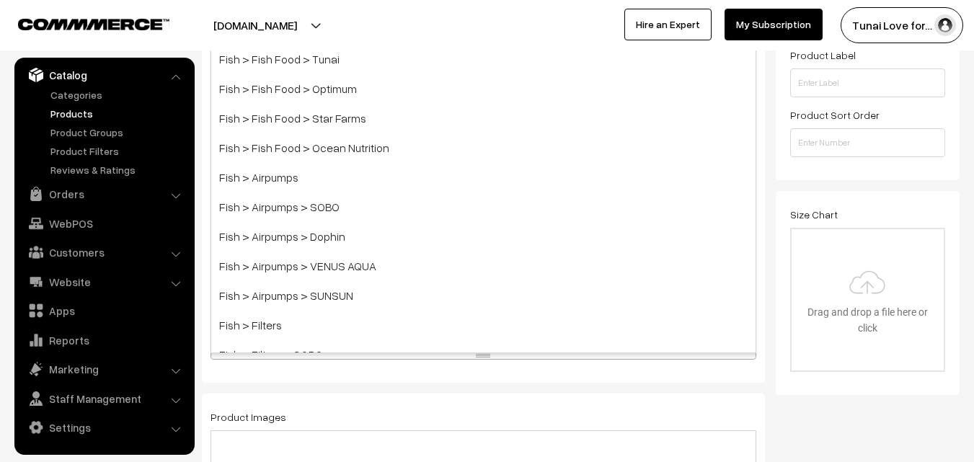
scroll to position [288, 0]
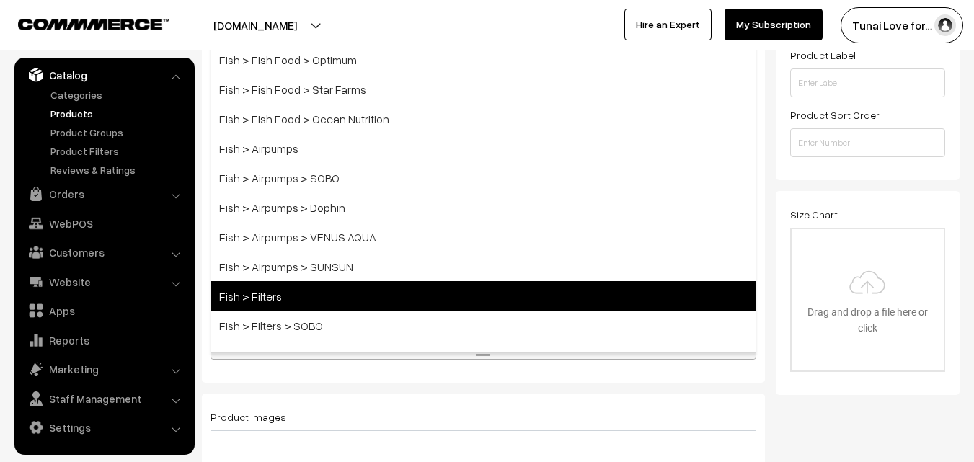
click at [312, 288] on span "Fish > Filters" at bounding box center [483, 296] width 544 height 30
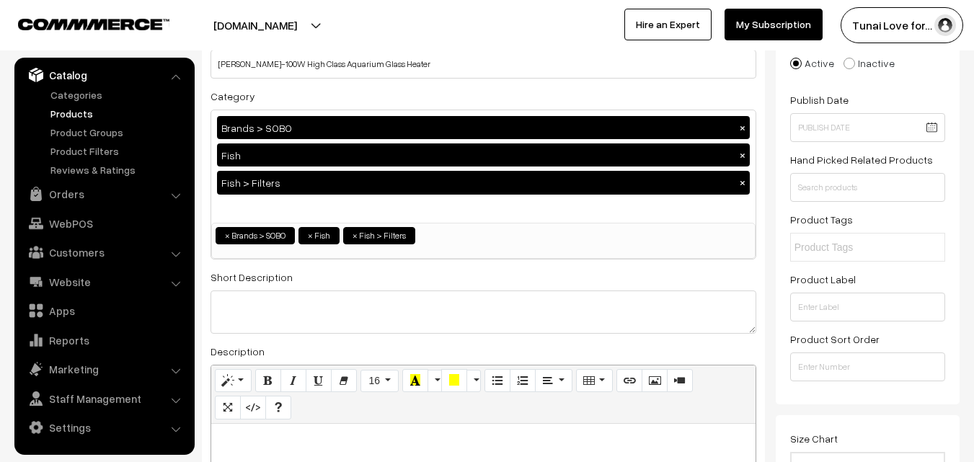
scroll to position [82, 0]
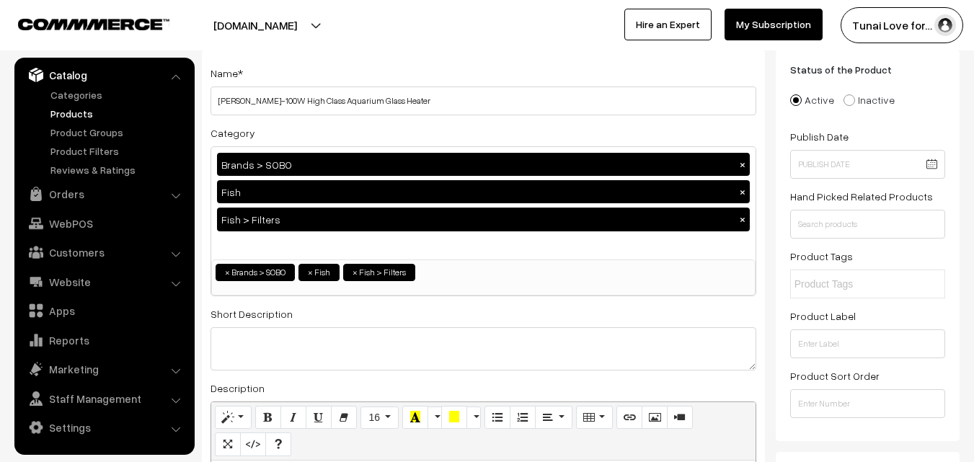
click at [739, 216] on button "×" at bounding box center [742, 219] width 13 height 13
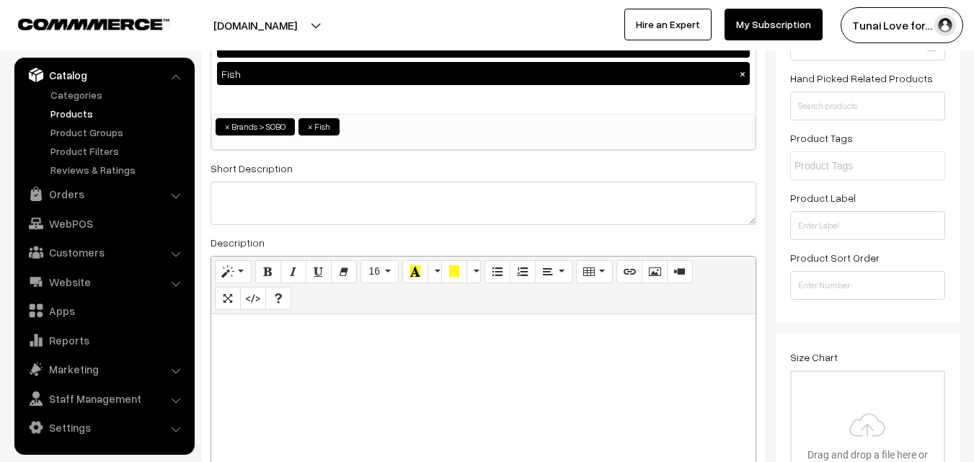
scroll to position [154, 0]
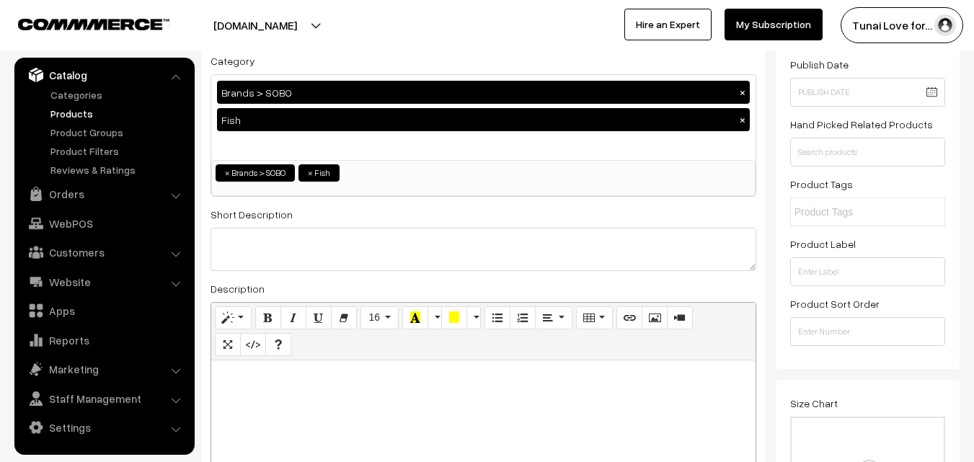
click at [422, 144] on div "Brands > SOBO × Fish ×" at bounding box center [483, 117] width 544 height 85
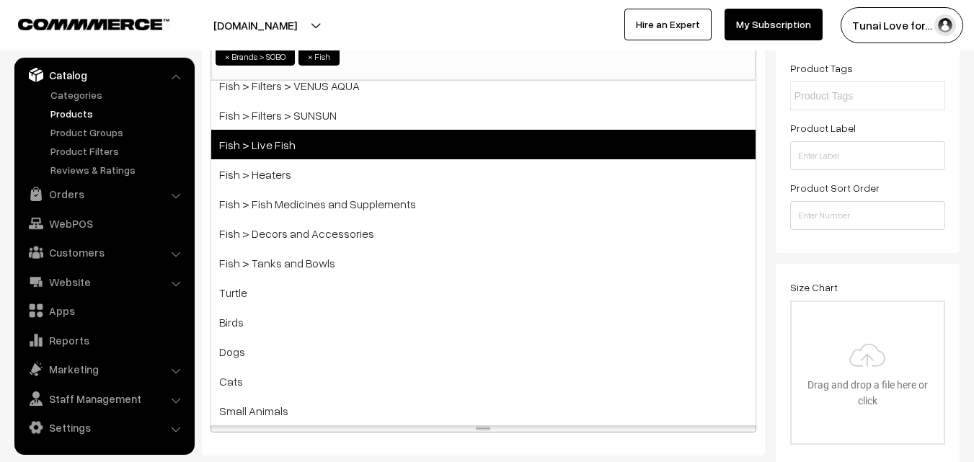
scroll to position [298, 0]
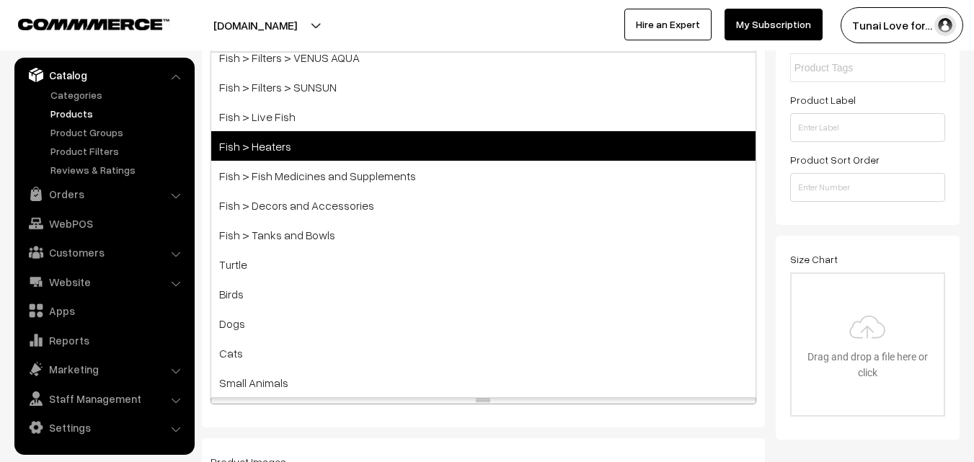
click at [271, 146] on span "Fish > Heaters" at bounding box center [483, 146] width 544 height 30
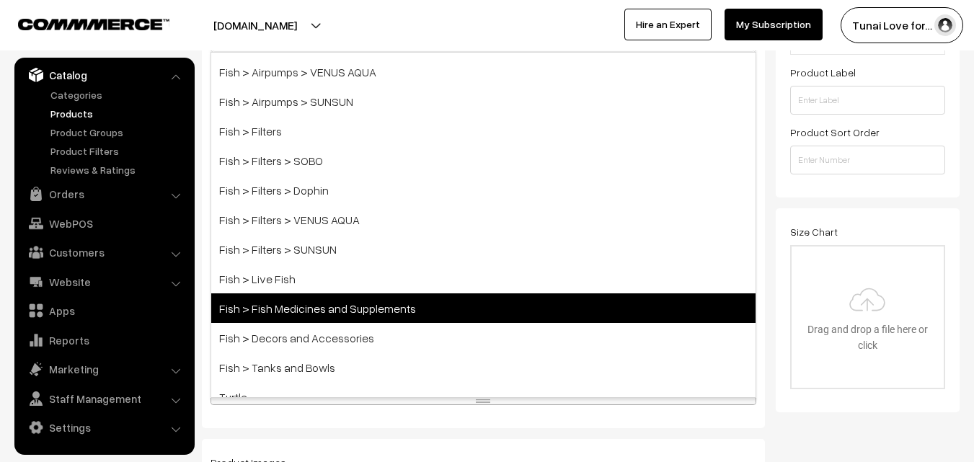
scroll to position [487, 0]
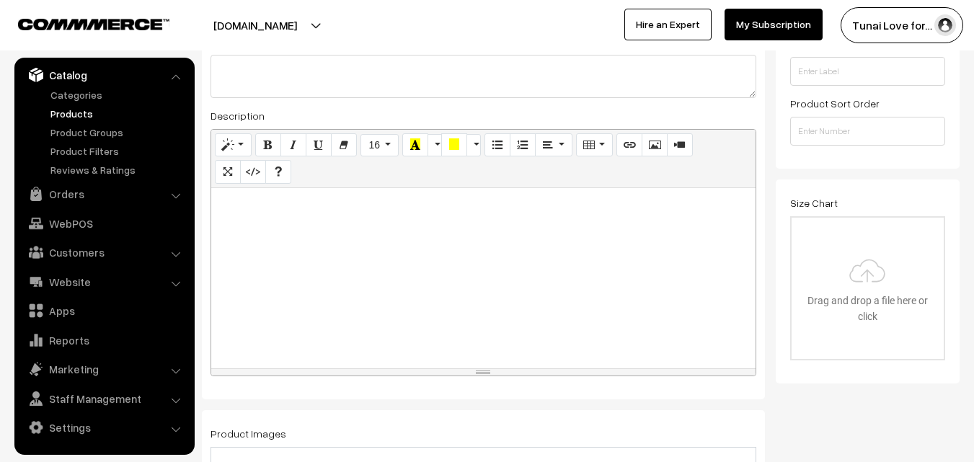
scroll to position [326, 0]
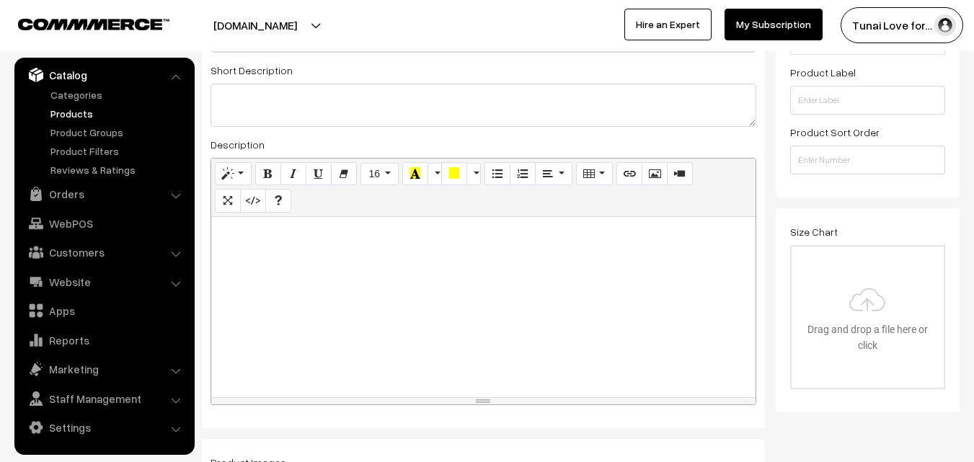
click at [306, 259] on div at bounding box center [483, 307] width 544 height 180
paste div
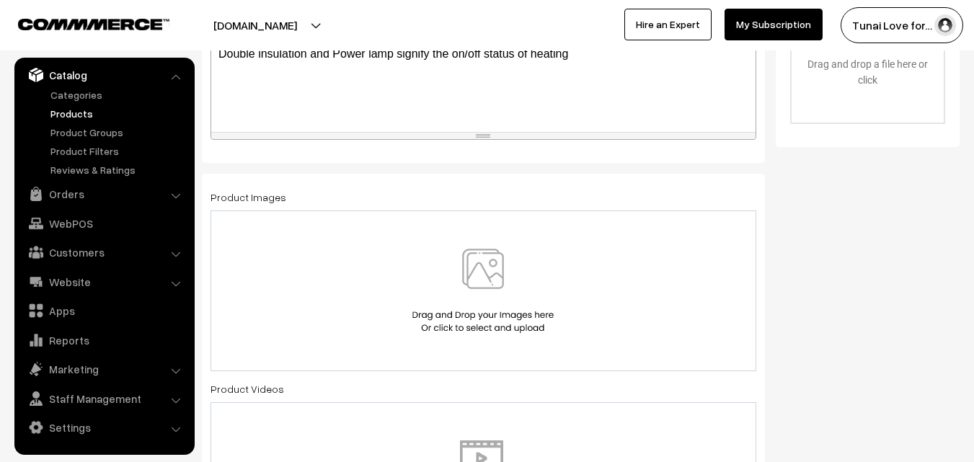
scroll to position [686, 0]
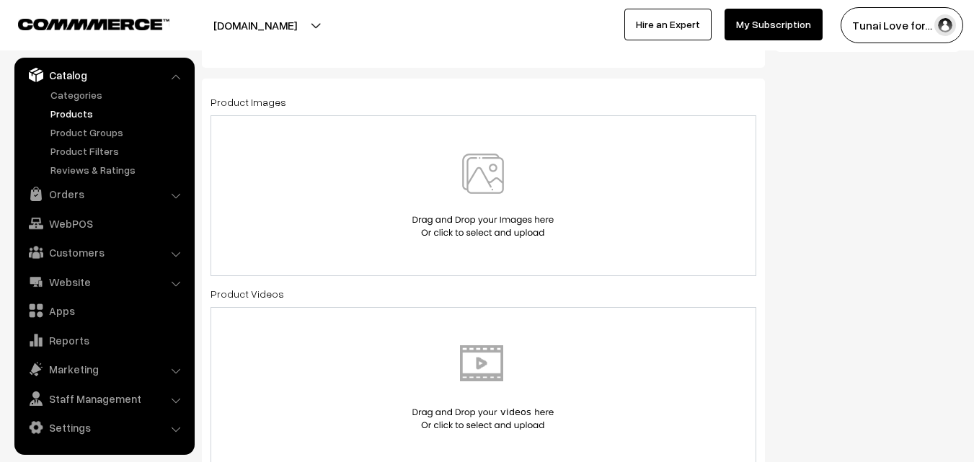
click at [512, 183] on img at bounding box center [483, 196] width 148 height 84
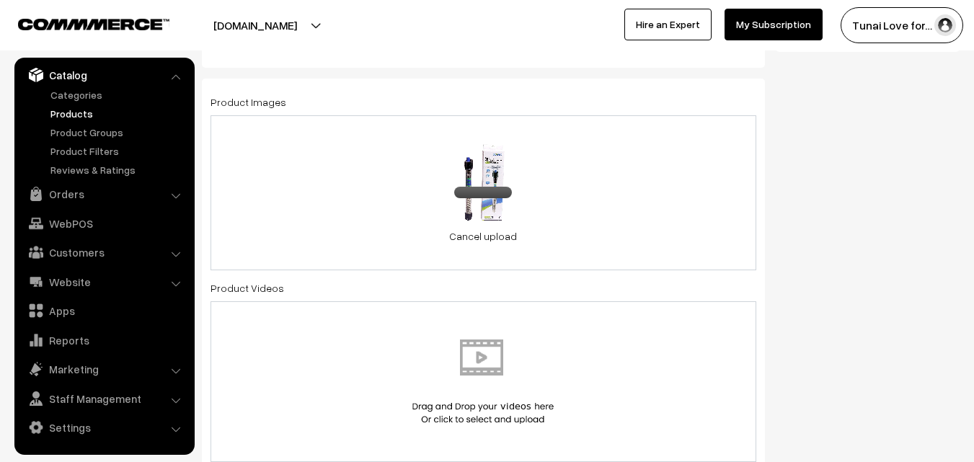
click at [616, 197] on div "0.4 MB 61-56wg7PeL._SL1500_.jpg Check Error Cancel upload" at bounding box center [483, 192] width 546 height 155
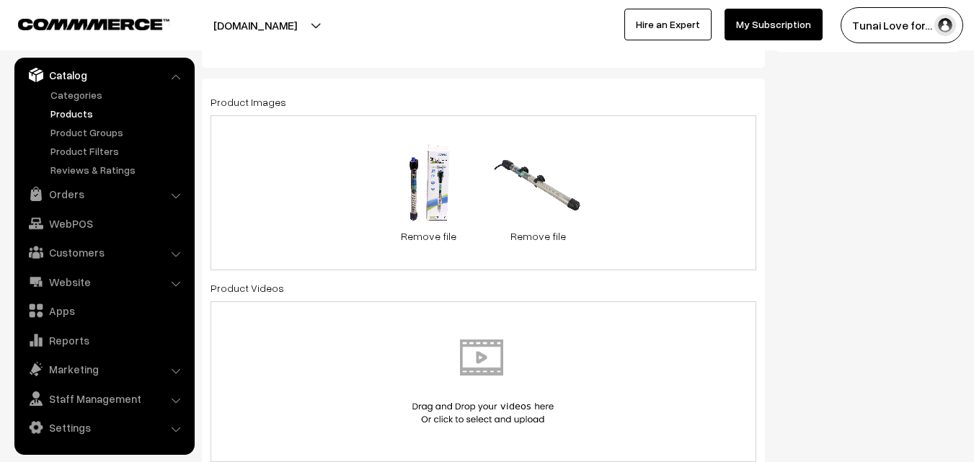
click at [655, 184] on div "0.4 MB 61-56wg7PeL._SL1500_.jpg Check Error Remove file 0.2 MB 51X9izf33zL._SL1…" at bounding box center [483, 192] width 546 height 155
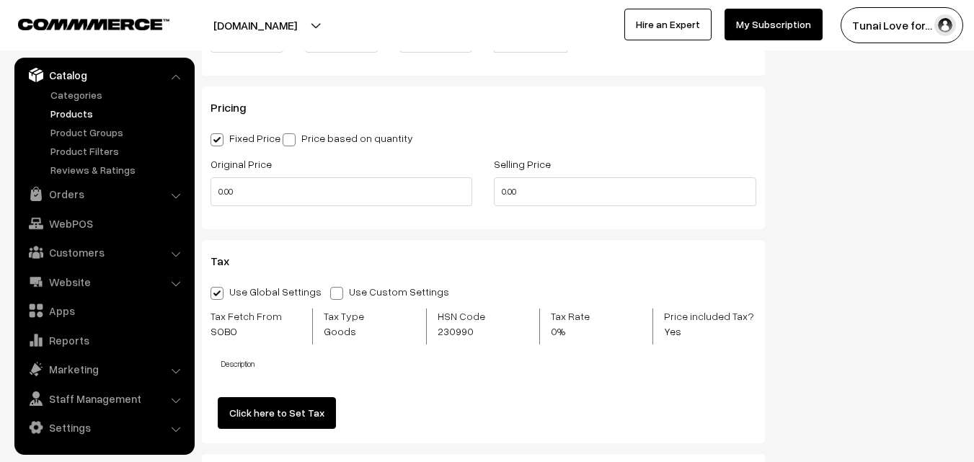
scroll to position [1335, 0]
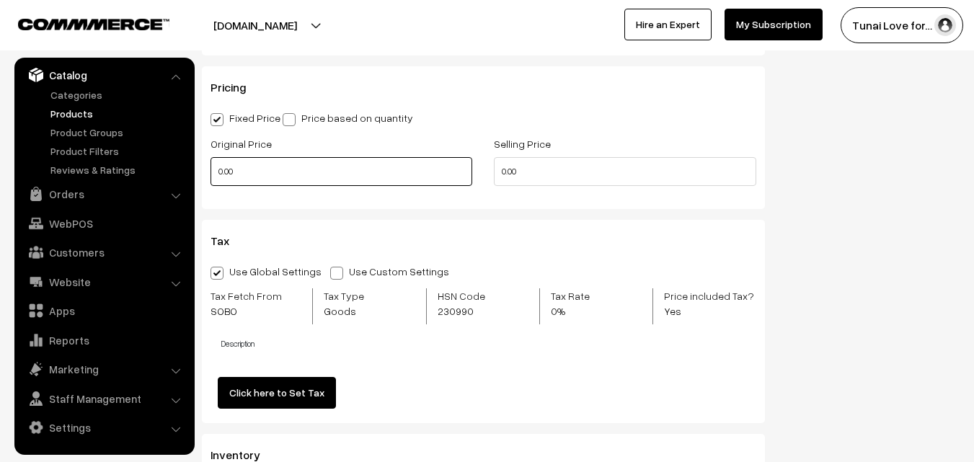
drag, startPoint x: 249, startPoint y: 174, endPoint x: 197, endPoint y: 174, distance: 51.9
type input "999"
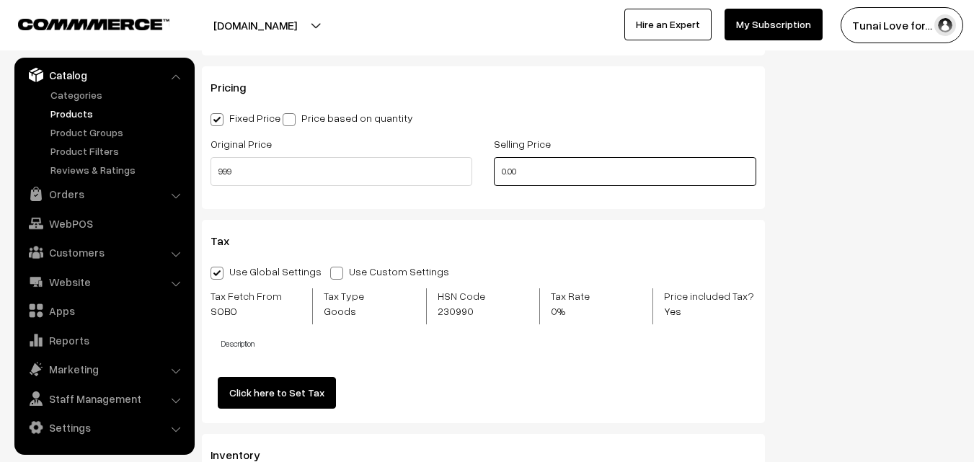
drag, startPoint x: 524, startPoint y: 166, endPoint x: 494, endPoint y: 169, distance: 29.7
click at [494, 169] on input "0.00" at bounding box center [625, 171] width 262 height 29
drag, startPoint x: 510, startPoint y: 169, endPoint x: 490, endPoint y: 168, distance: 19.5
click at [490, 168] on div "Selling Price 0" at bounding box center [624, 165] width 283 height 60
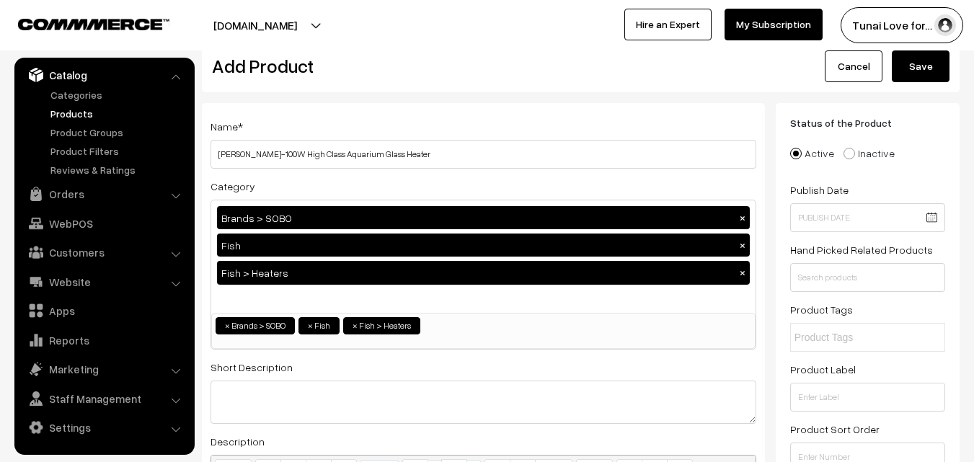
scroll to position [0, 0]
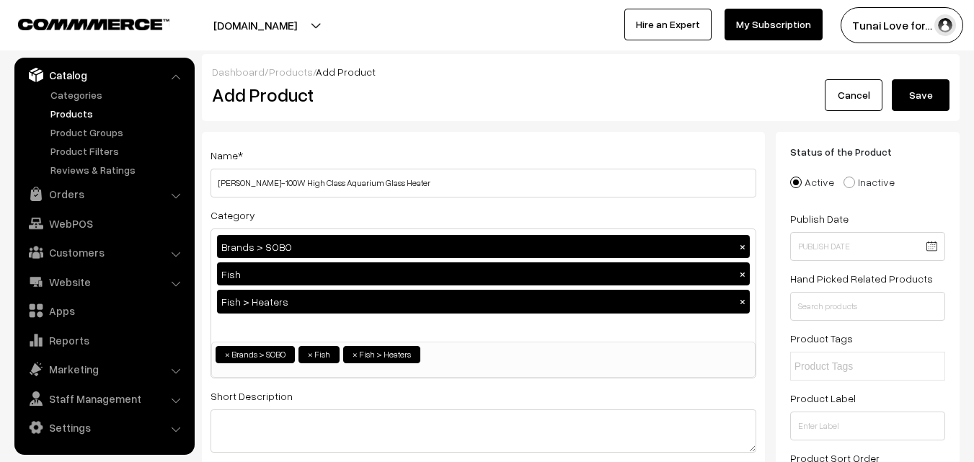
type input "449"
click at [921, 103] on button "Save" at bounding box center [921, 95] width 58 height 32
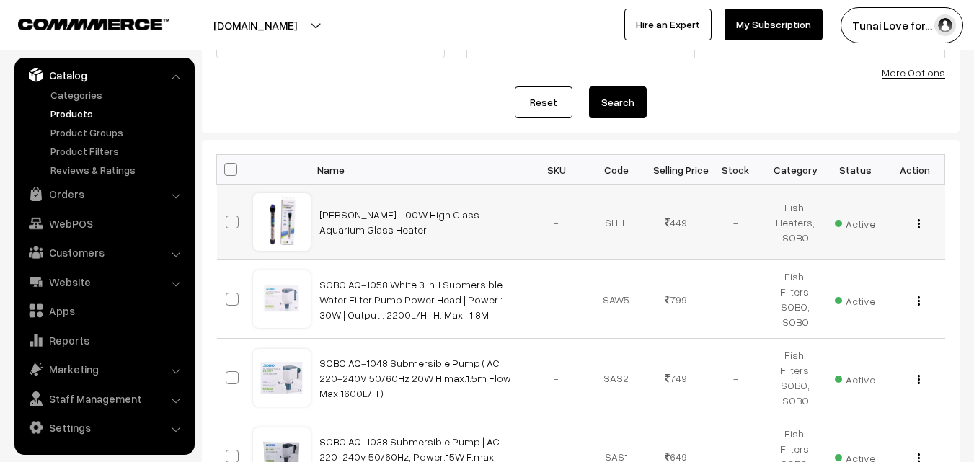
scroll to position [144, 0]
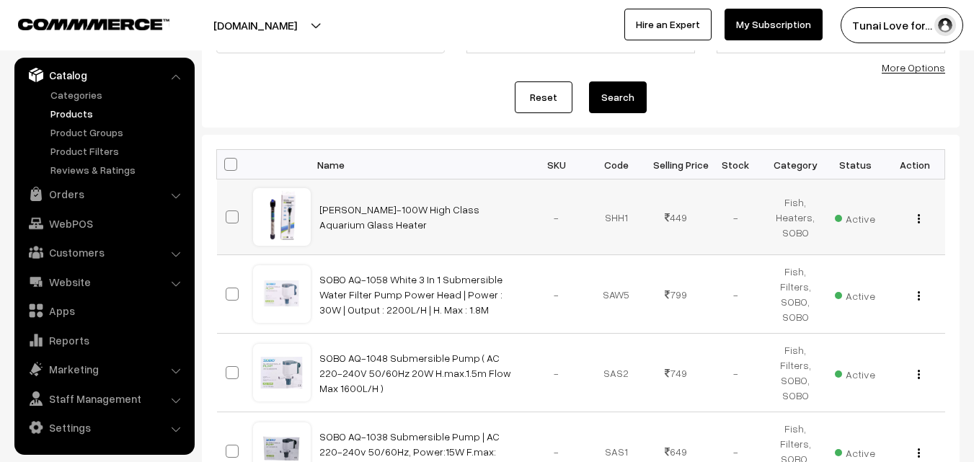
click at [918, 218] on img "button" at bounding box center [919, 218] width 2 height 9
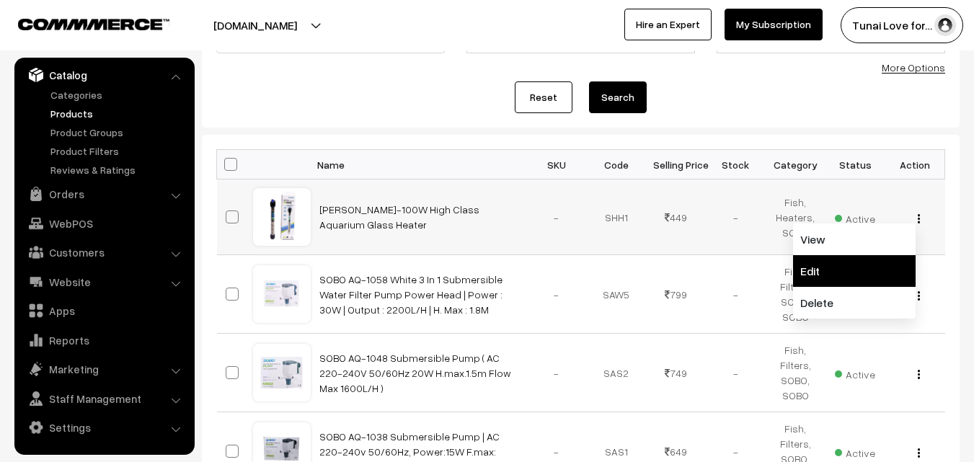
click at [843, 270] on link "Edit" at bounding box center [854, 271] width 123 height 32
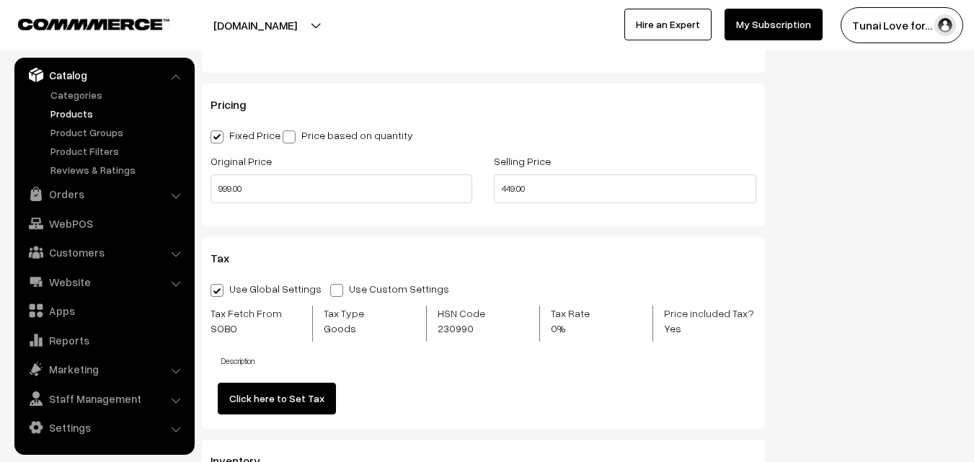
scroll to position [1369, 0]
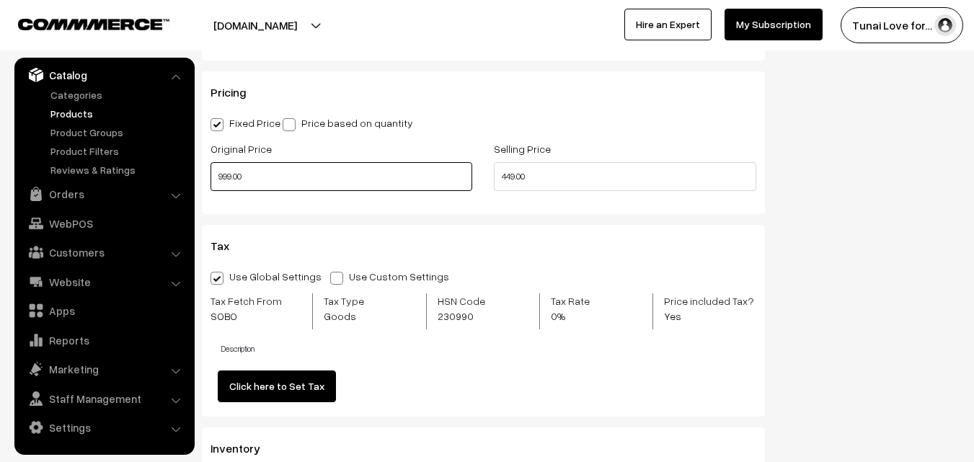
drag, startPoint x: 258, startPoint y: 176, endPoint x: 201, endPoint y: 175, distance: 56.9
click at [201, 175] on div "Original Price 999.00" at bounding box center [341, 170] width 283 height 60
click at [264, 175] on input "999.00" at bounding box center [341, 176] width 262 height 29
drag, startPoint x: 265, startPoint y: 174, endPoint x: 179, endPoint y: 174, distance: 85.8
click at [179, 174] on body "Thank you for showing interest. Our team will call you shortly. Close tunai.in …" at bounding box center [487, 38] width 974 height 2814
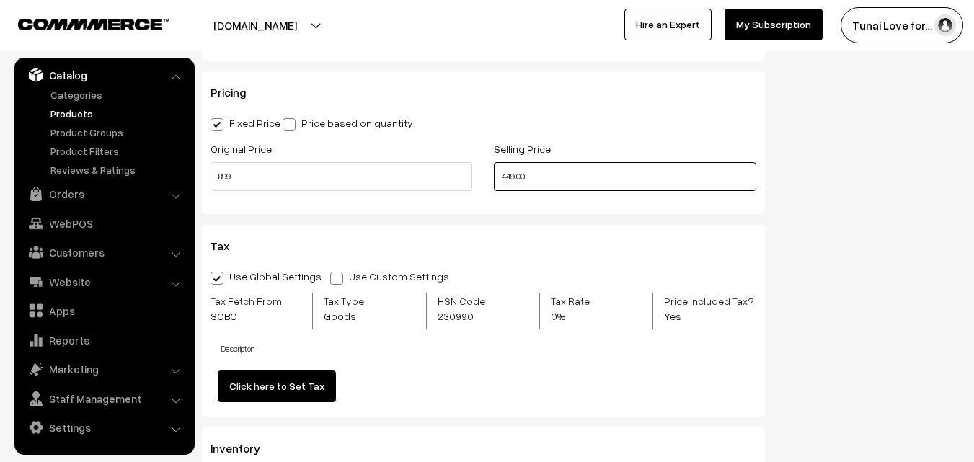
type input "899.00"
click at [569, 177] on input "449.00" at bounding box center [625, 176] width 262 height 29
drag, startPoint x: 546, startPoint y: 177, endPoint x: 486, endPoint y: 175, distance: 60.6
click at [486, 175] on div "Selling Price 449.00" at bounding box center [624, 170] width 283 height 60
type input "299.00"
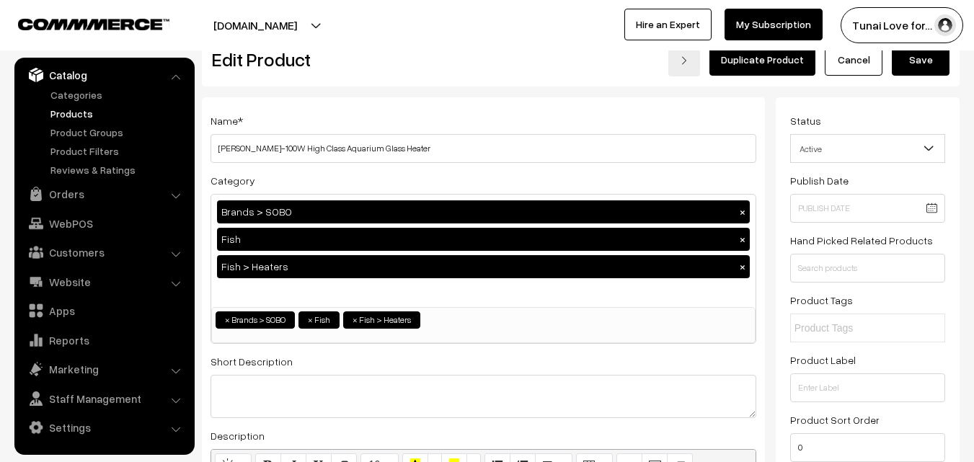
scroll to position [0, 0]
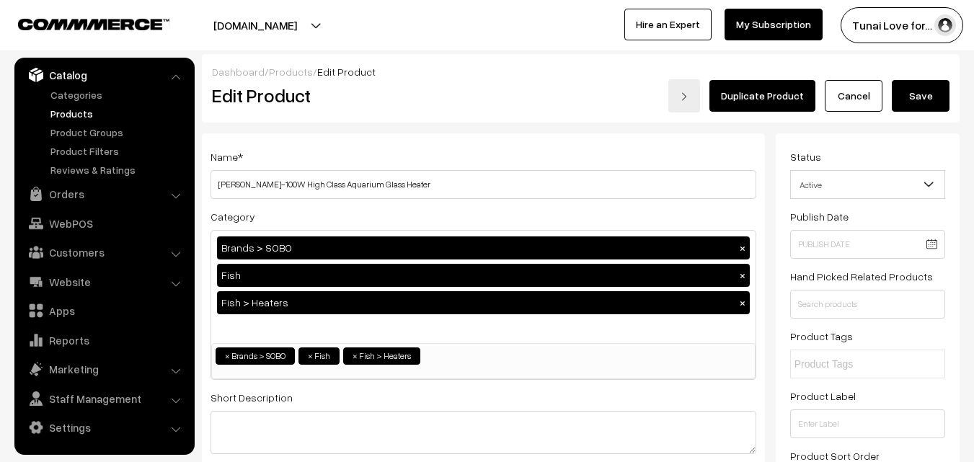
click at [916, 95] on button "Save" at bounding box center [921, 96] width 58 height 32
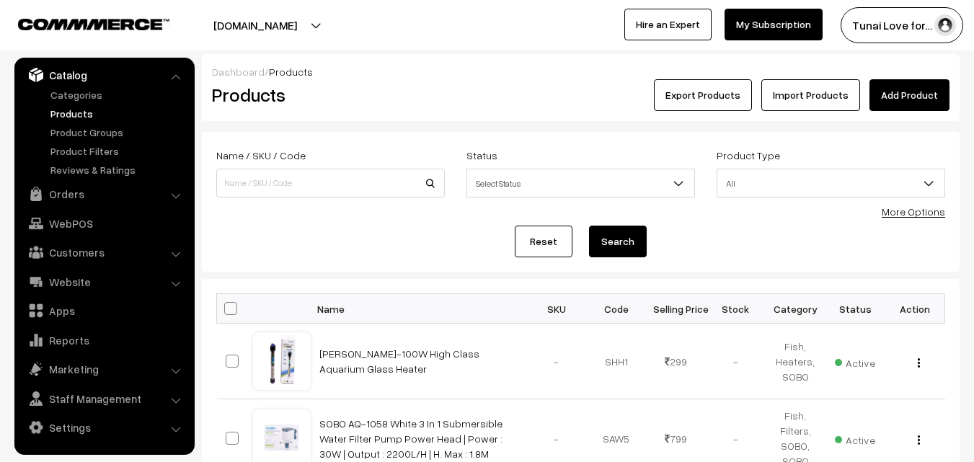
click at [889, 99] on link "Add Product" at bounding box center [909, 95] width 80 height 32
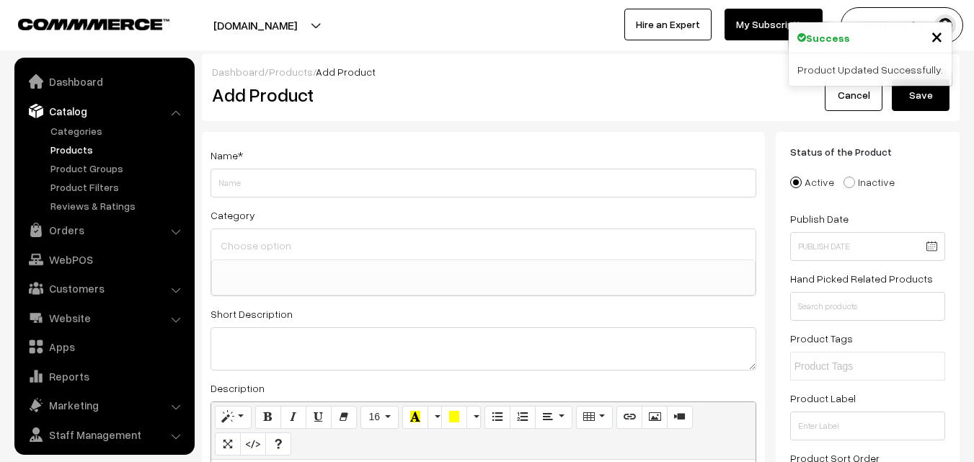
select select
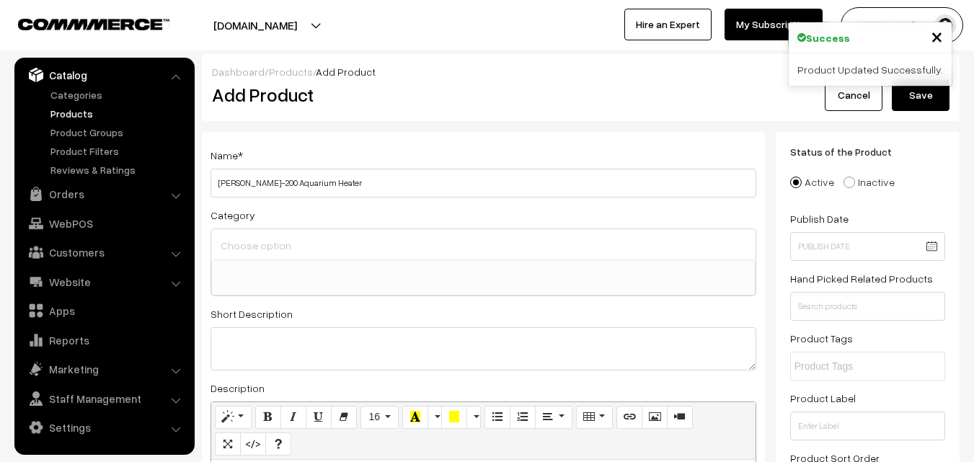
drag, startPoint x: 237, startPoint y: 184, endPoint x: 197, endPoint y: 184, distance: 39.6
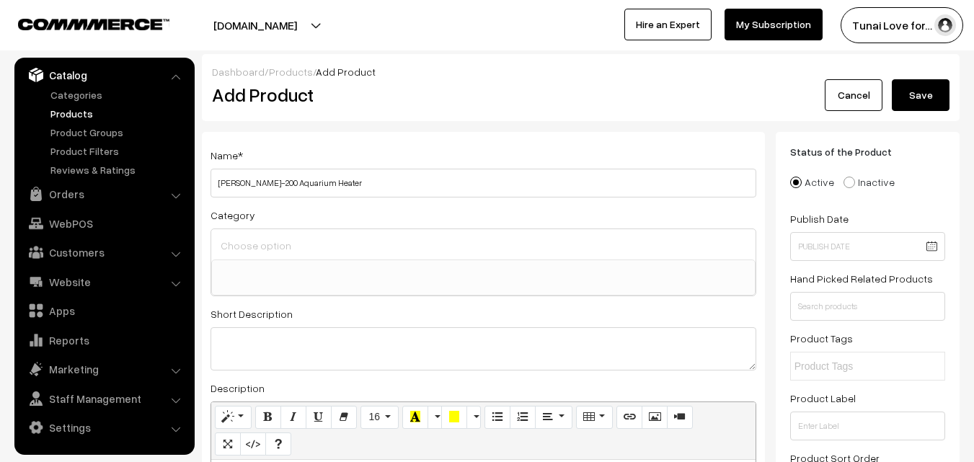
click at [355, 178] on input "[PERSON_NAME]-200 Aquarium Heater" at bounding box center [483, 183] width 546 height 29
type input "[PERSON_NAME]-200 Aquarium Heater"
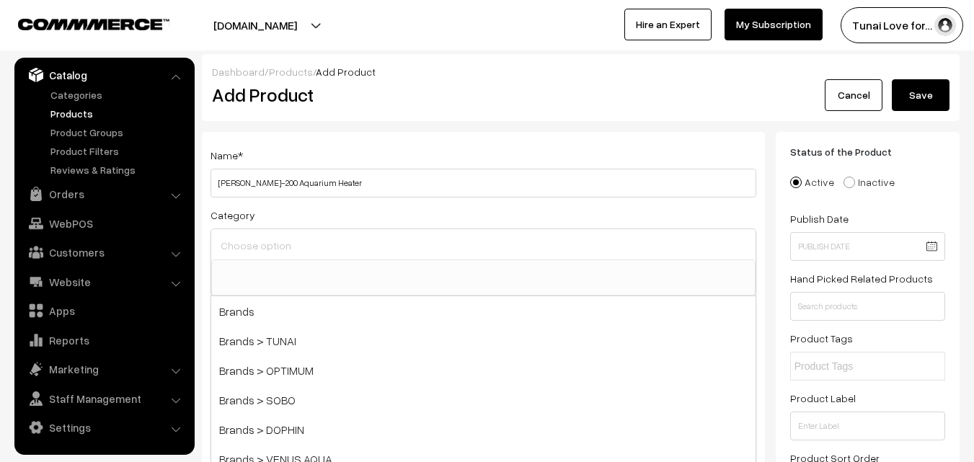
click at [316, 237] on input at bounding box center [483, 245] width 533 height 21
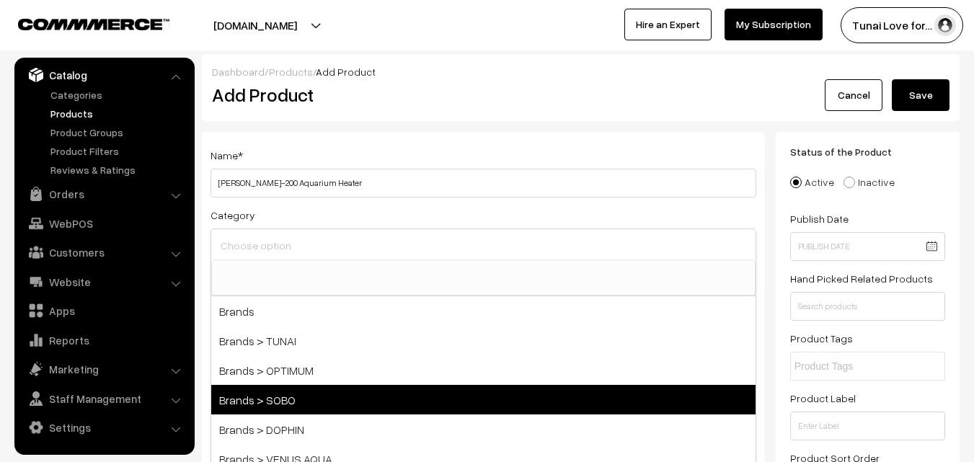
click at [302, 396] on span "Brands > SOBO" at bounding box center [483, 400] width 544 height 30
select select "37"
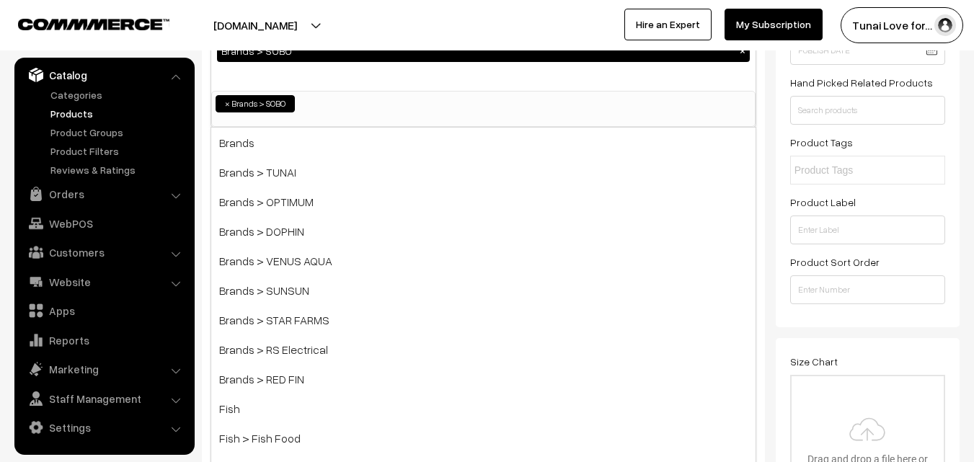
scroll to position [216, 0]
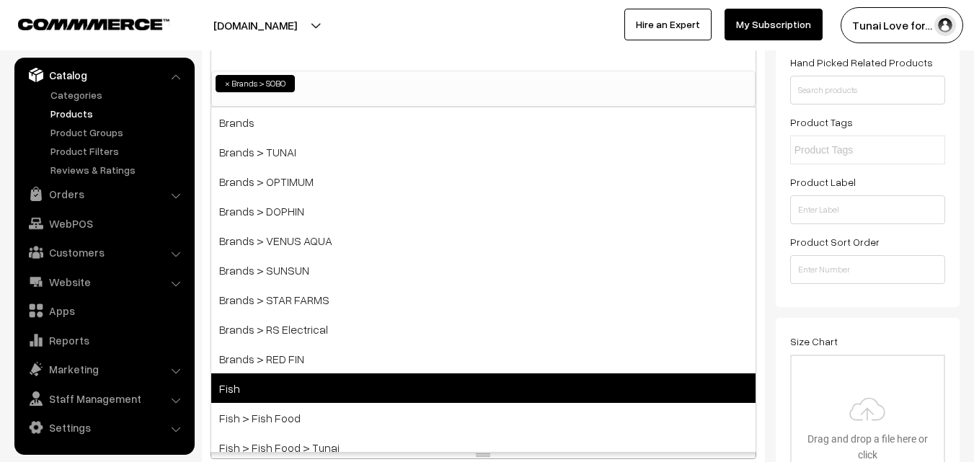
click at [243, 391] on span "Fish" at bounding box center [483, 388] width 544 height 30
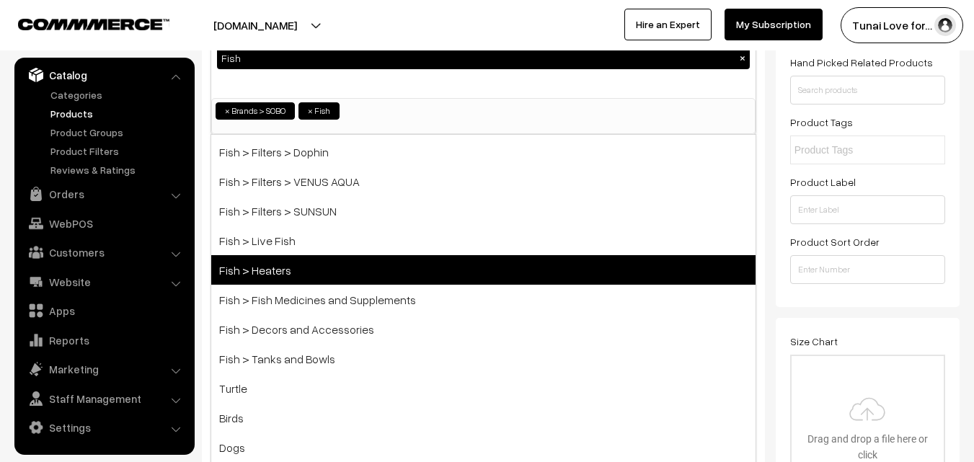
scroll to position [660, 0]
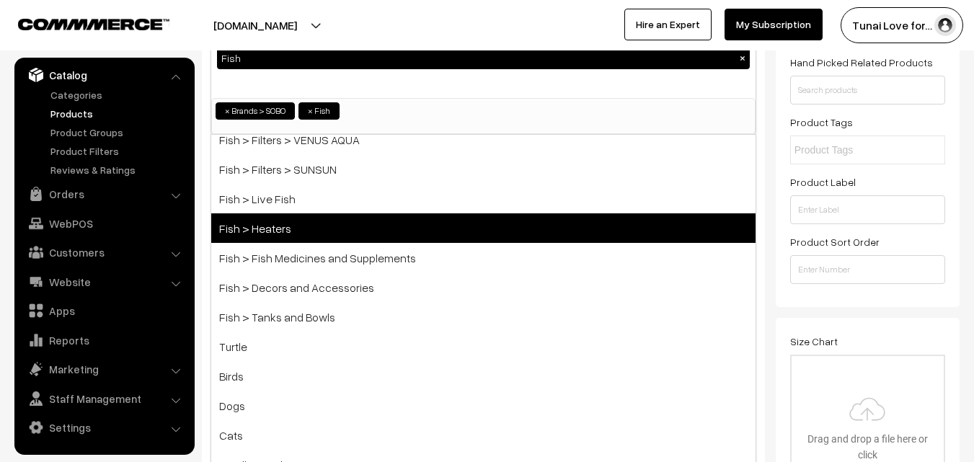
click at [278, 228] on span "Fish > Heaters" at bounding box center [483, 228] width 544 height 30
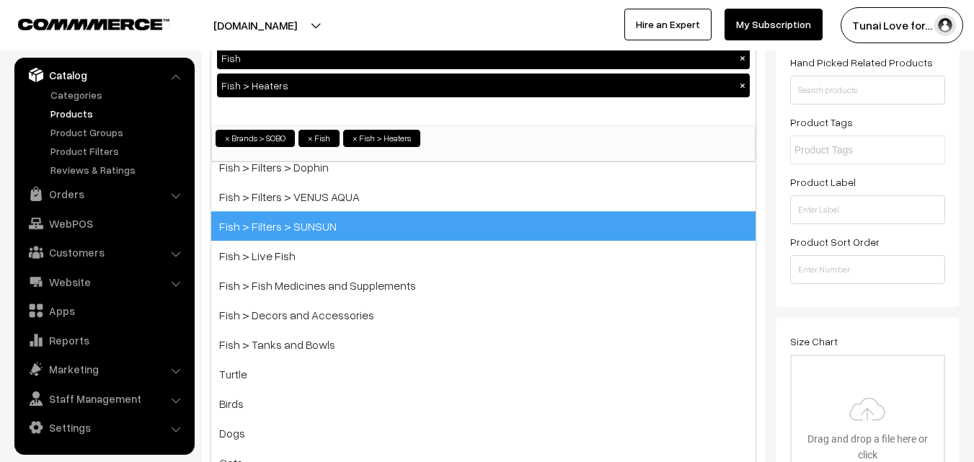
scroll to position [631, 0]
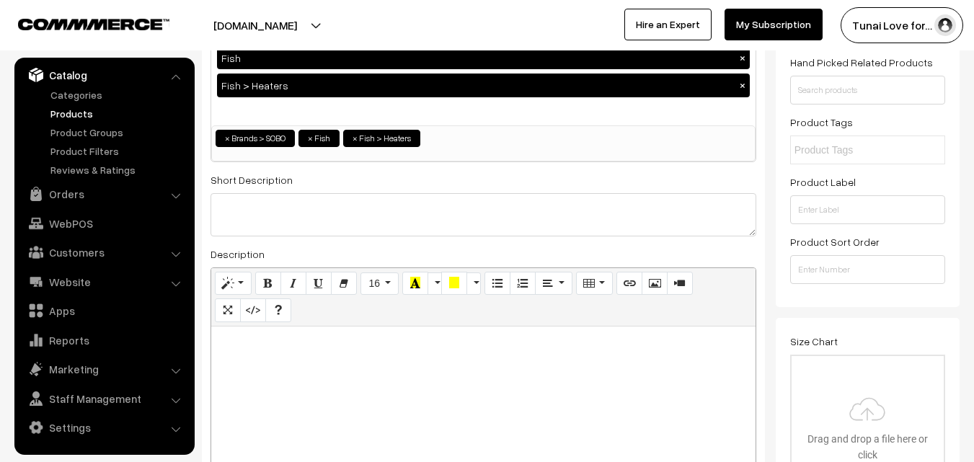
click at [776, 220] on div "Status of the Product Active Inactive Product Type -- Select -- -- Select -- Pu…" at bounding box center [868, 111] width 184 height 391
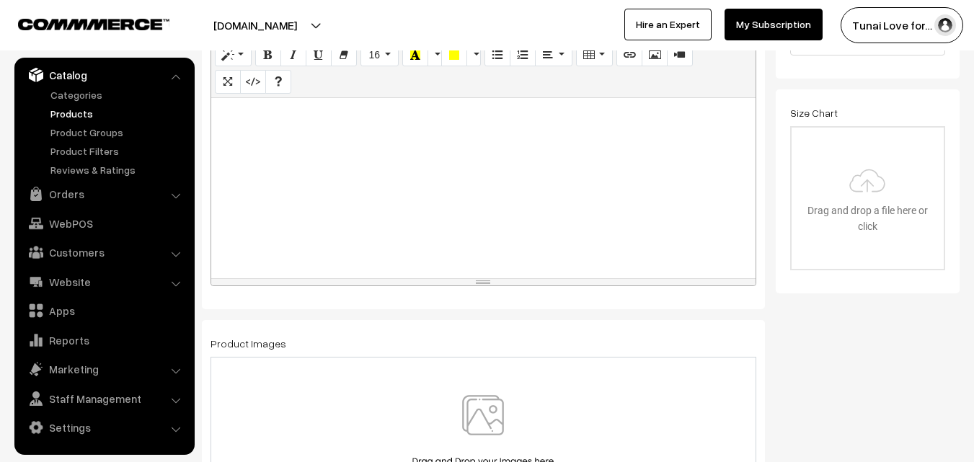
scroll to position [649, 0]
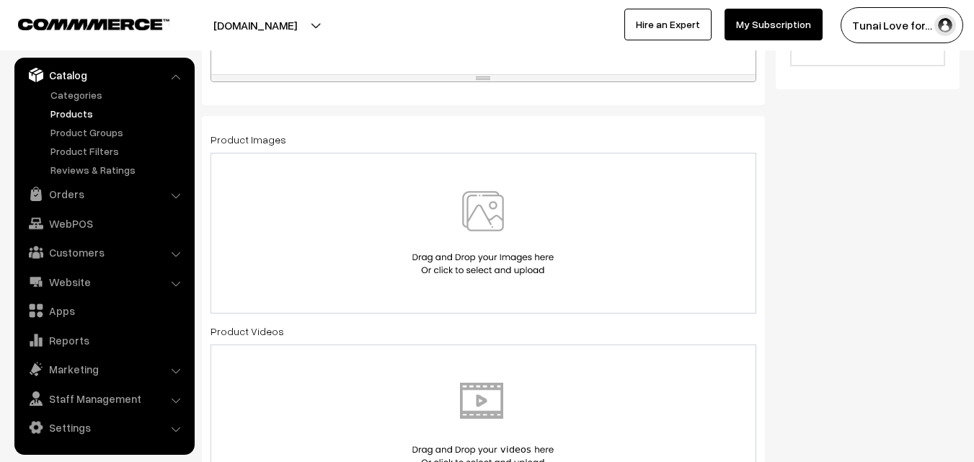
click at [481, 210] on img at bounding box center [483, 233] width 148 height 84
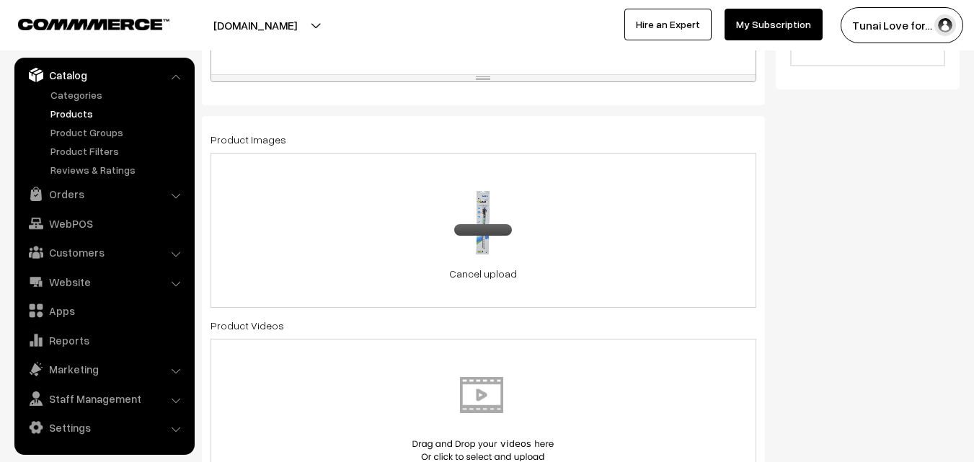
click at [597, 240] on div "0.2 MB 61aUpEN8TJL._SL1500_.jpg Check Error Cancel upload" at bounding box center [483, 230] width 546 height 155
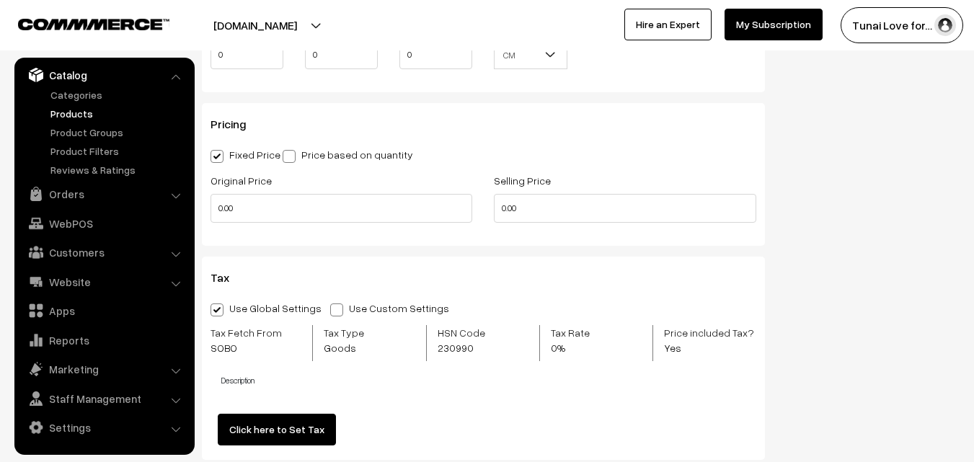
scroll to position [1297, 0]
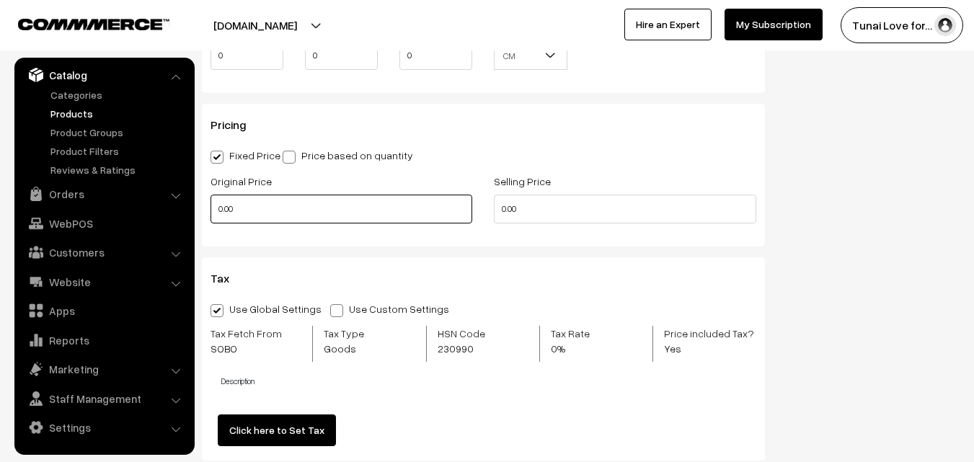
drag, startPoint x: 249, startPoint y: 210, endPoint x: 202, endPoint y: 208, distance: 46.9
click at [202, 208] on div "Original Price 0.00" at bounding box center [341, 202] width 283 height 60
type input "799"
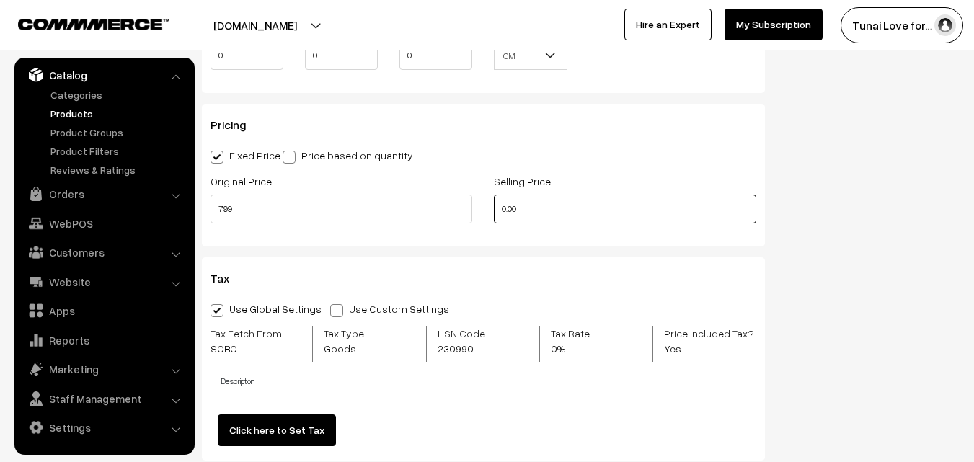
drag, startPoint x: 533, startPoint y: 211, endPoint x: 484, endPoint y: 212, distance: 49.0
click at [484, 212] on div "Selling Price 0.00" at bounding box center [624, 202] width 283 height 60
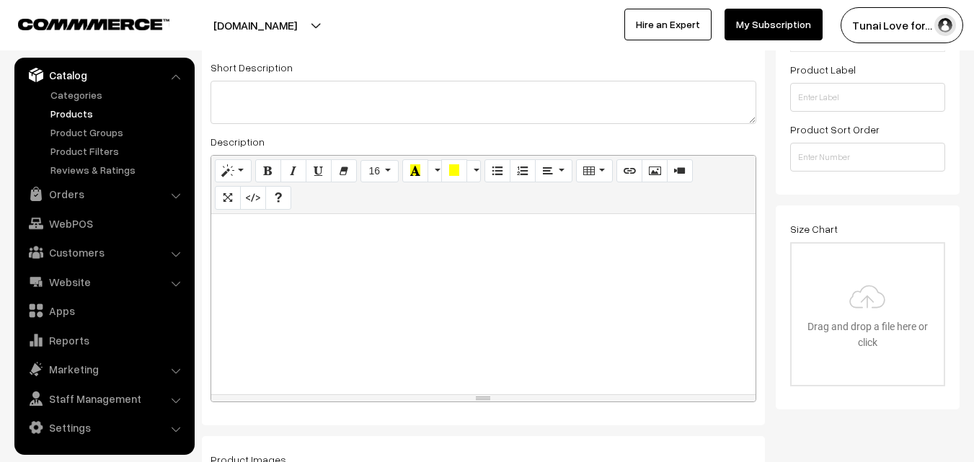
scroll to position [0, 0]
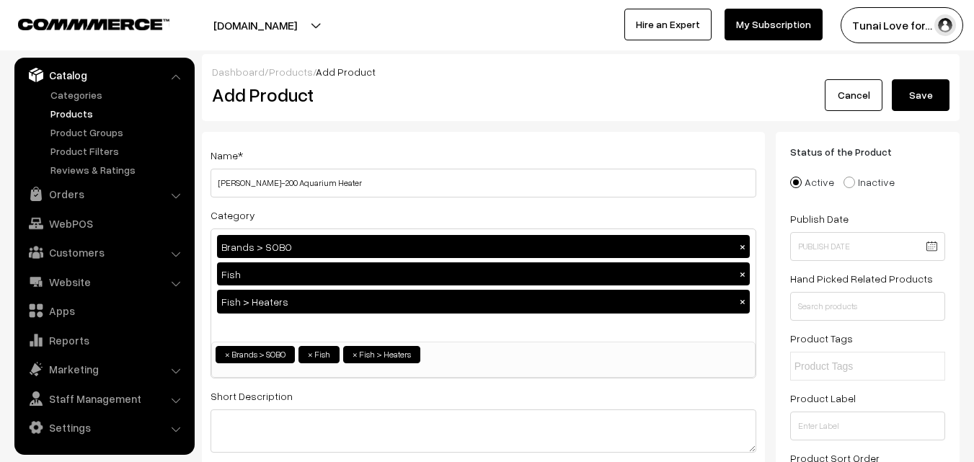
type input "299"
click at [918, 97] on button "Save" at bounding box center [921, 95] width 58 height 32
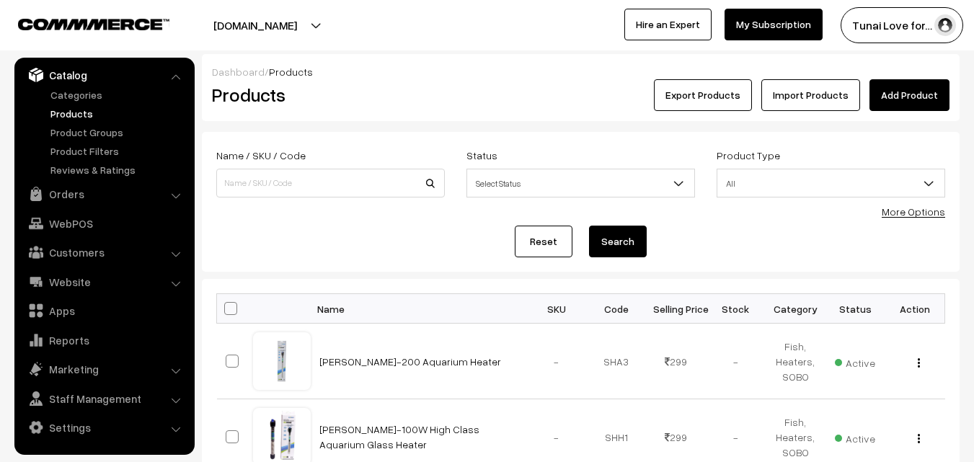
scroll to position [72, 0]
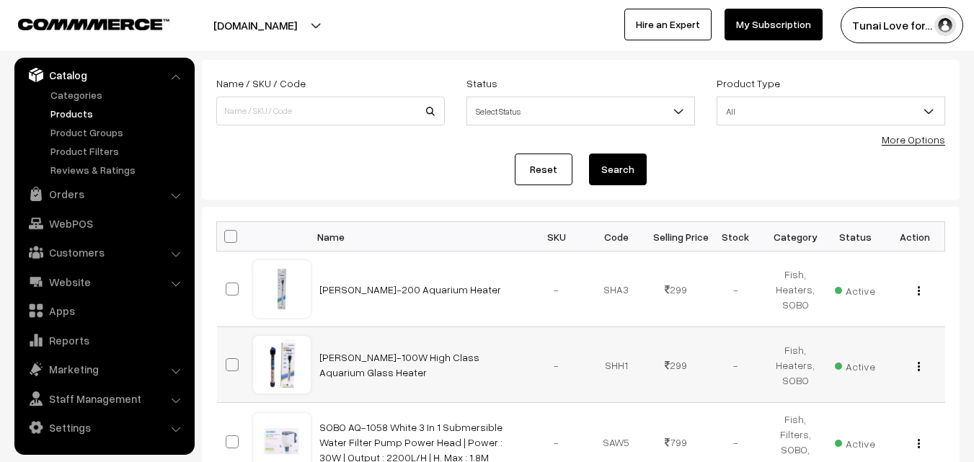
click at [919, 365] on img "button" at bounding box center [919, 366] width 2 height 9
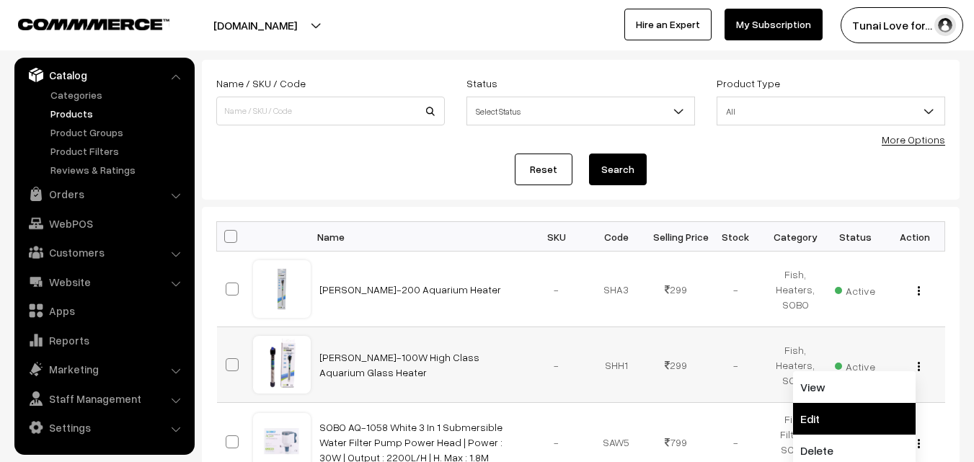
click at [804, 407] on link "Edit" at bounding box center [854, 419] width 123 height 32
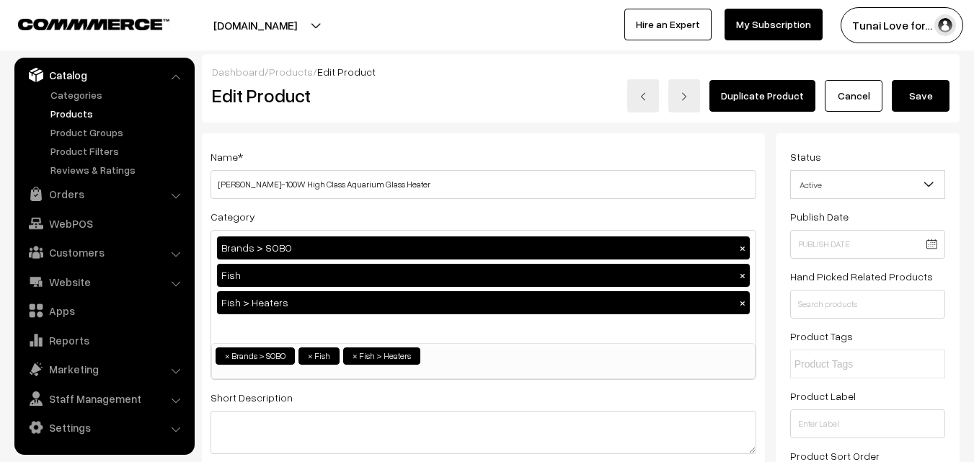
click at [72, 113] on link "Products" at bounding box center [118, 113] width 143 height 15
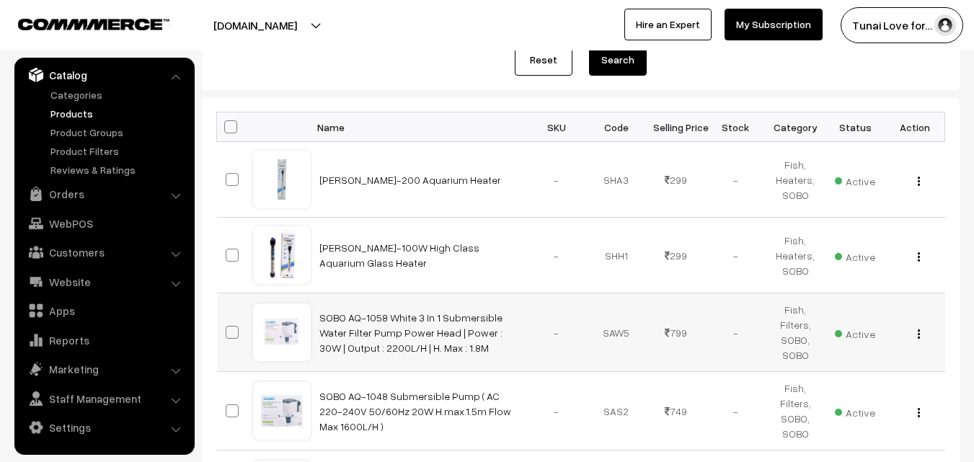
scroll to position [216, 0]
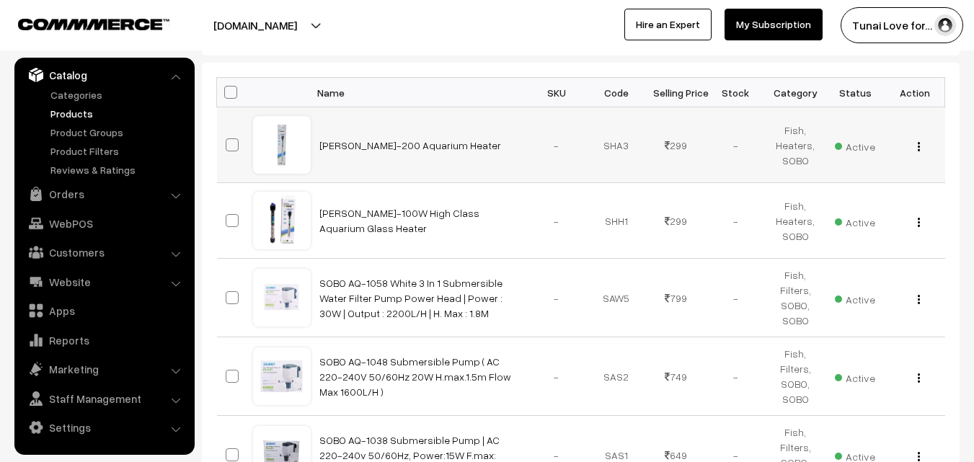
click at [918, 148] on img "button" at bounding box center [919, 146] width 2 height 9
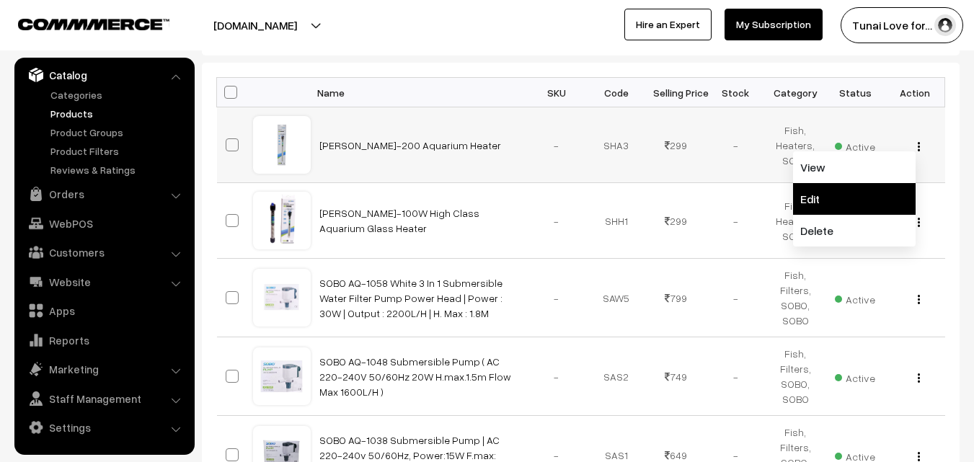
click at [817, 203] on link "Edit" at bounding box center [854, 199] width 123 height 32
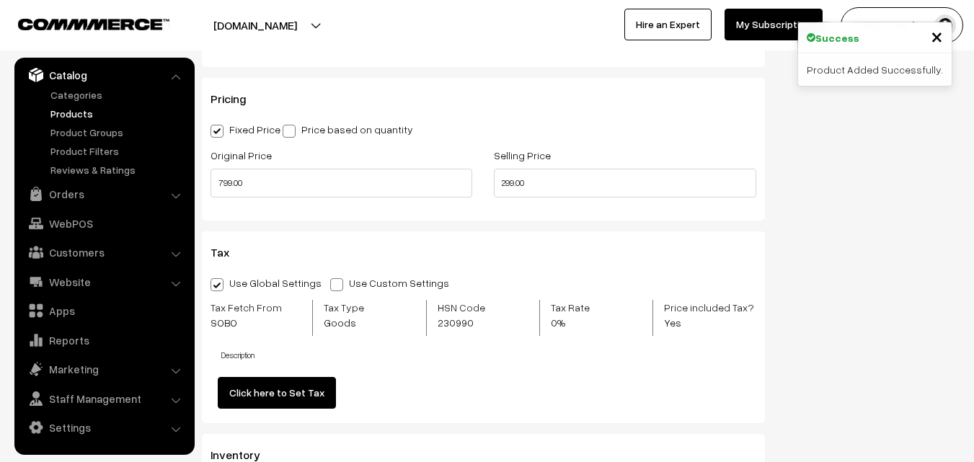
scroll to position [1369, 0]
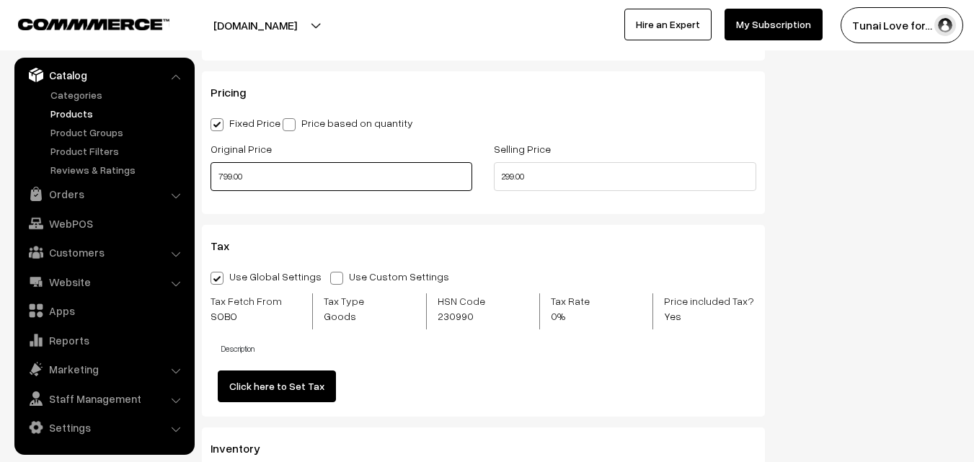
click at [222, 176] on input "799.00" at bounding box center [341, 176] width 262 height 29
click at [231, 175] on input "899.00" at bounding box center [341, 176] width 262 height 29
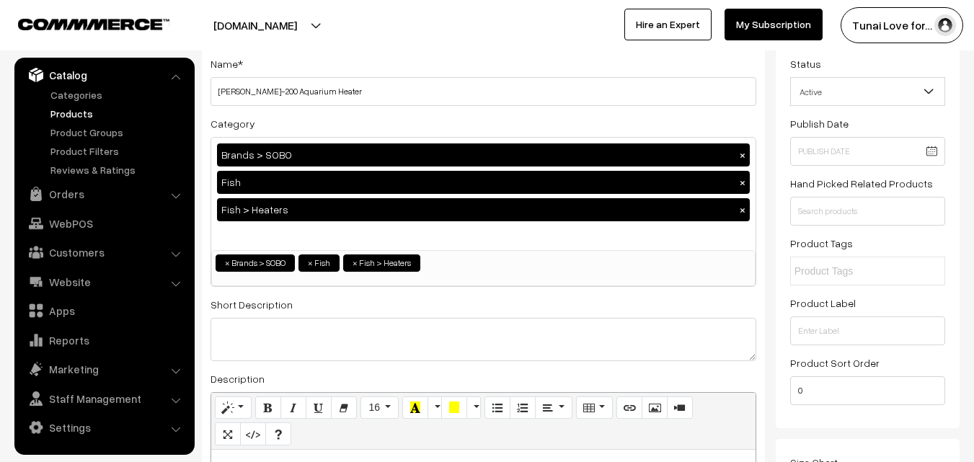
scroll to position [0, 0]
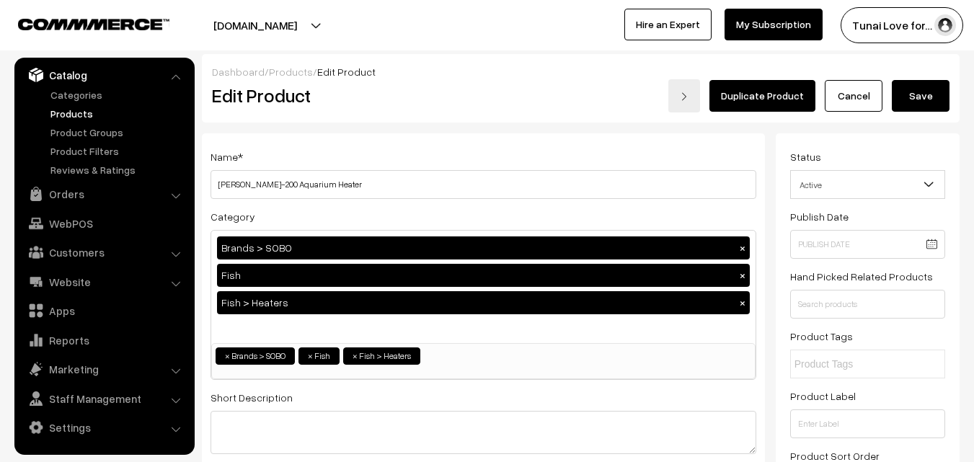
type input "899.00"
click at [925, 104] on button "Save" at bounding box center [921, 96] width 58 height 32
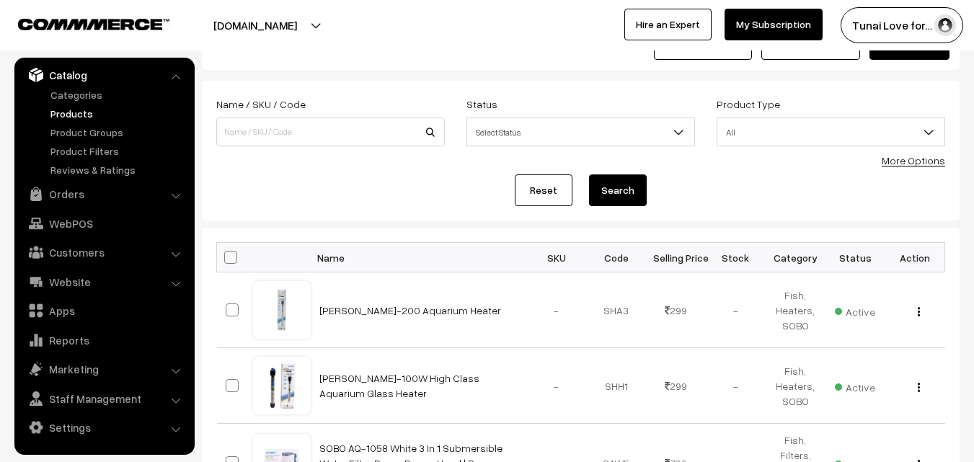
scroll to position [144, 0]
